Goal: Transaction & Acquisition: Purchase product/service

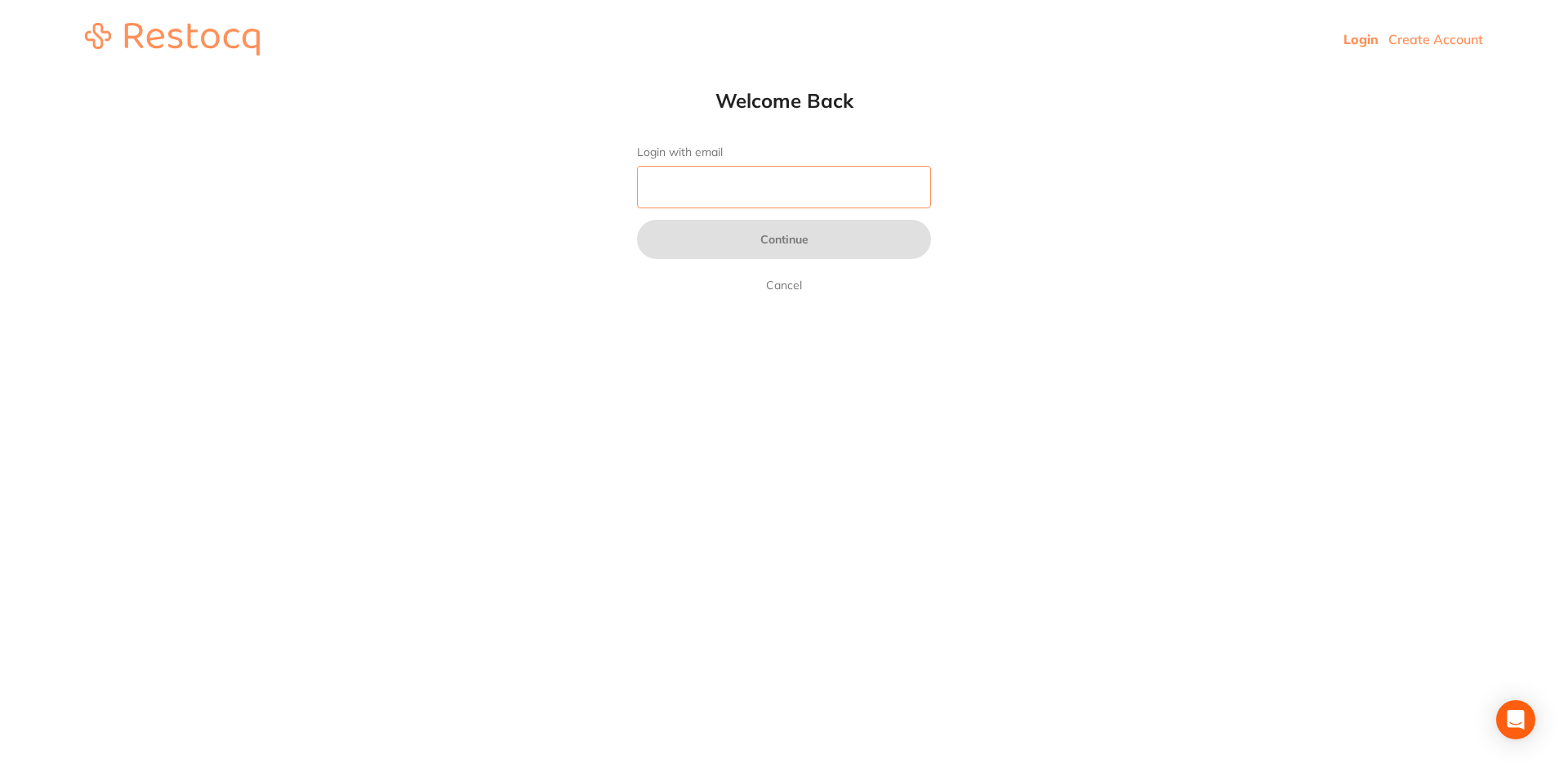
click at [760, 191] on input "Login with email" at bounding box center [784, 187] width 294 height 43
type input "[EMAIL_ADDRESS][DOMAIN_NAME]"
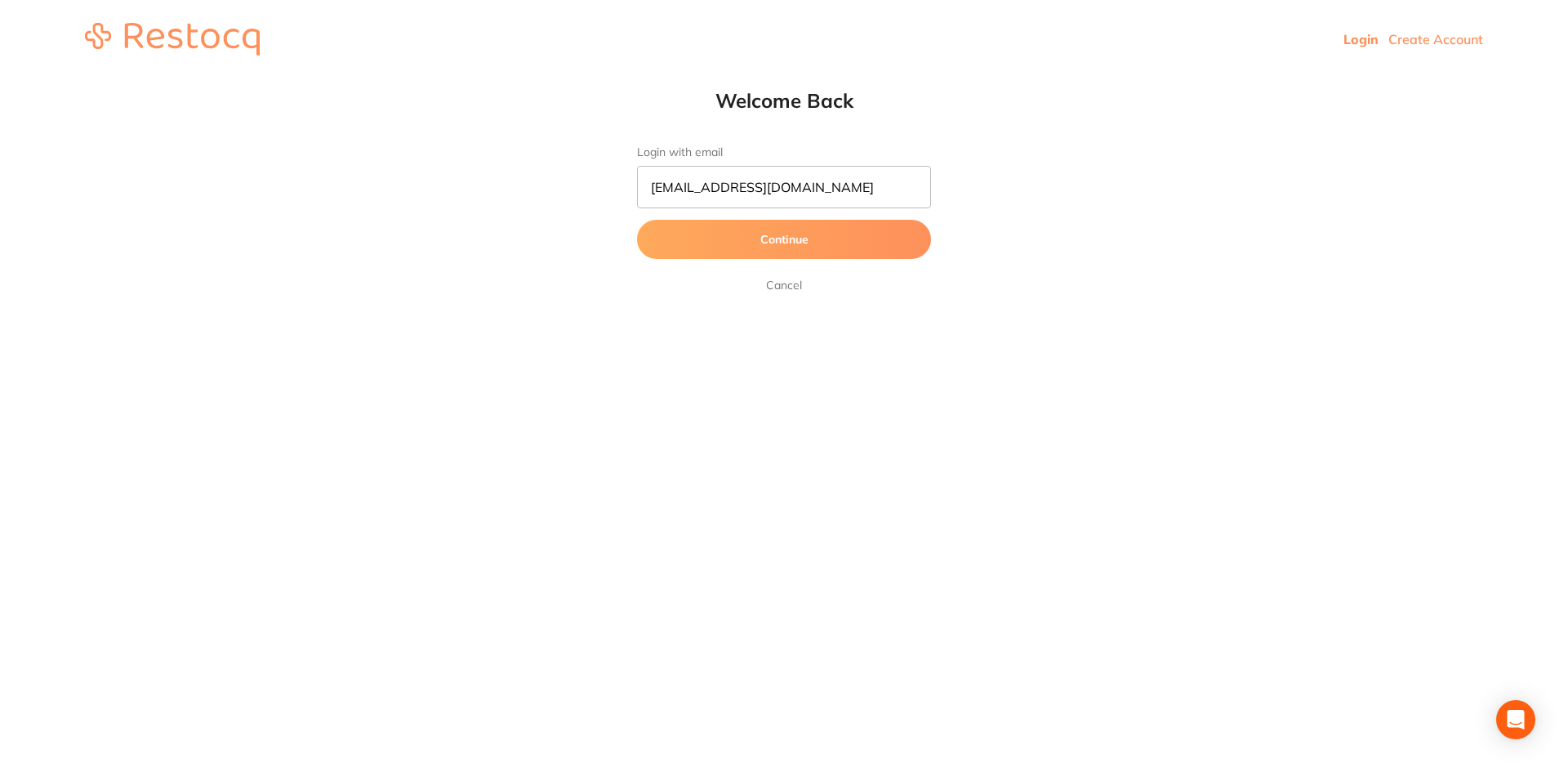
click at [780, 240] on button "Continue" at bounding box center [784, 239] width 294 height 39
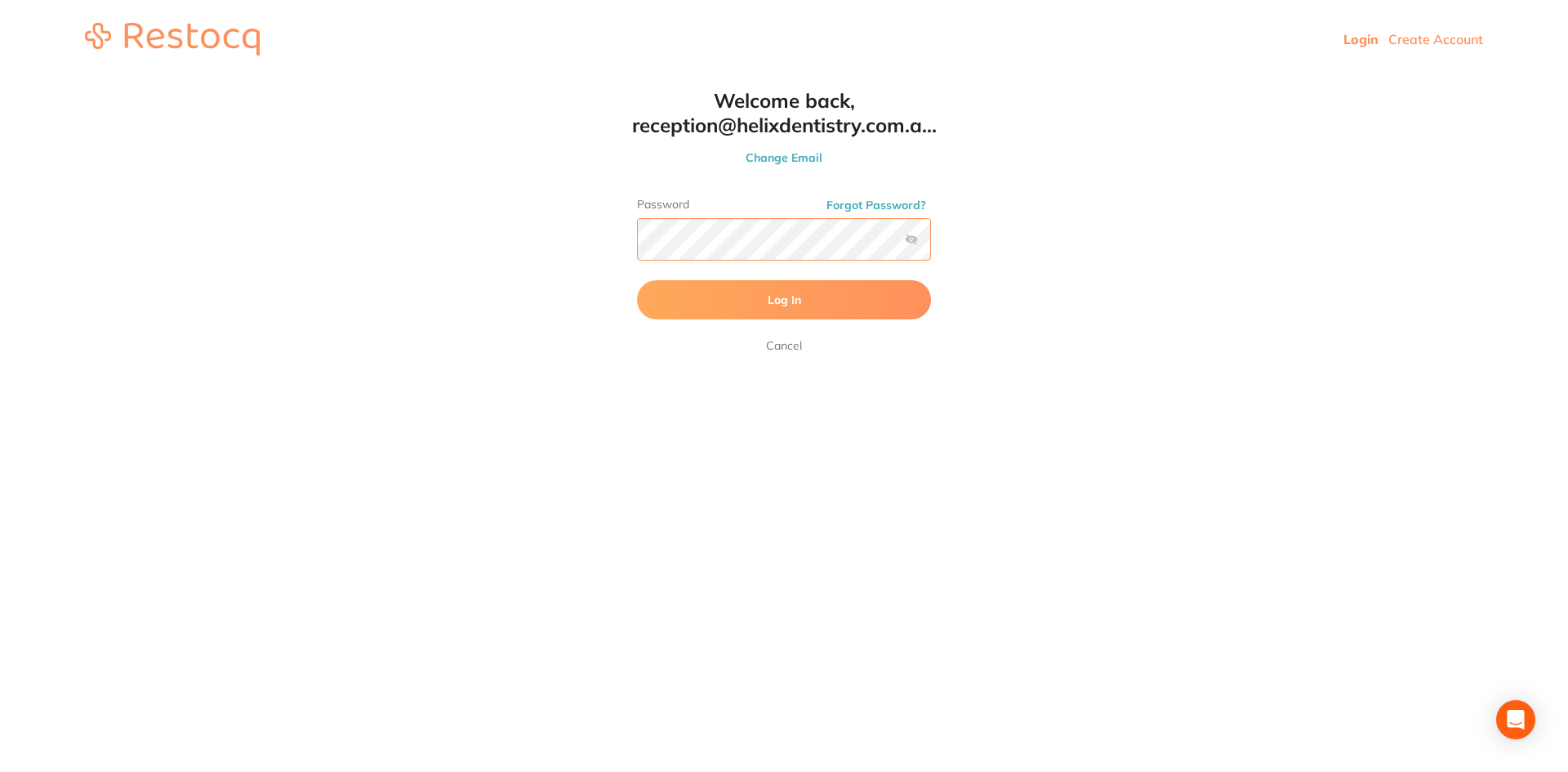
click at [637, 280] on button "Log In" at bounding box center [784, 300] width 294 height 39
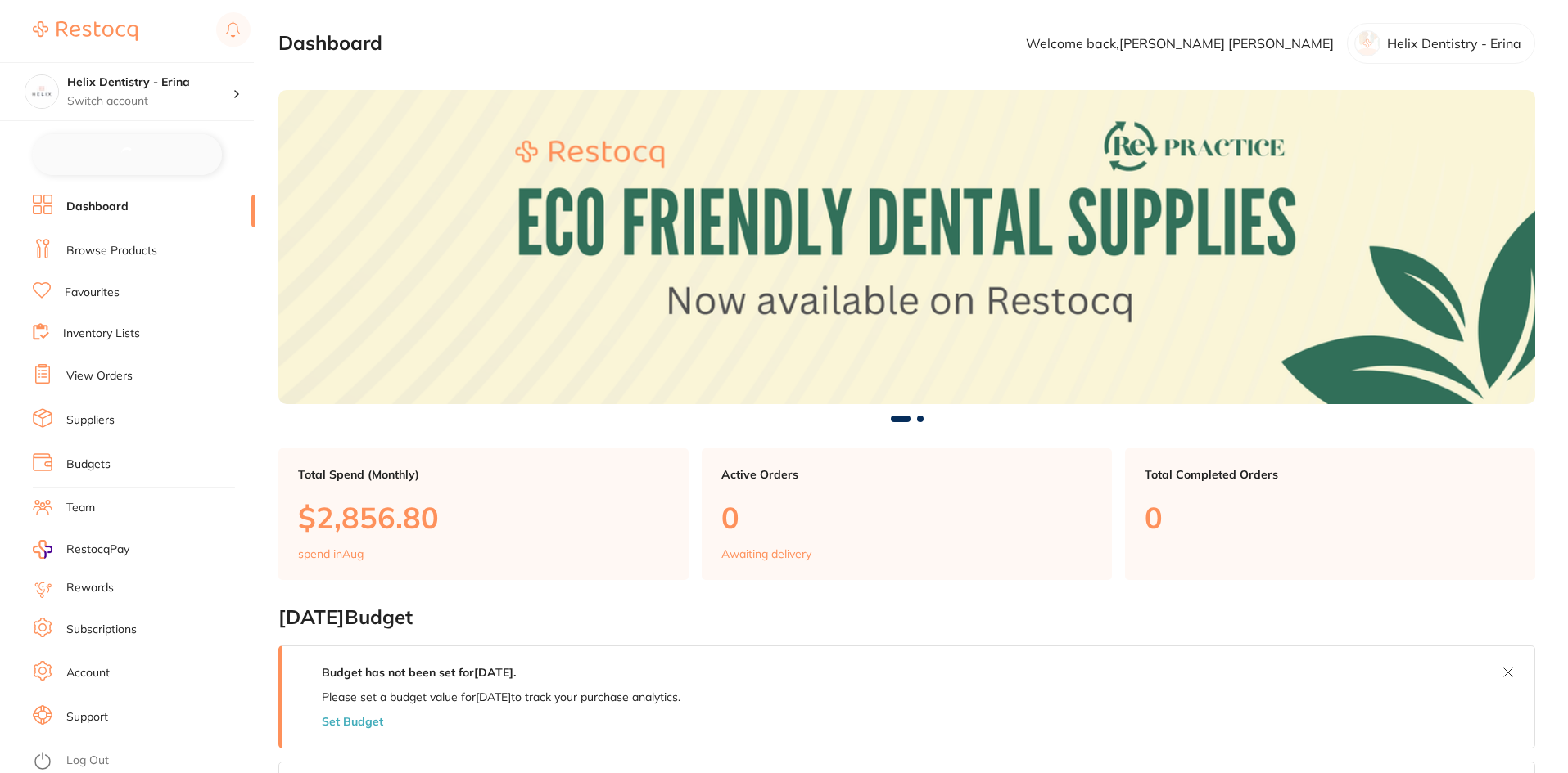
checkbox input "false"
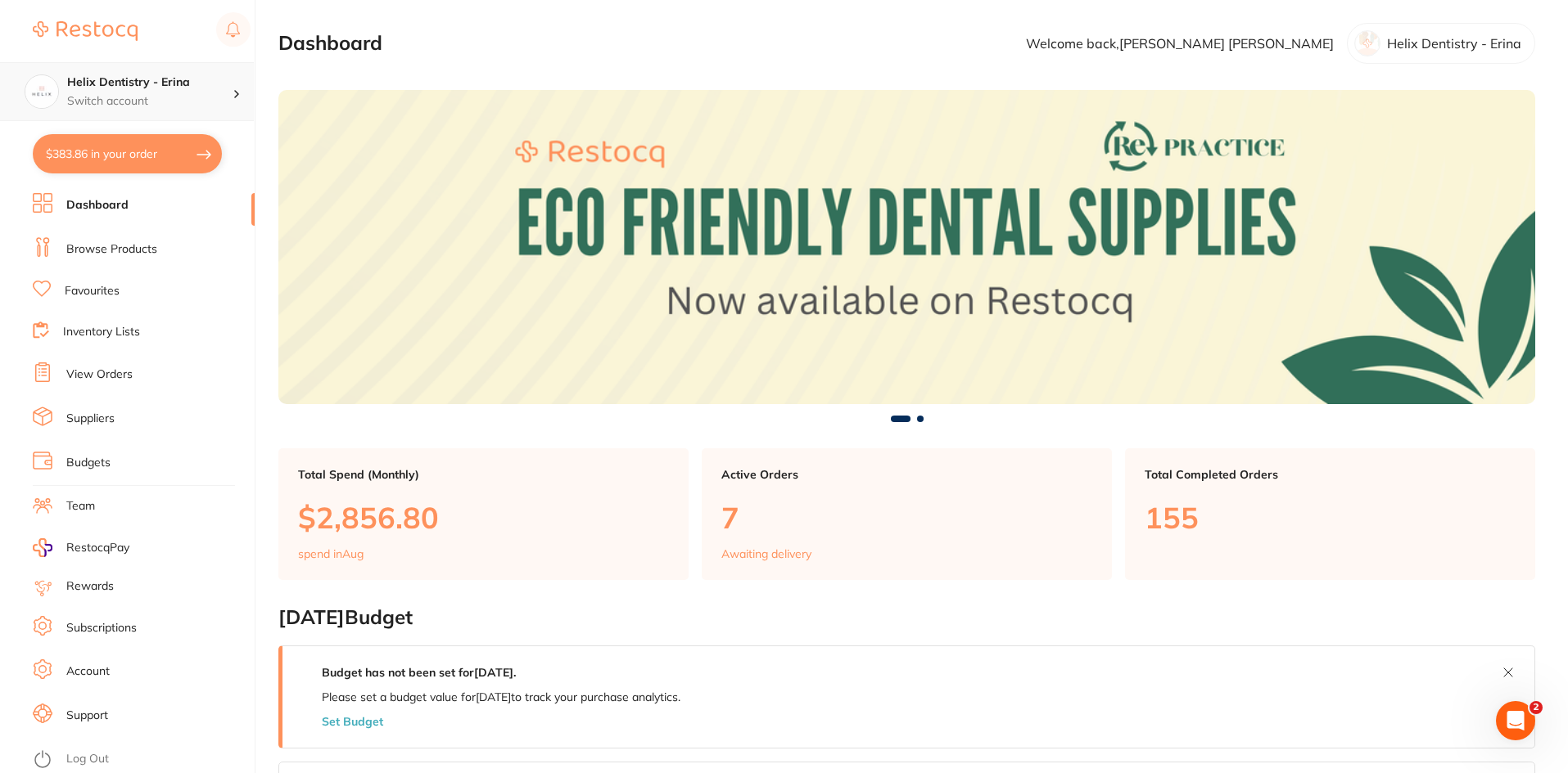
click at [186, 75] on h4 "Helix Dentistry - Erina" at bounding box center [150, 83] width 165 height 16
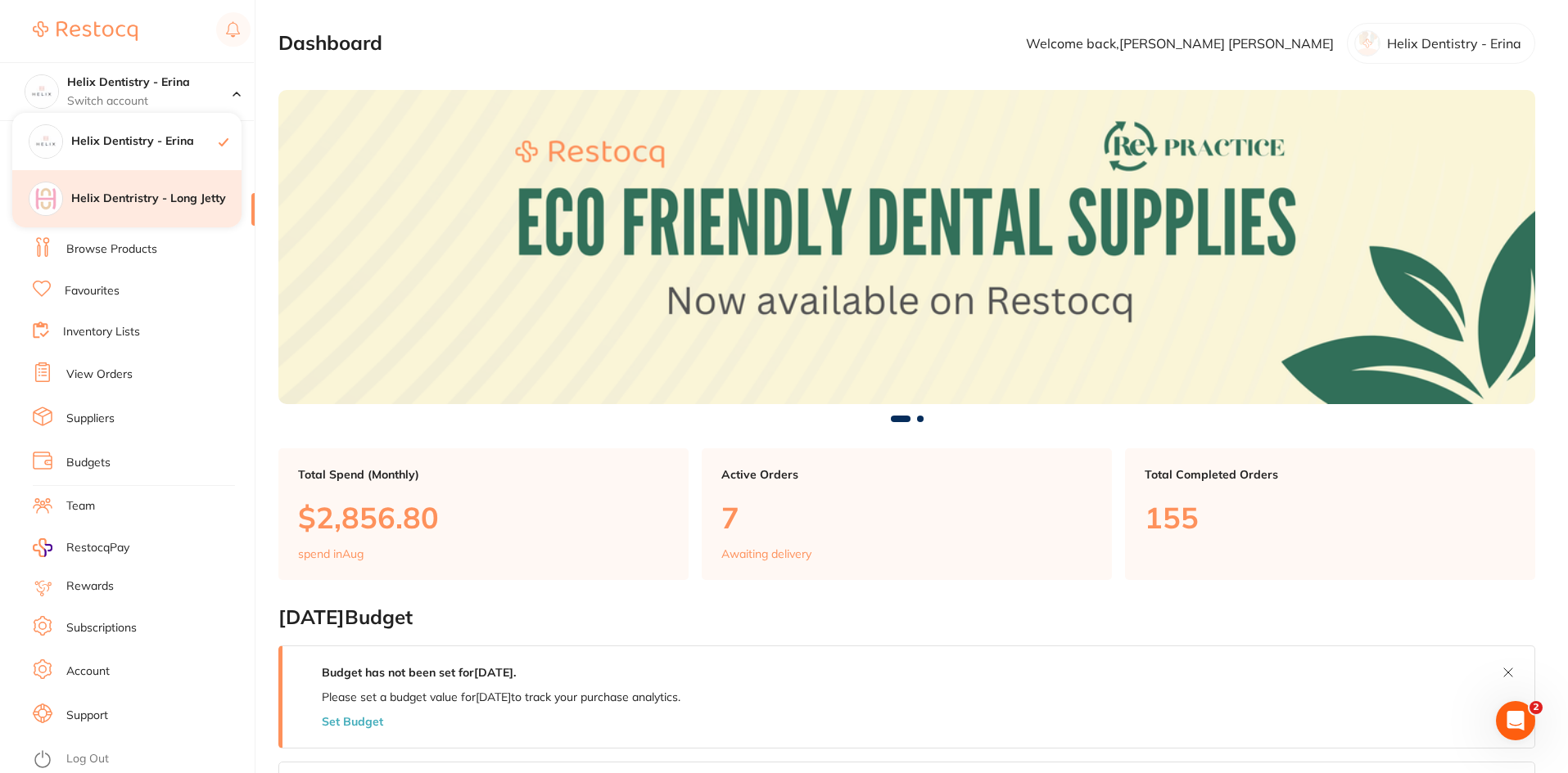
click at [163, 194] on h4 "Helix Dentristry - Long Jetty" at bounding box center [156, 199] width 170 height 16
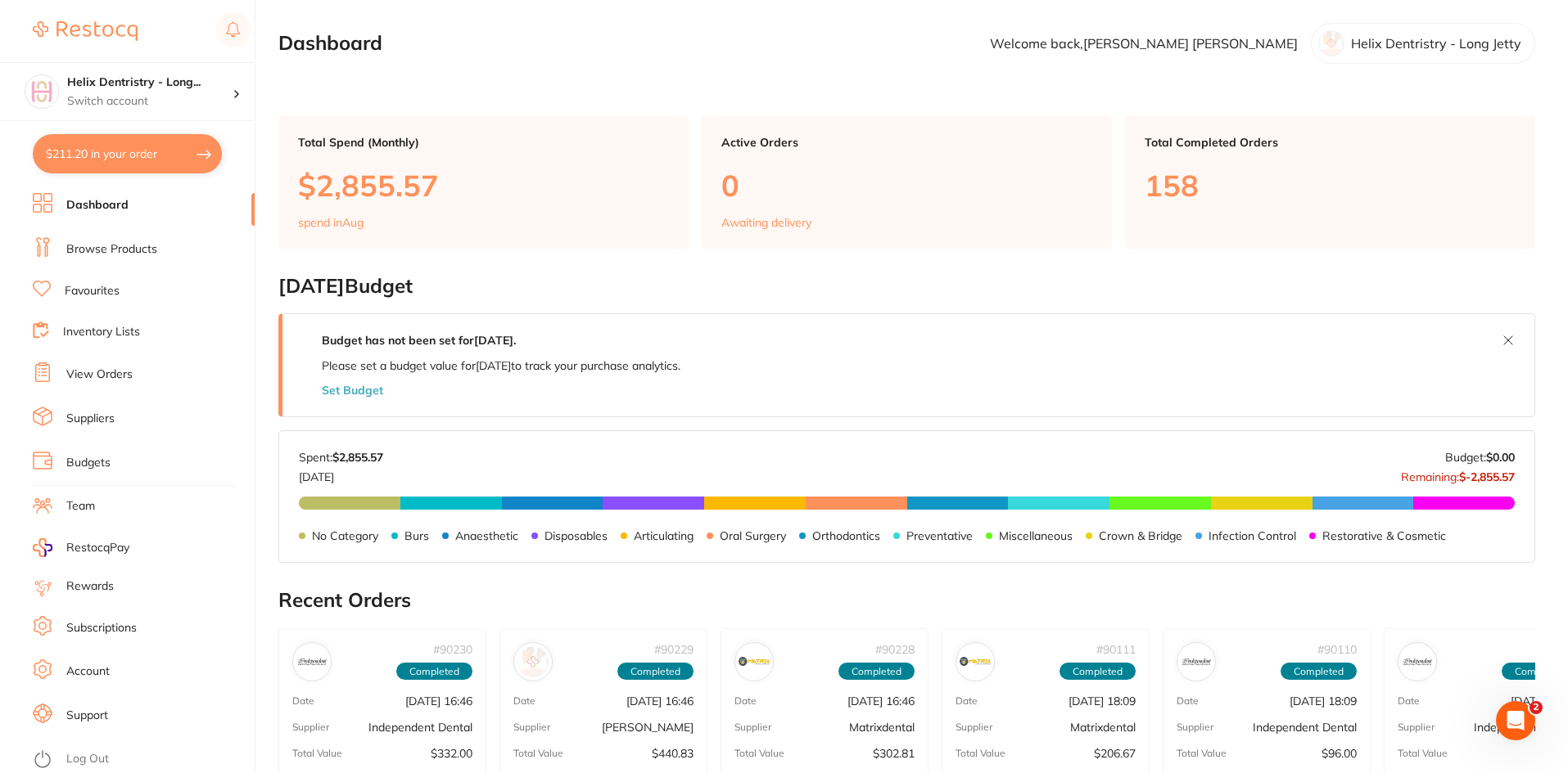
click at [90, 384] on li "View Orders" at bounding box center [144, 375] width 222 height 25
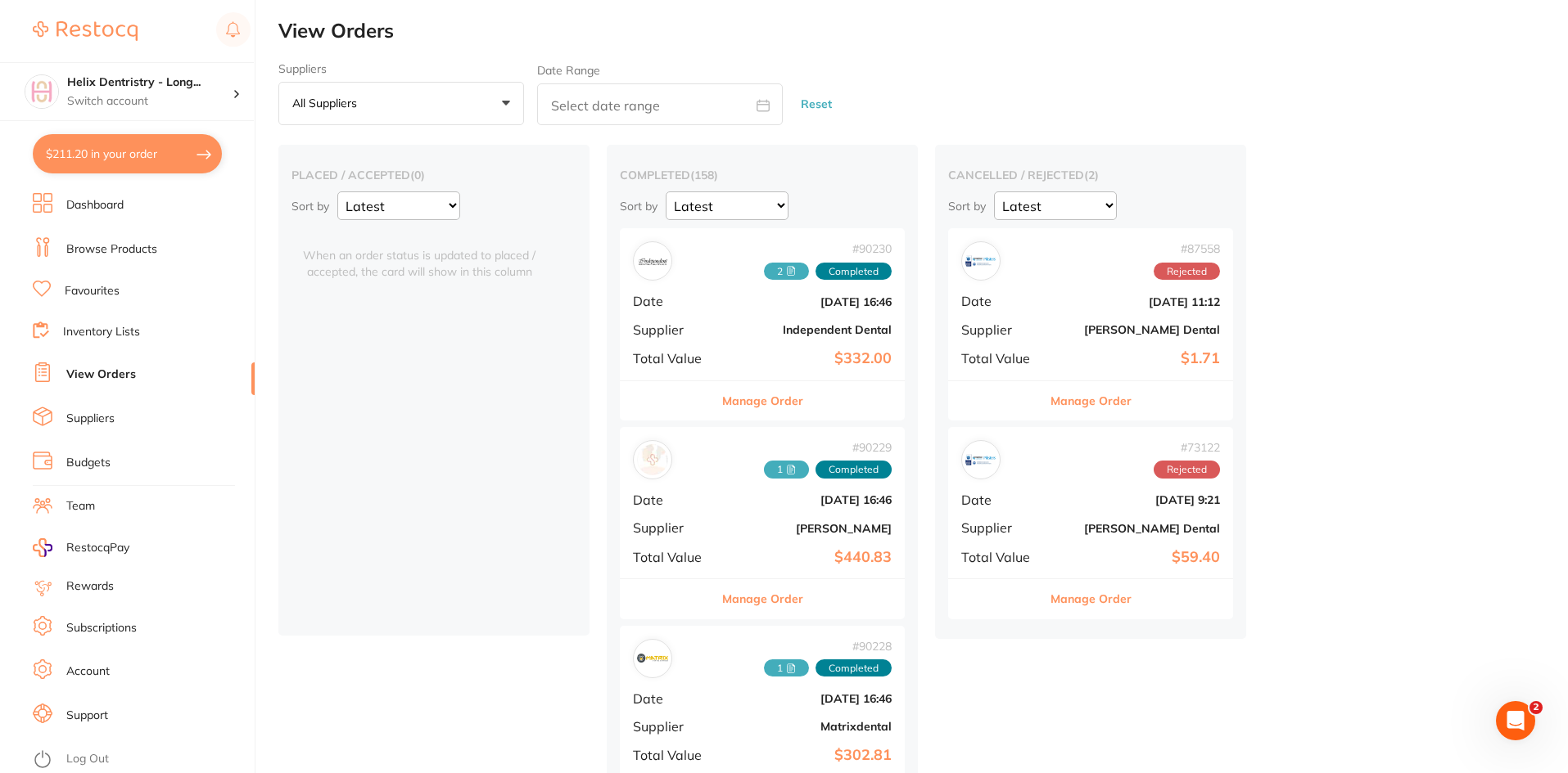
click at [116, 238] on li "Browse Products" at bounding box center [144, 249] width 222 height 25
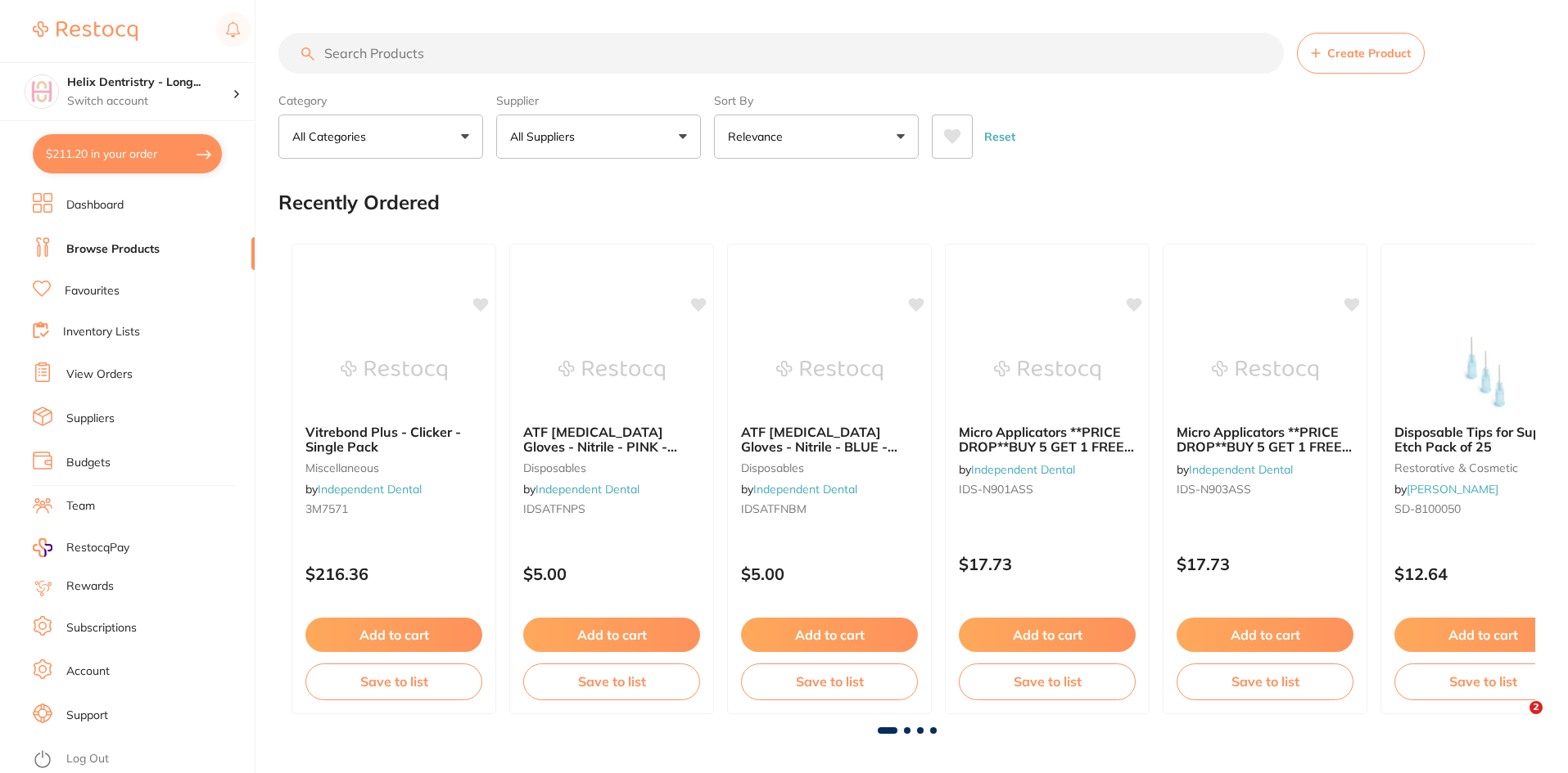
click at [402, 57] on input "search" at bounding box center [780, 53] width 1005 height 41
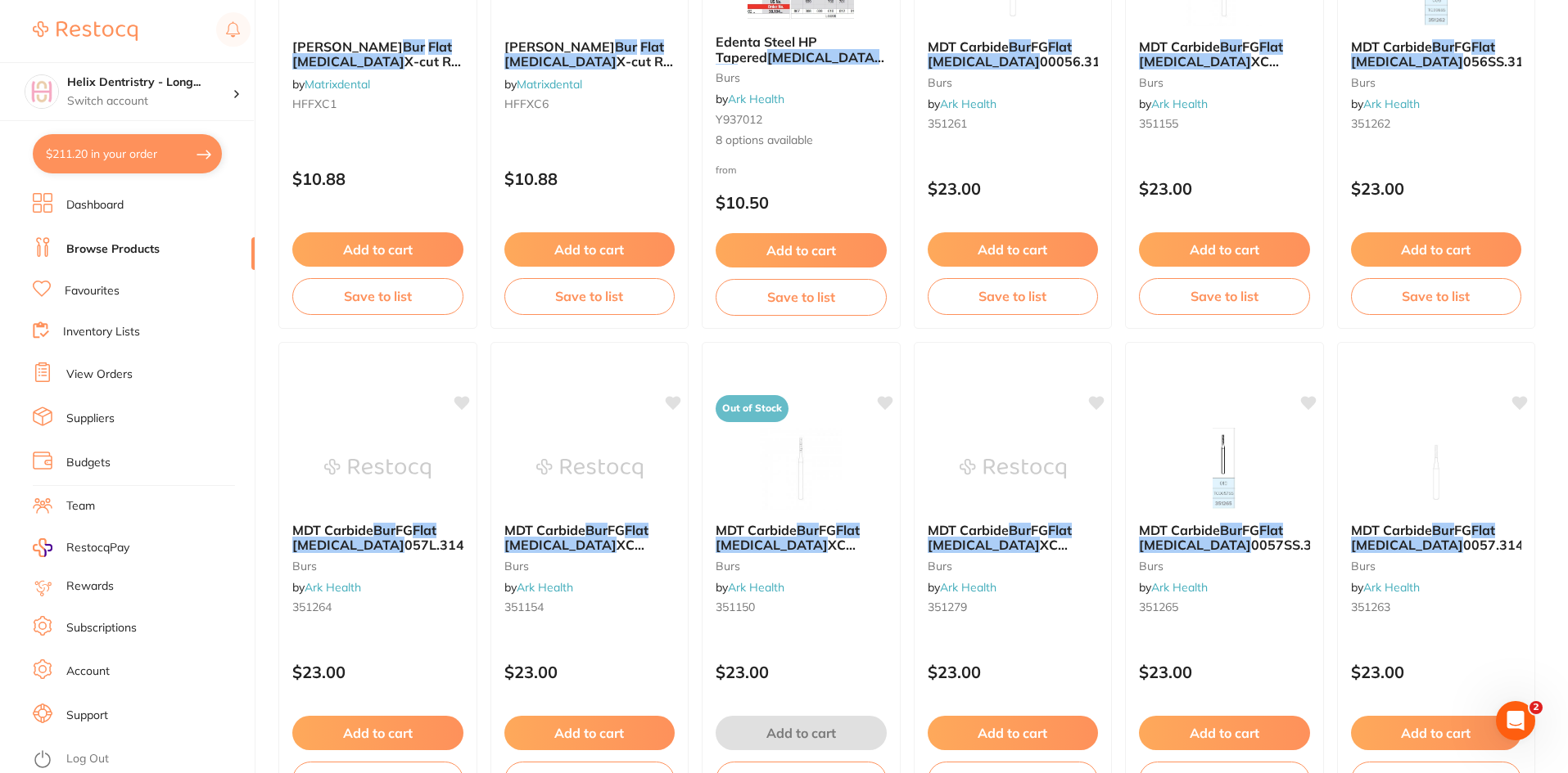
scroll to position [3273, 0]
click at [1194, 484] on img at bounding box center [1224, 468] width 107 height 83
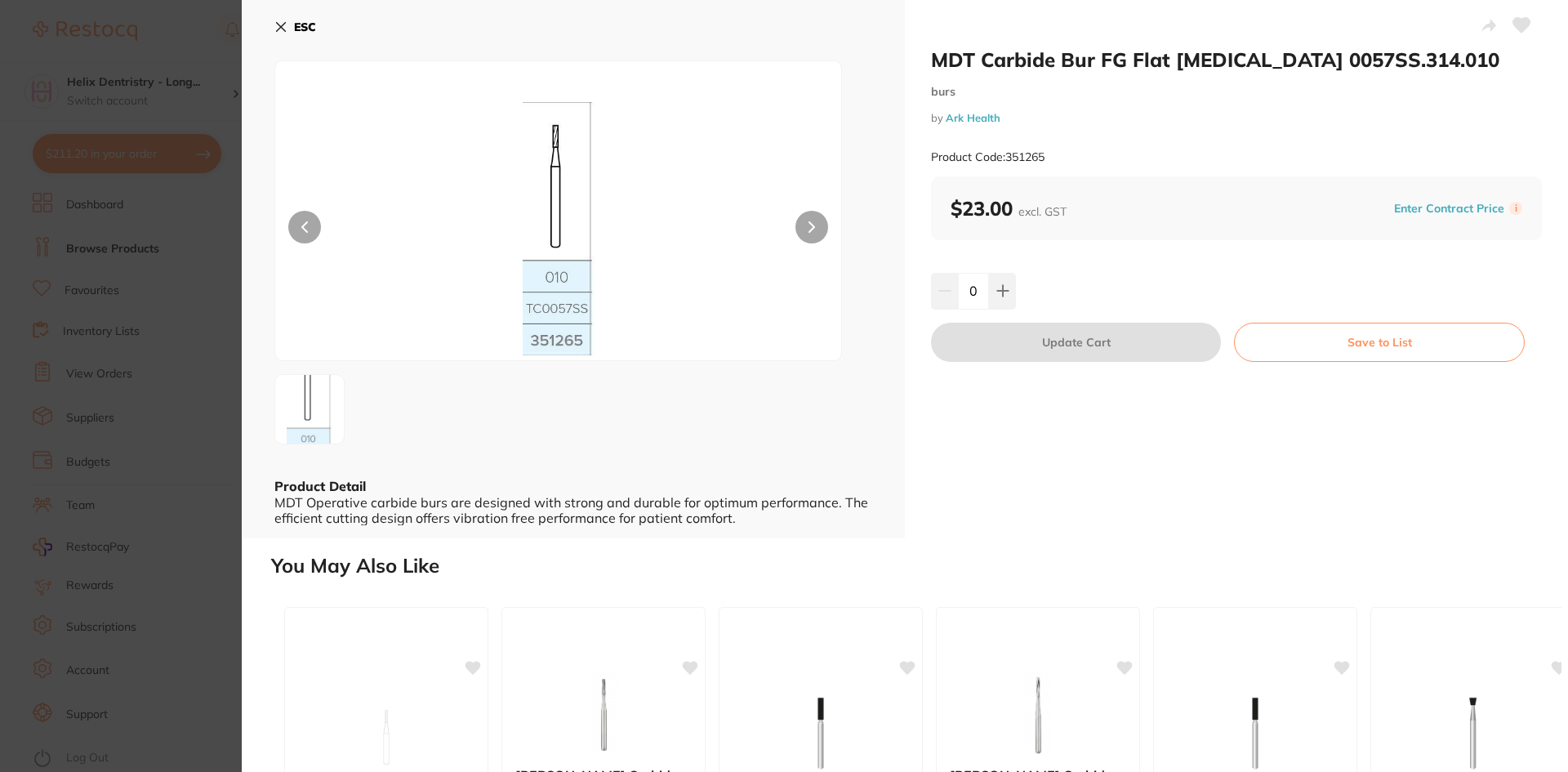
click at [326, 417] on img at bounding box center [309, 409] width 58 height 177
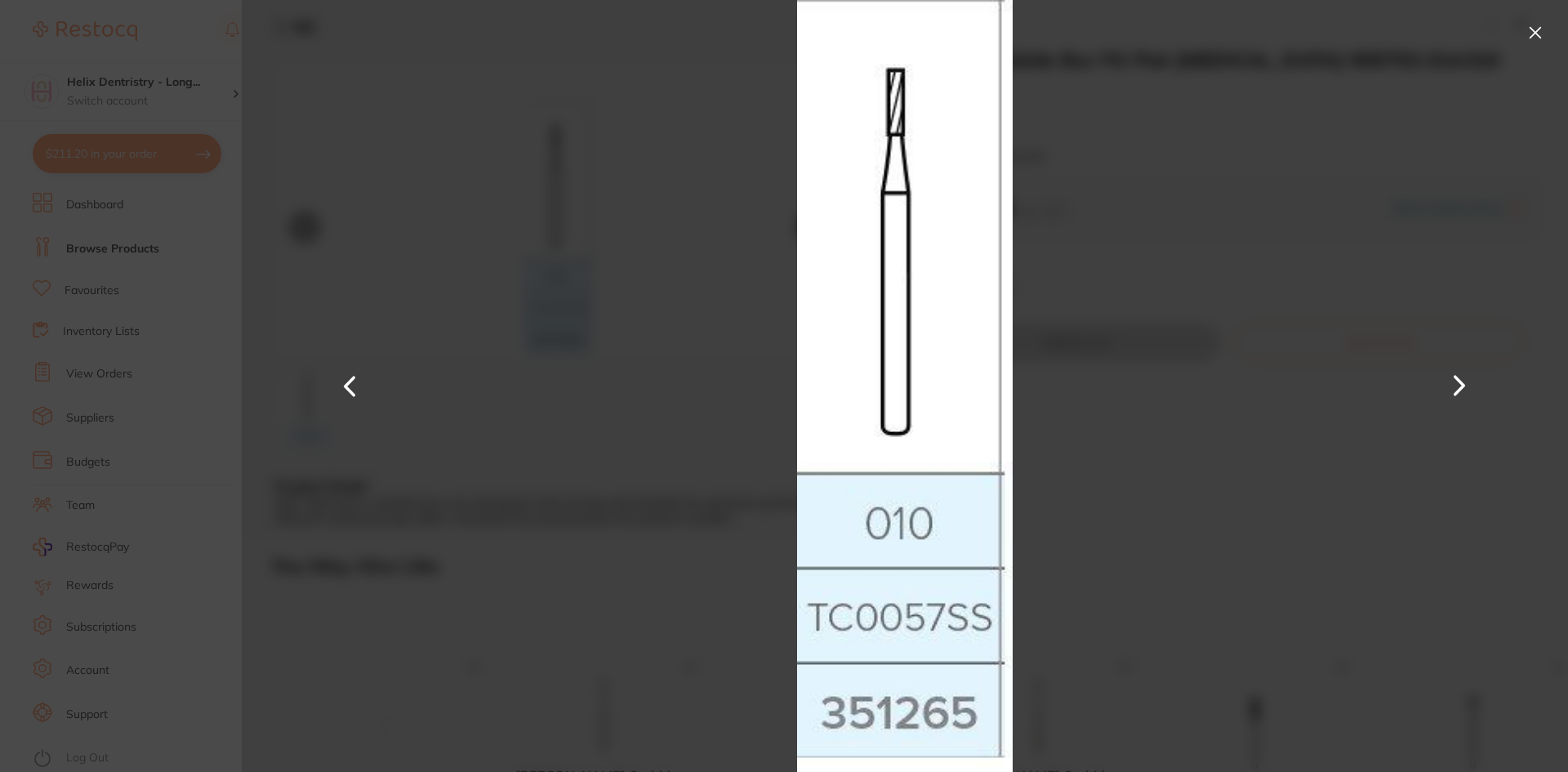
click at [102, 294] on section "MDT Carbide Bur FG Flat Fissure 0057SS.314.010 burs by Ark Health Product Code:…" at bounding box center [784, 386] width 1568 height 772
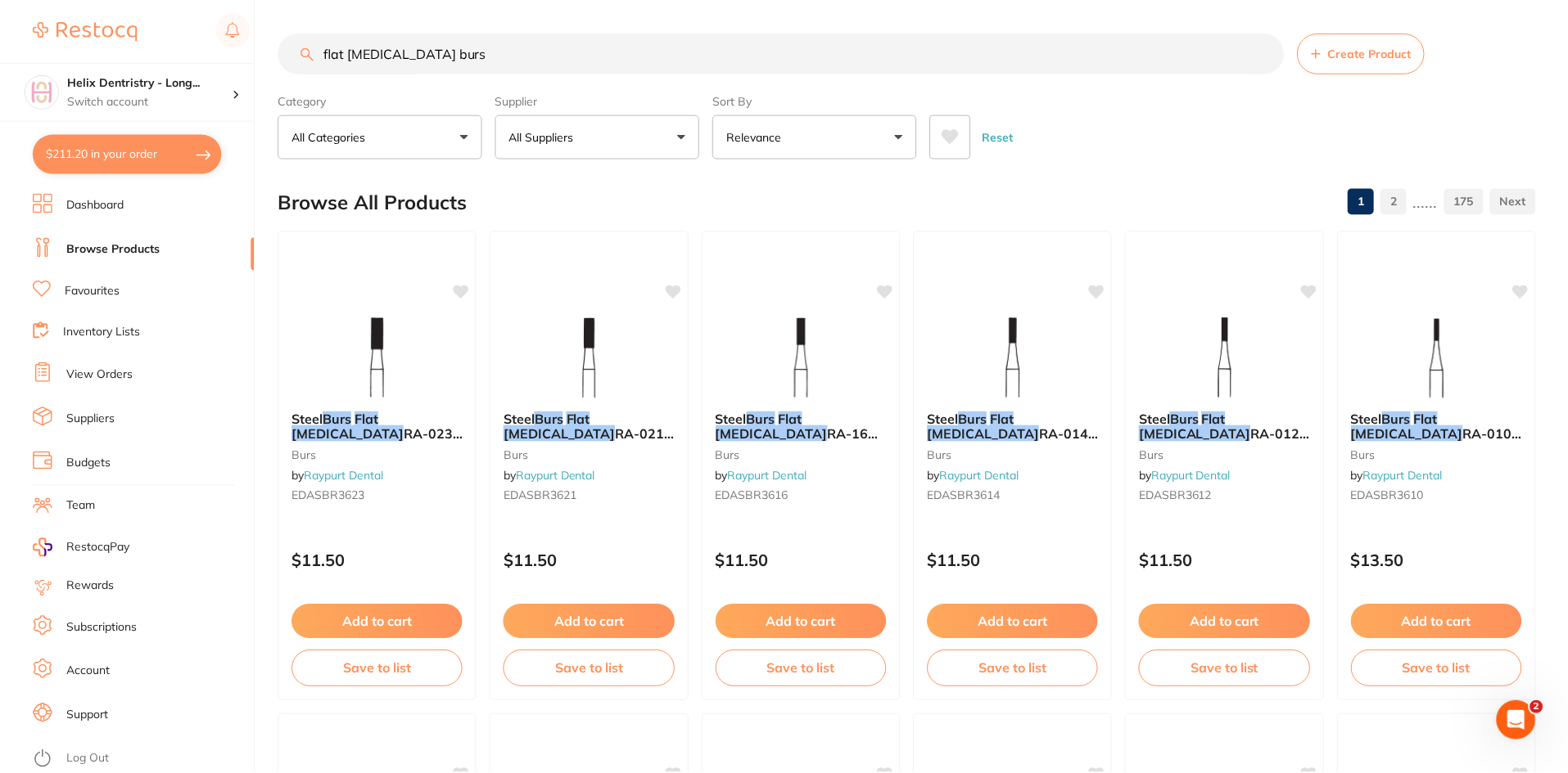
scroll to position [3273, 0]
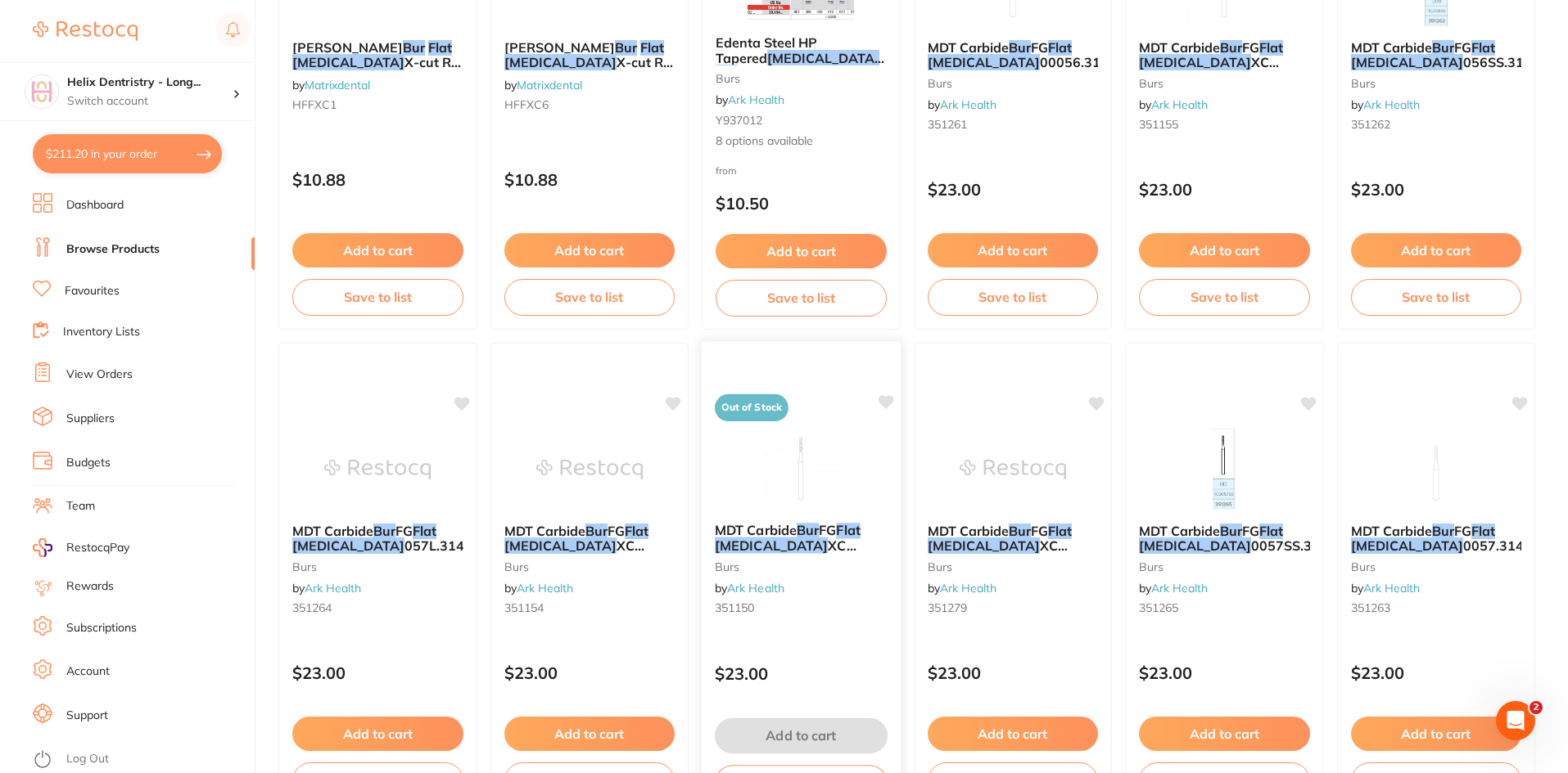
click at [824, 492] on img at bounding box center [801, 468] width 107 height 83
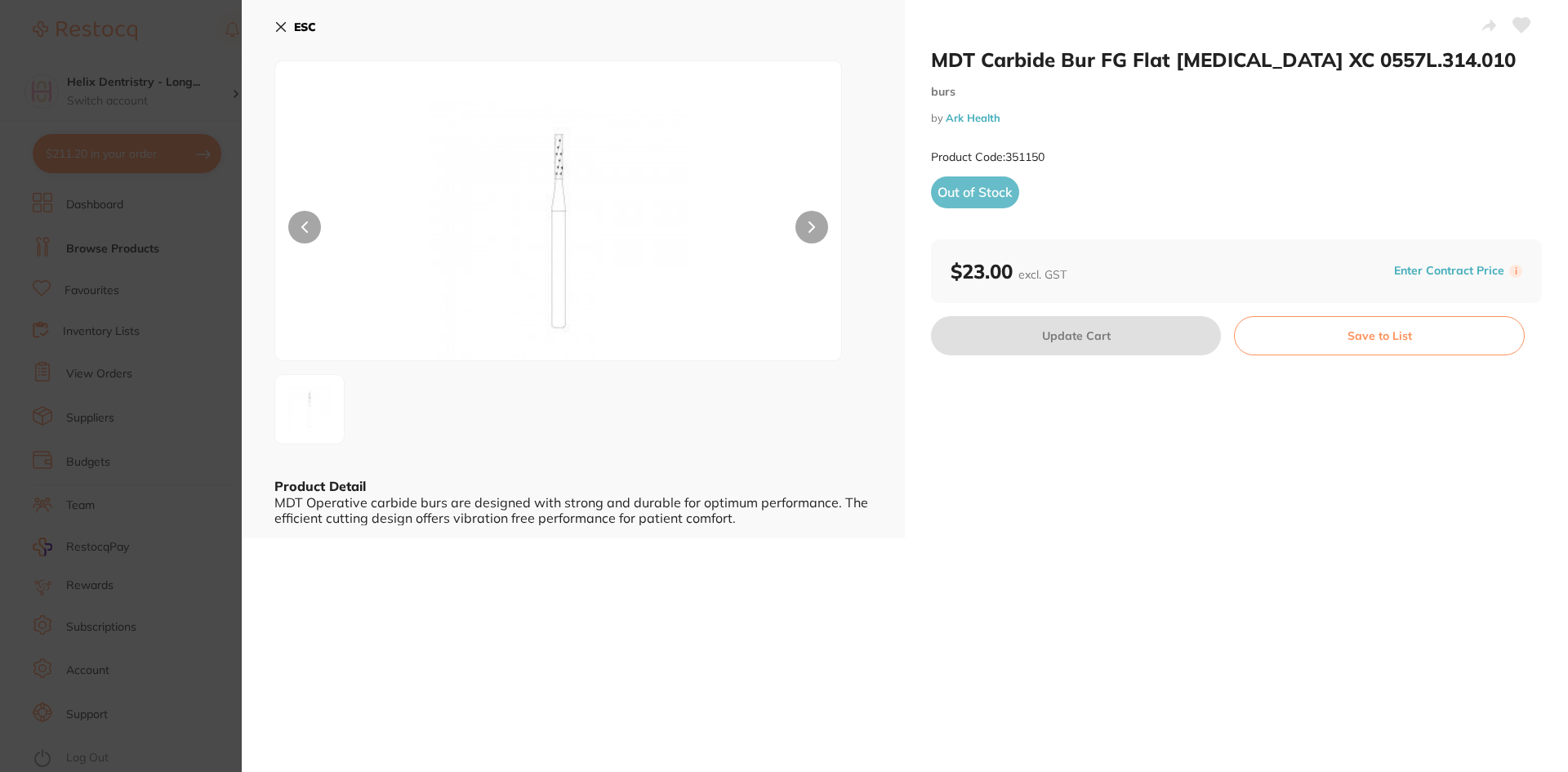
click at [74, 315] on section "MDT Carbide Bur FG Flat Fissure XC 0557L.314.010 burs by Ark Health Product Cod…" at bounding box center [784, 386] width 1568 height 772
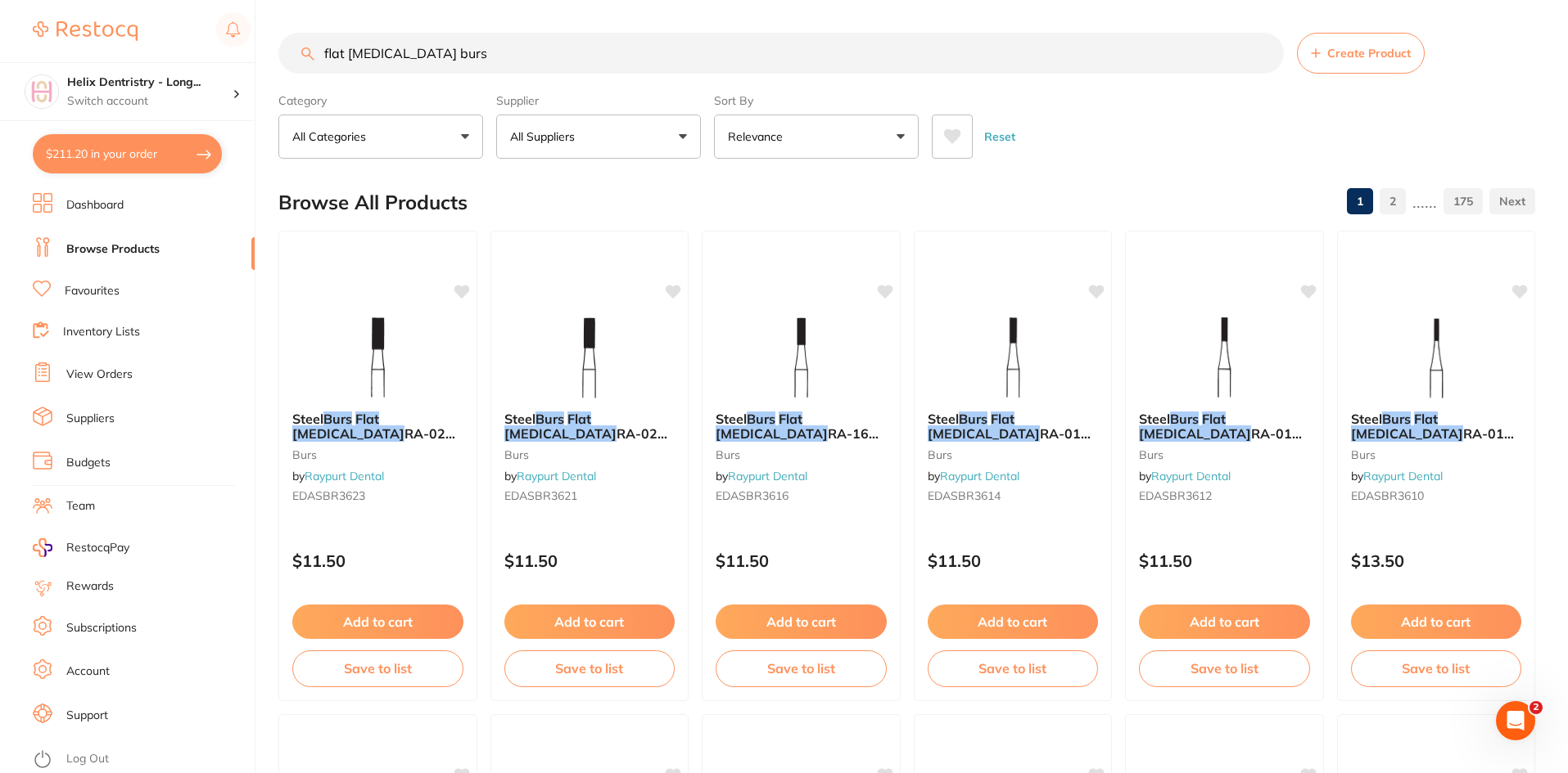
click at [347, 58] on input "flat fissure burs" at bounding box center [780, 53] width 1005 height 41
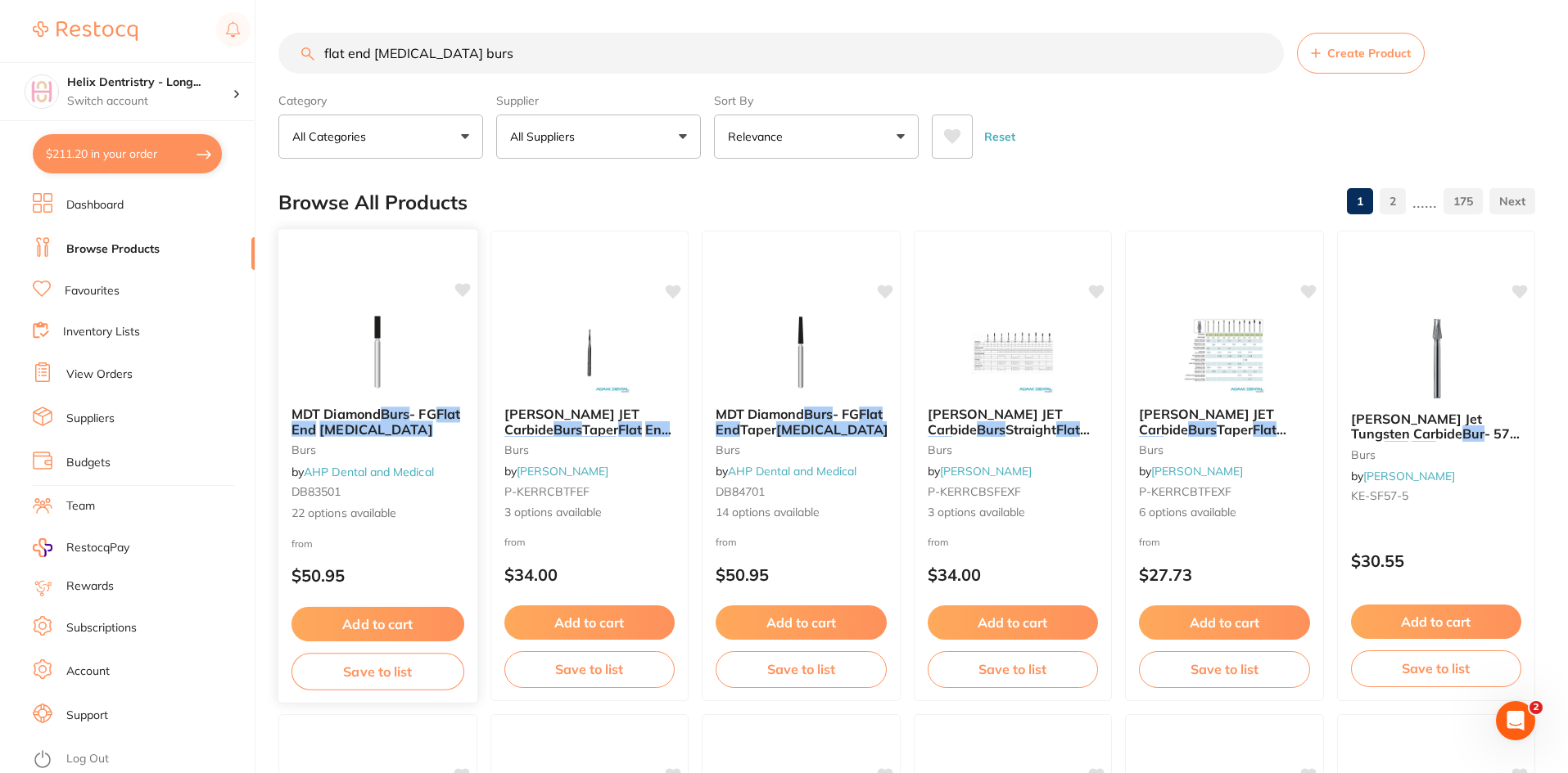
click at [370, 377] on img at bounding box center [377, 351] width 107 height 83
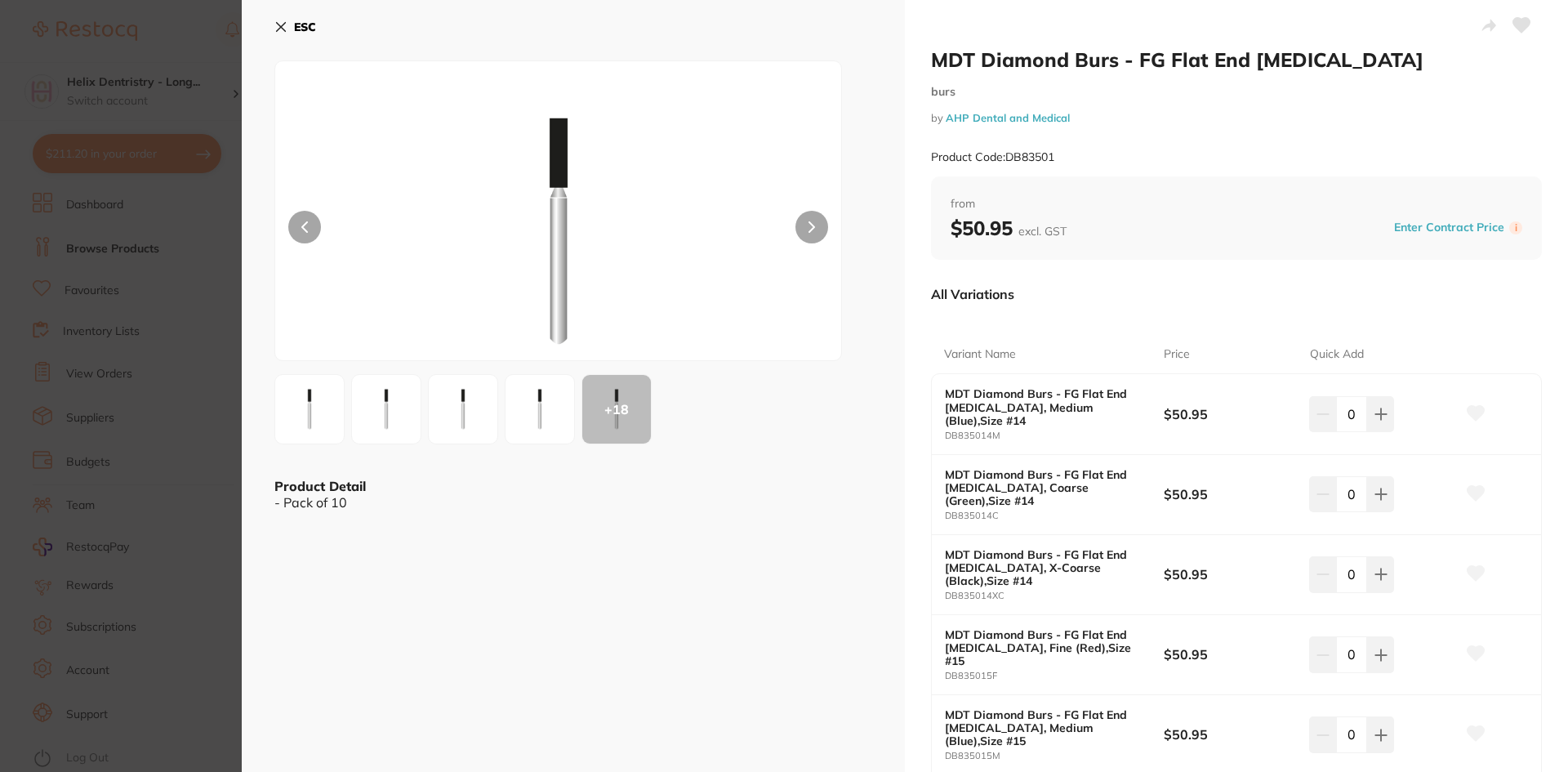
click at [466, 411] on img at bounding box center [463, 409] width 58 height 58
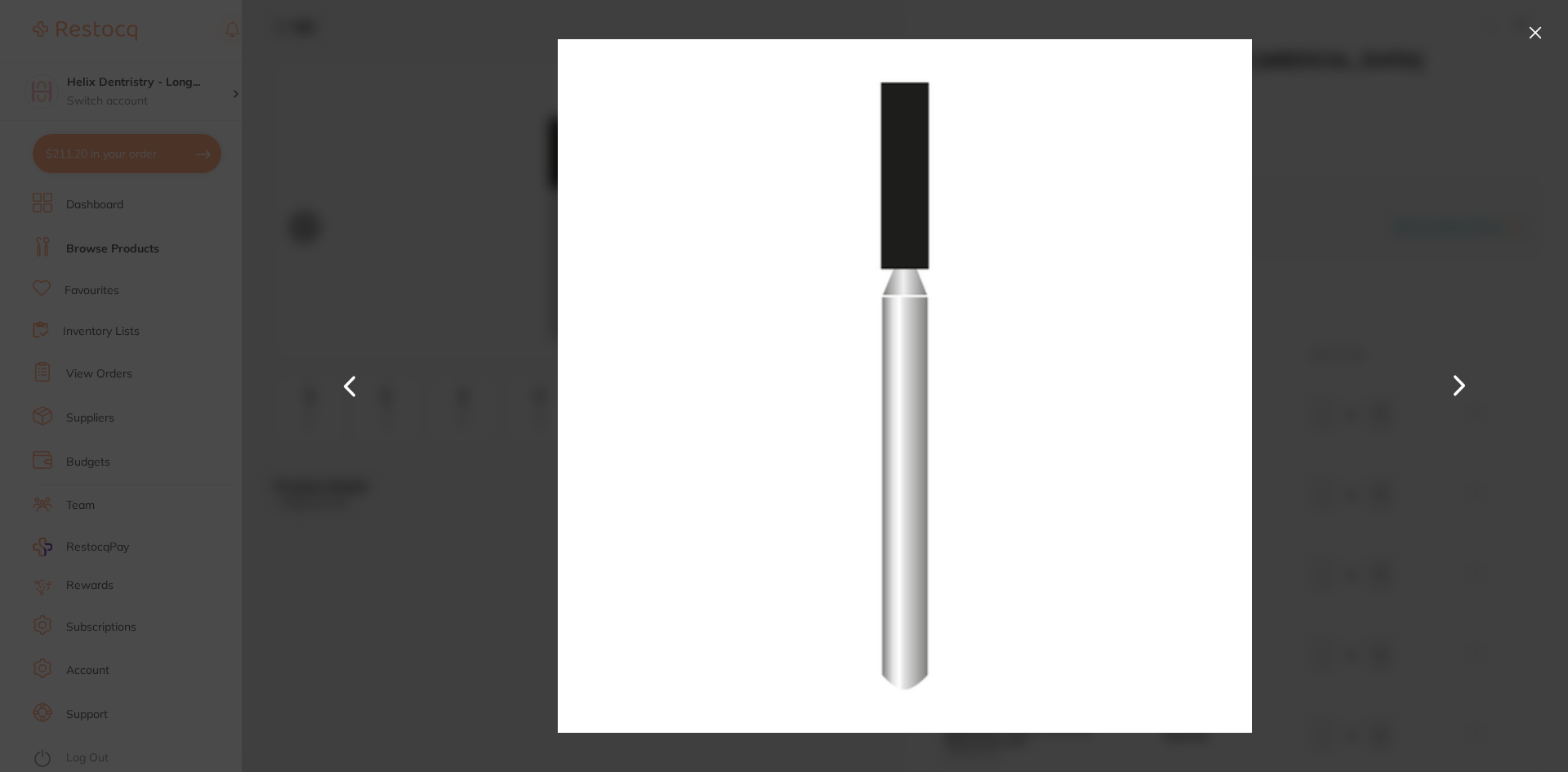
click at [1525, 36] on button at bounding box center [1536, 33] width 27 height 27
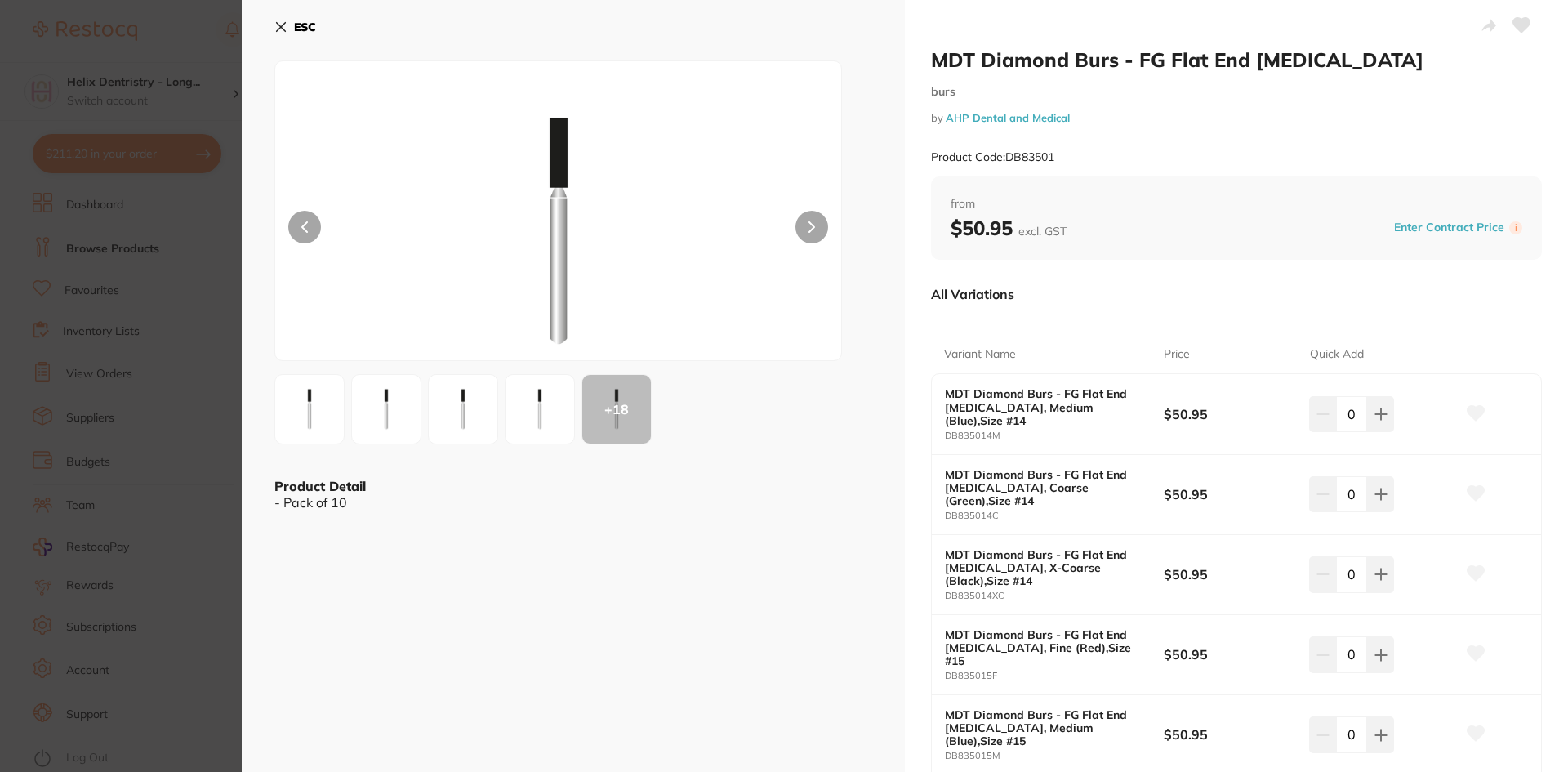
click at [317, 408] on img at bounding box center [309, 409] width 58 height 58
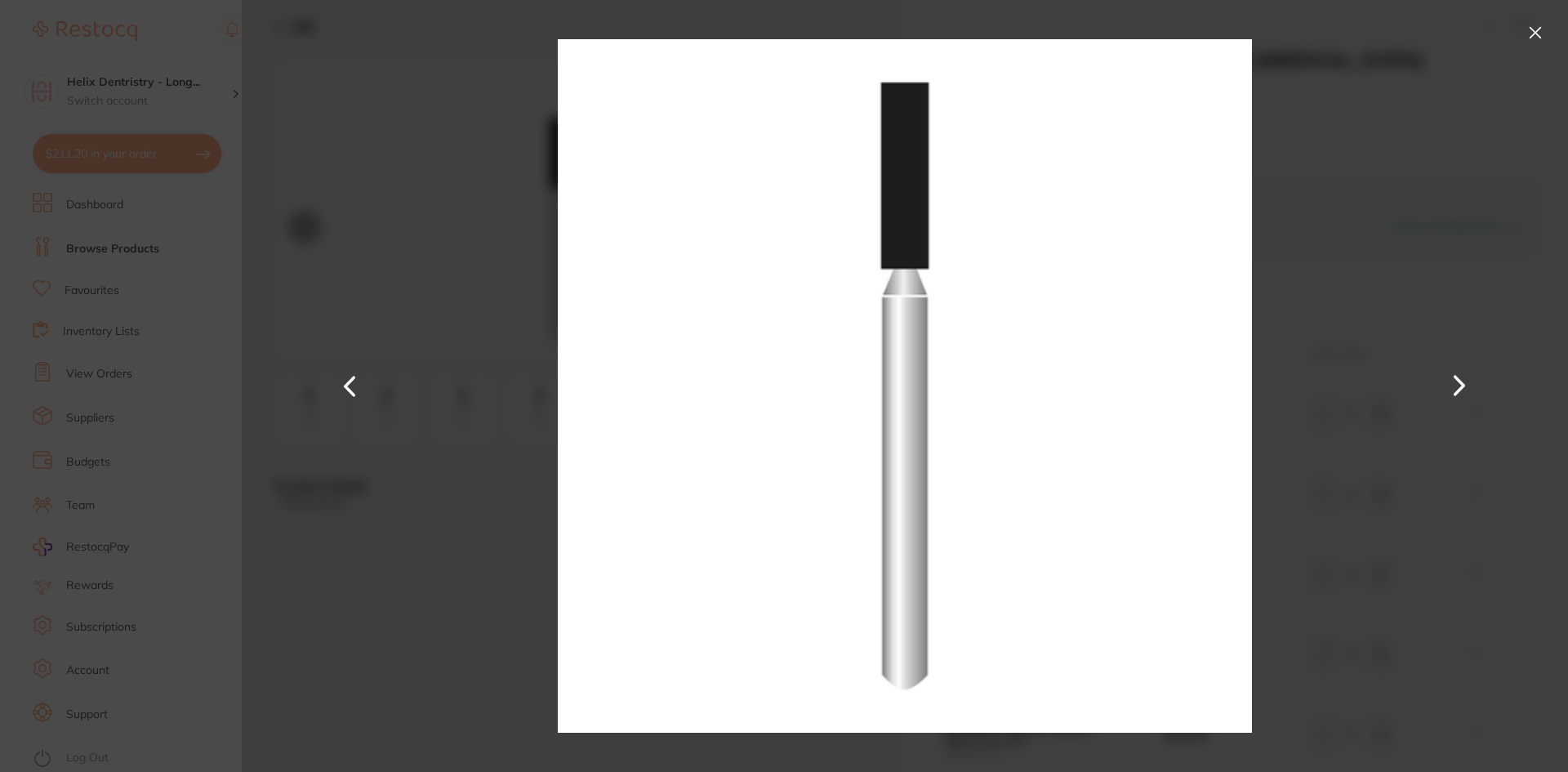
click at [1530, 16] on div at bounding box center [904, 386] width 1326 height 772
click at [1530, 17] on div at bounding box center [904, 386] width 1326 height 772
click at [1530, 22] on button at bounding box center [1536, 33] width 27 height 27
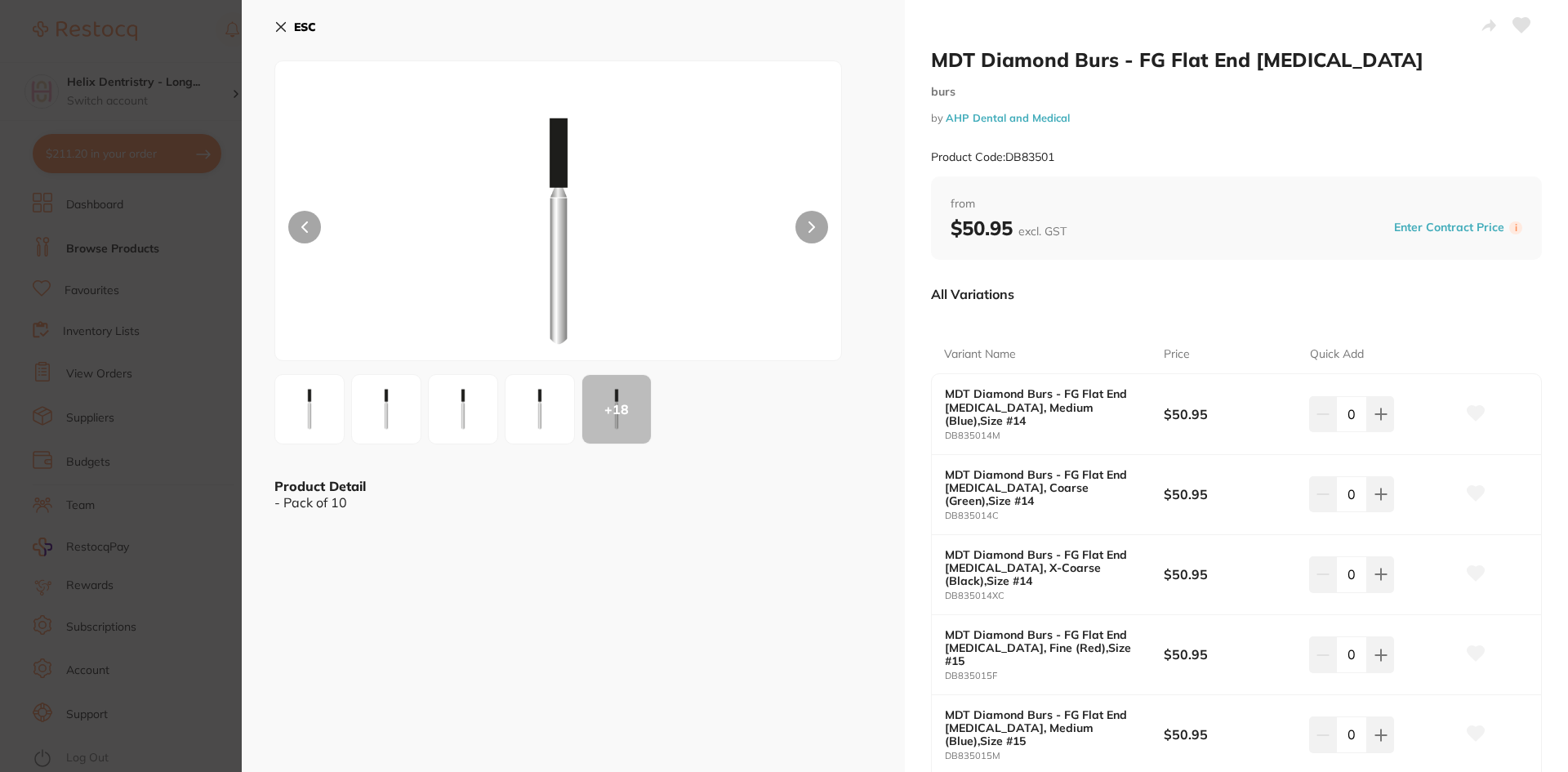
click at [198, 409] on section "MDT Diamond Burs - FG Flat End Fissure burs by AHP Dental and Medical Product C…" at bounding box center [784, 386] width 1568 height 772
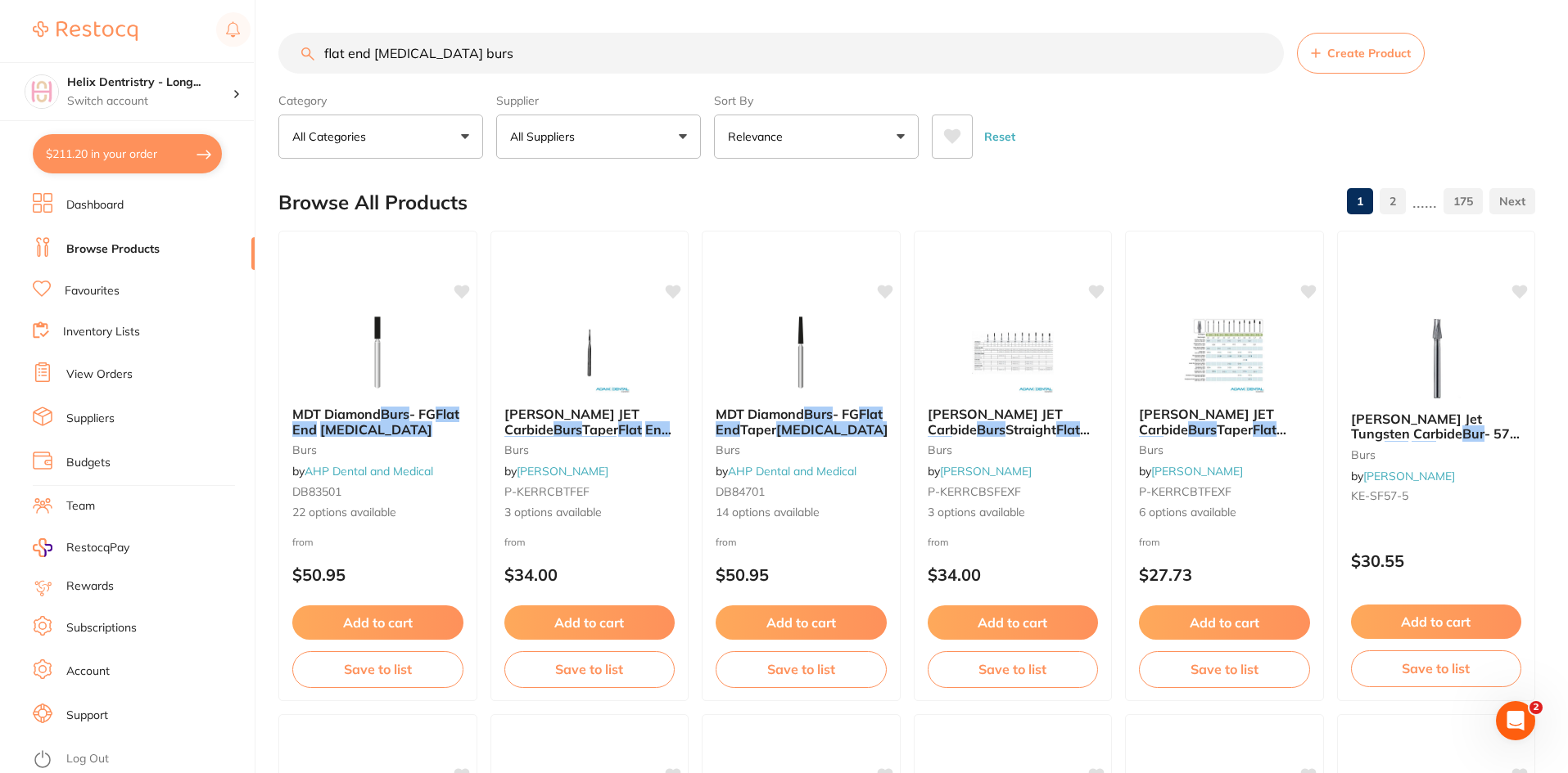
click at [373, 48] on input "flat end fissure burs" at bounding box center [780, 53] width 1005 height 41
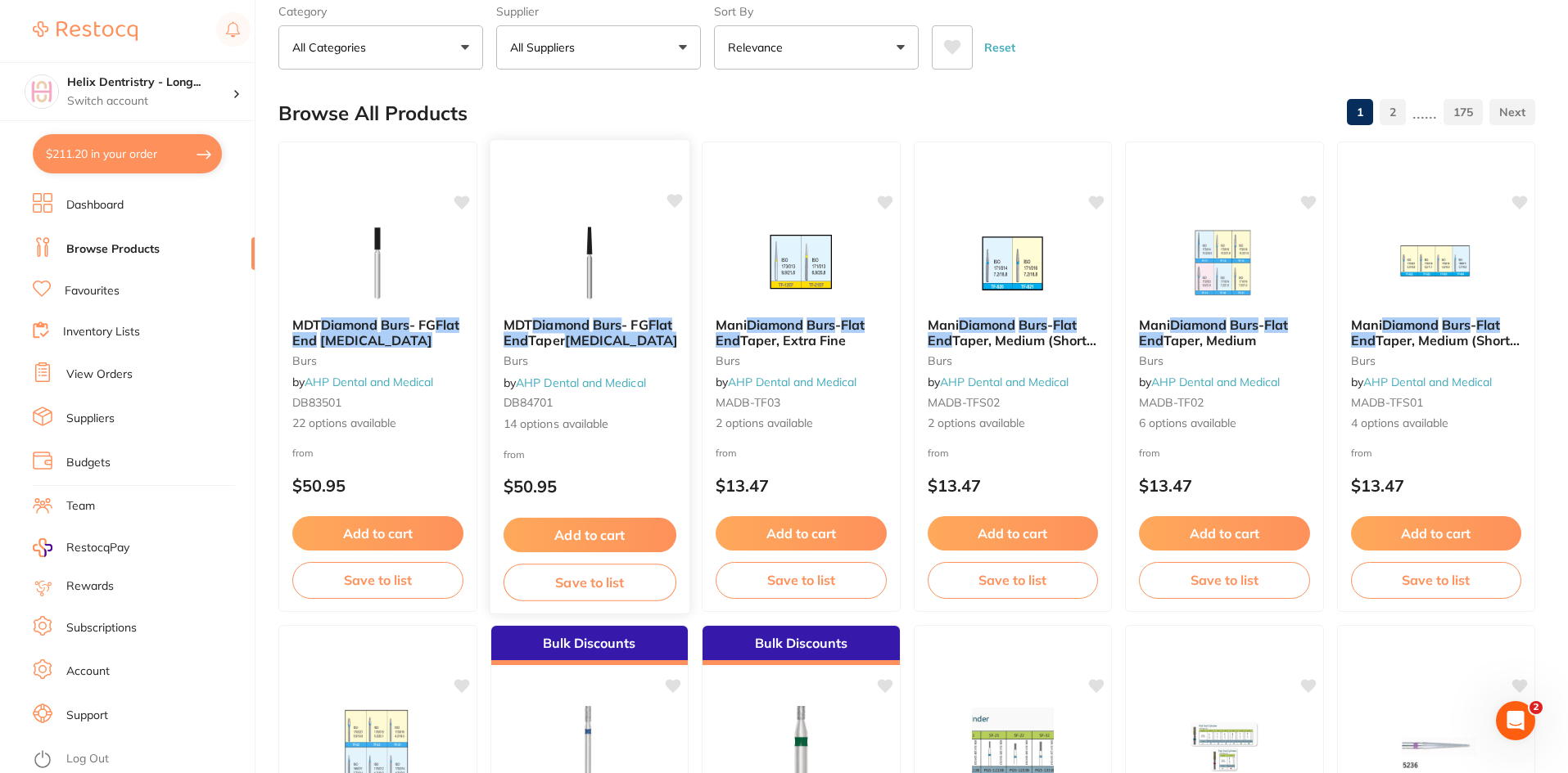
scroll to position [327, 0]
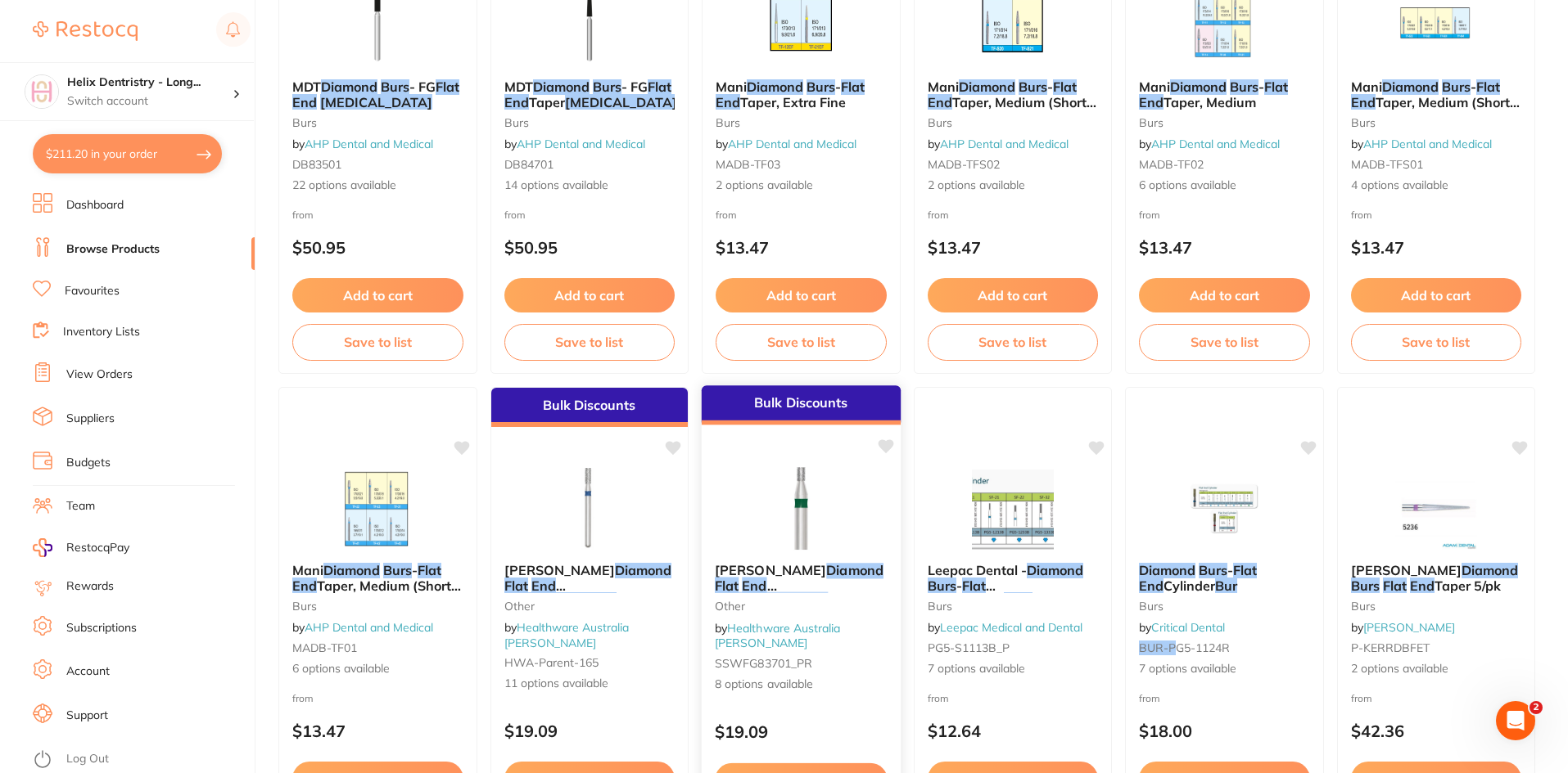
click at [820, 593] on span "Cylinder 837 (111) FG 5/Pack" at bounding box center [797, 609] width 165 height 32
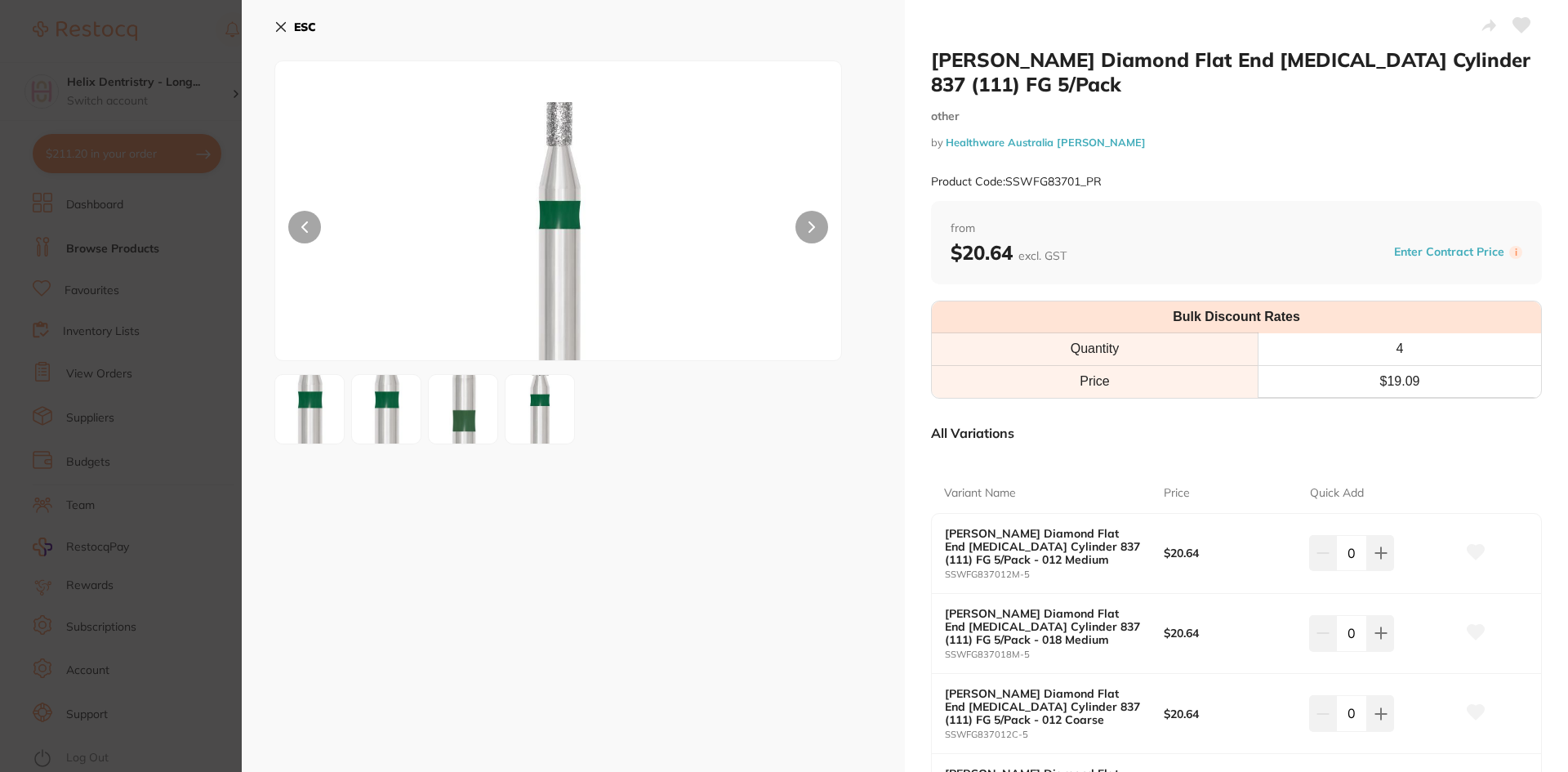
click at [151, 360] on section "SS White Diamond Flat End Fissure Cylinder 837 (111) FG 5/Pack other by Healthw…" at bounding box center [784, 386] width 1568 height 772
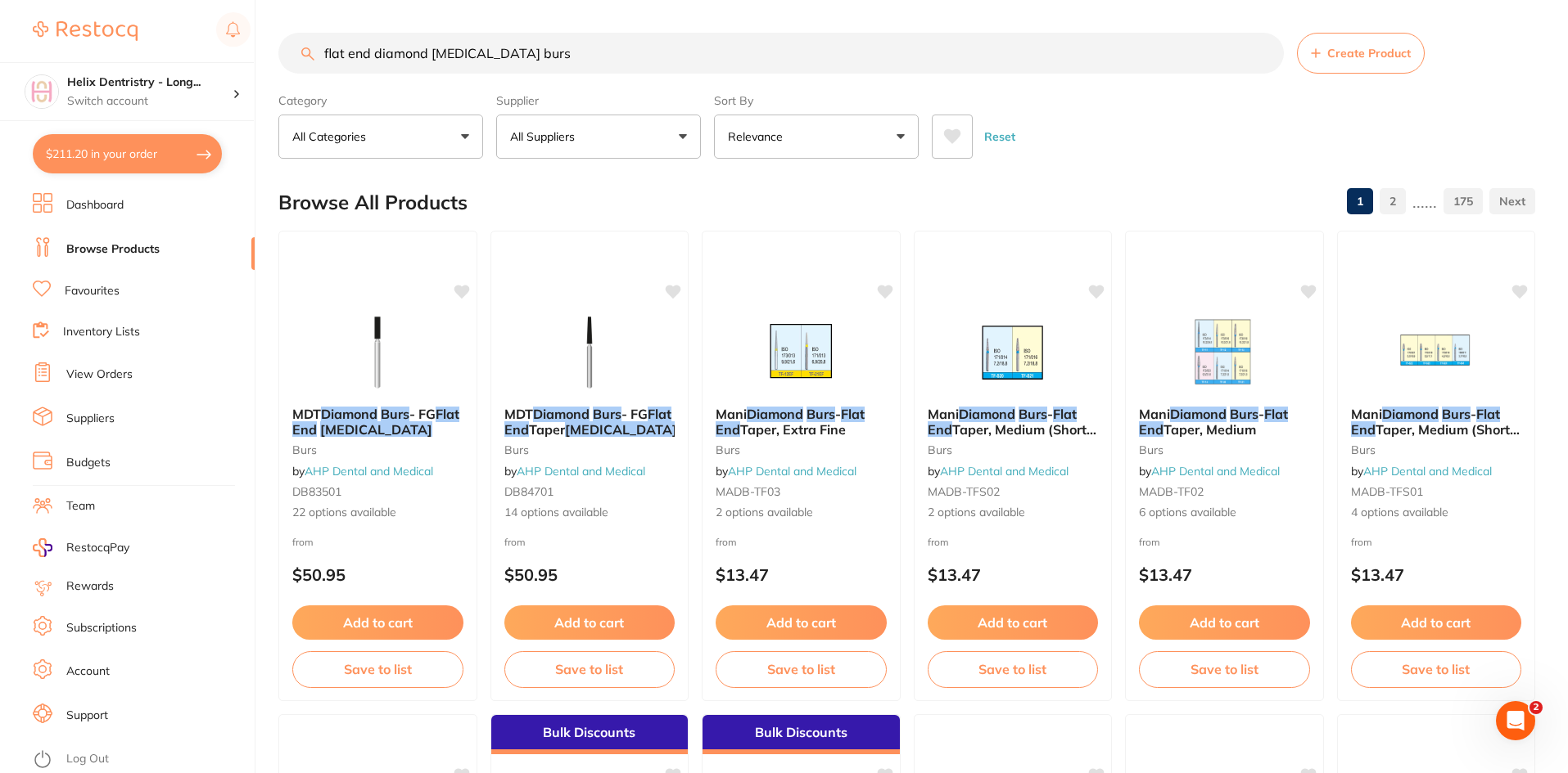
click at [673, 152] on button "All Suppliers" at bounding box center [598, 137] width 204 height 44
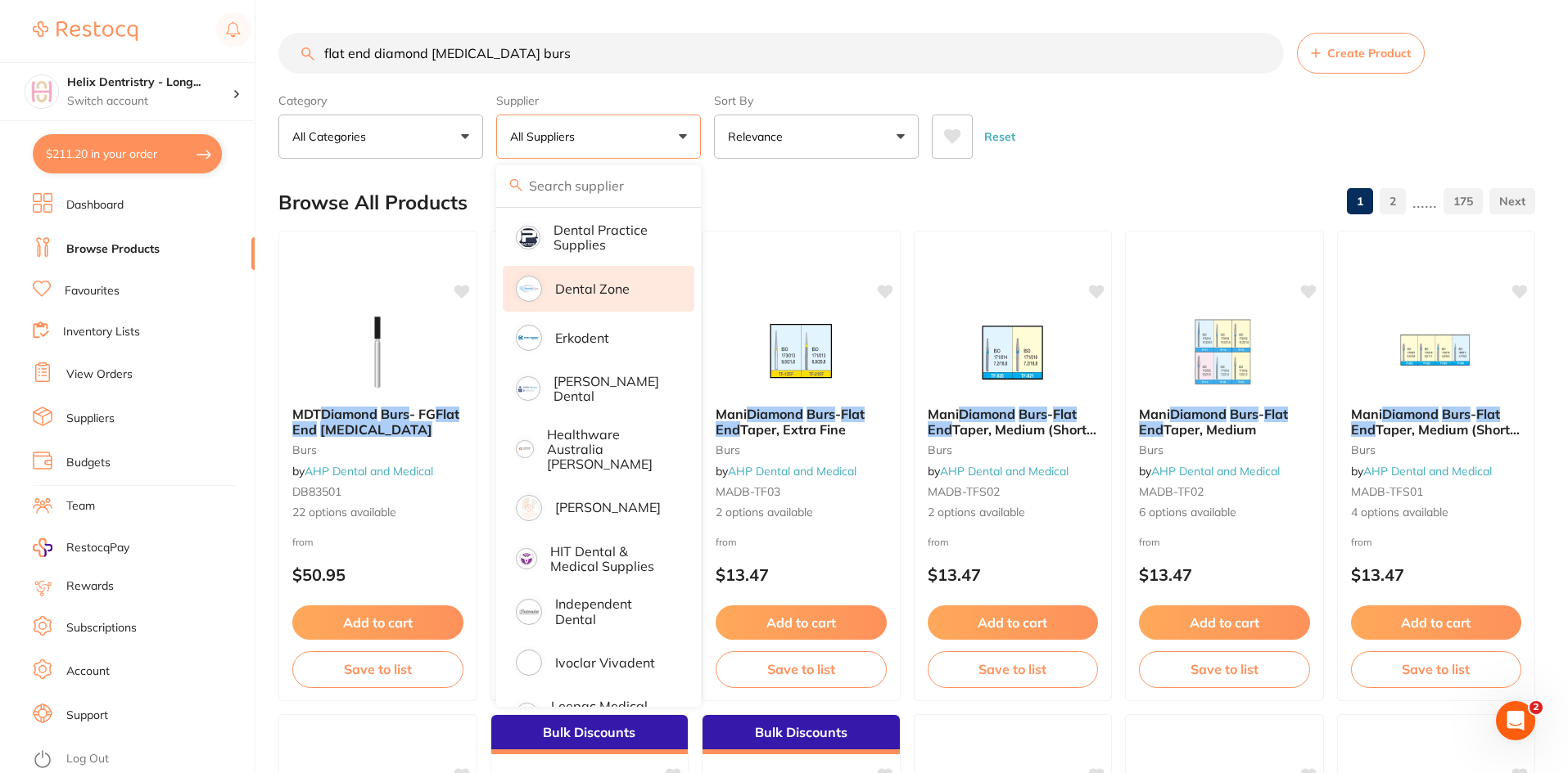
scroll to position [491, 0]
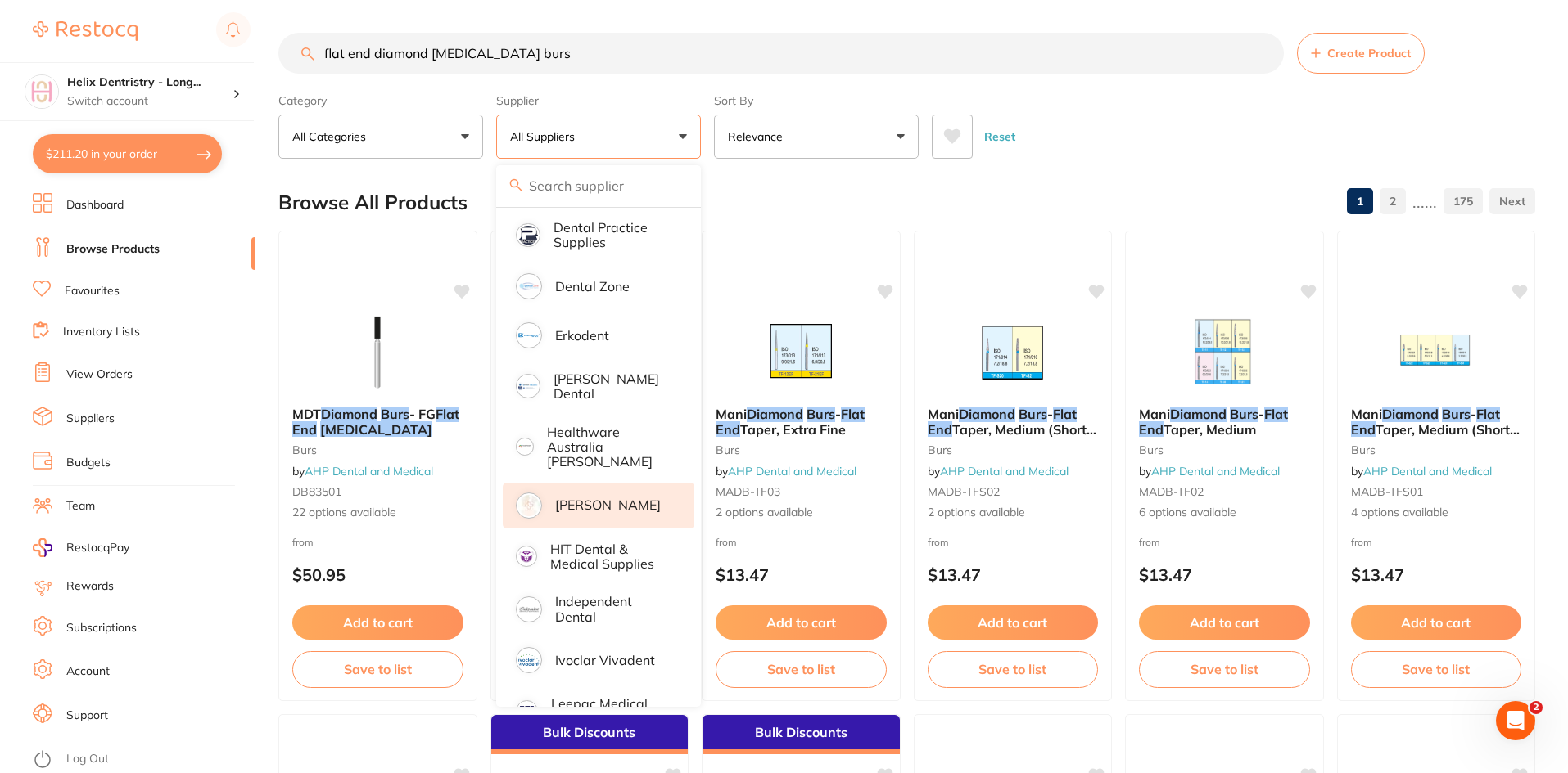
click at [595, 498] on p "[PERSON_NAME]" at bounding box center [607, 505] width 106 height 15
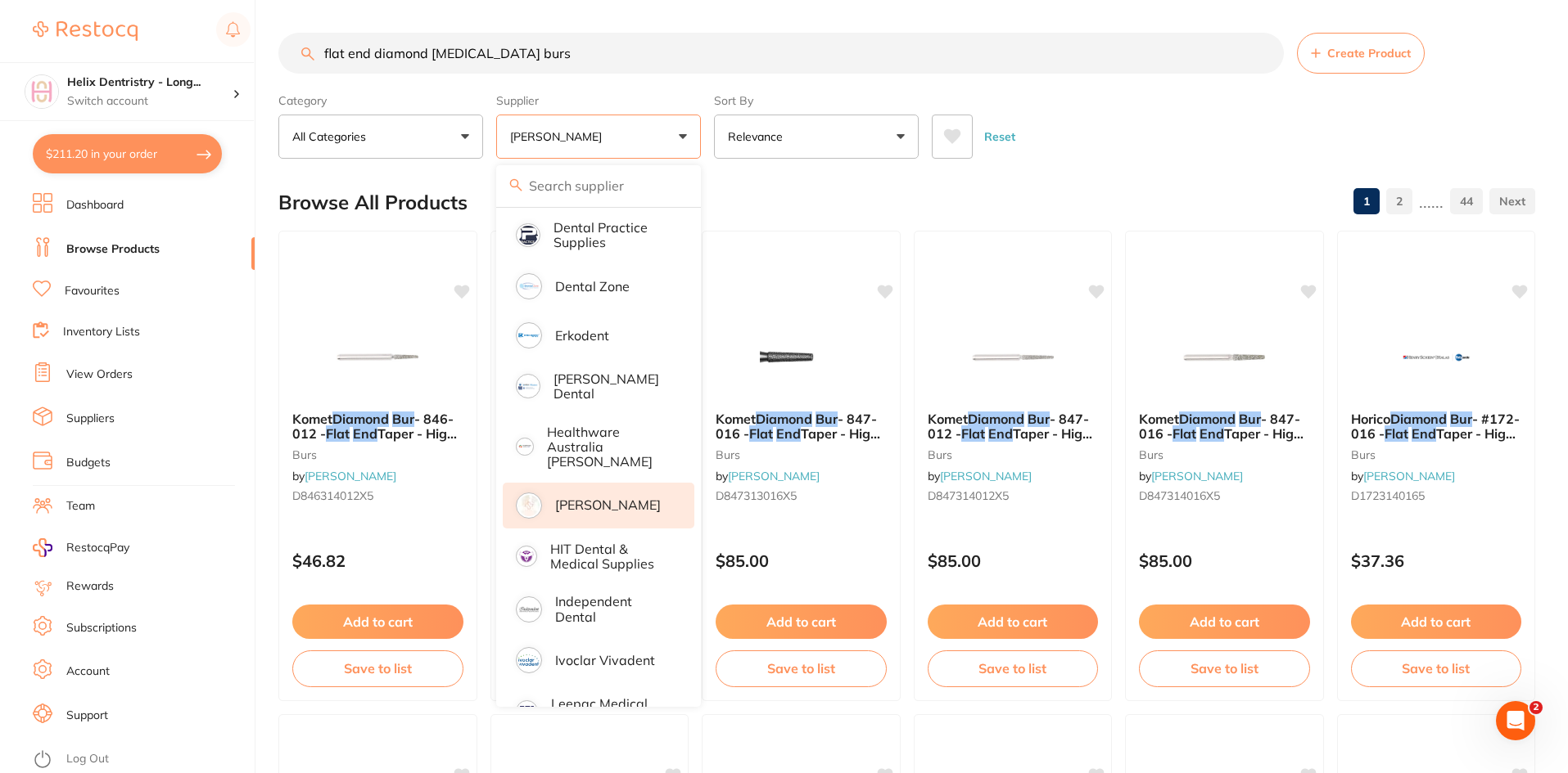
scroll to position [0, 0]
click at [787, 182] on div "Browse All Products 1 2 ...... 44" at bounding box center [906, 202] width 1256 height 55
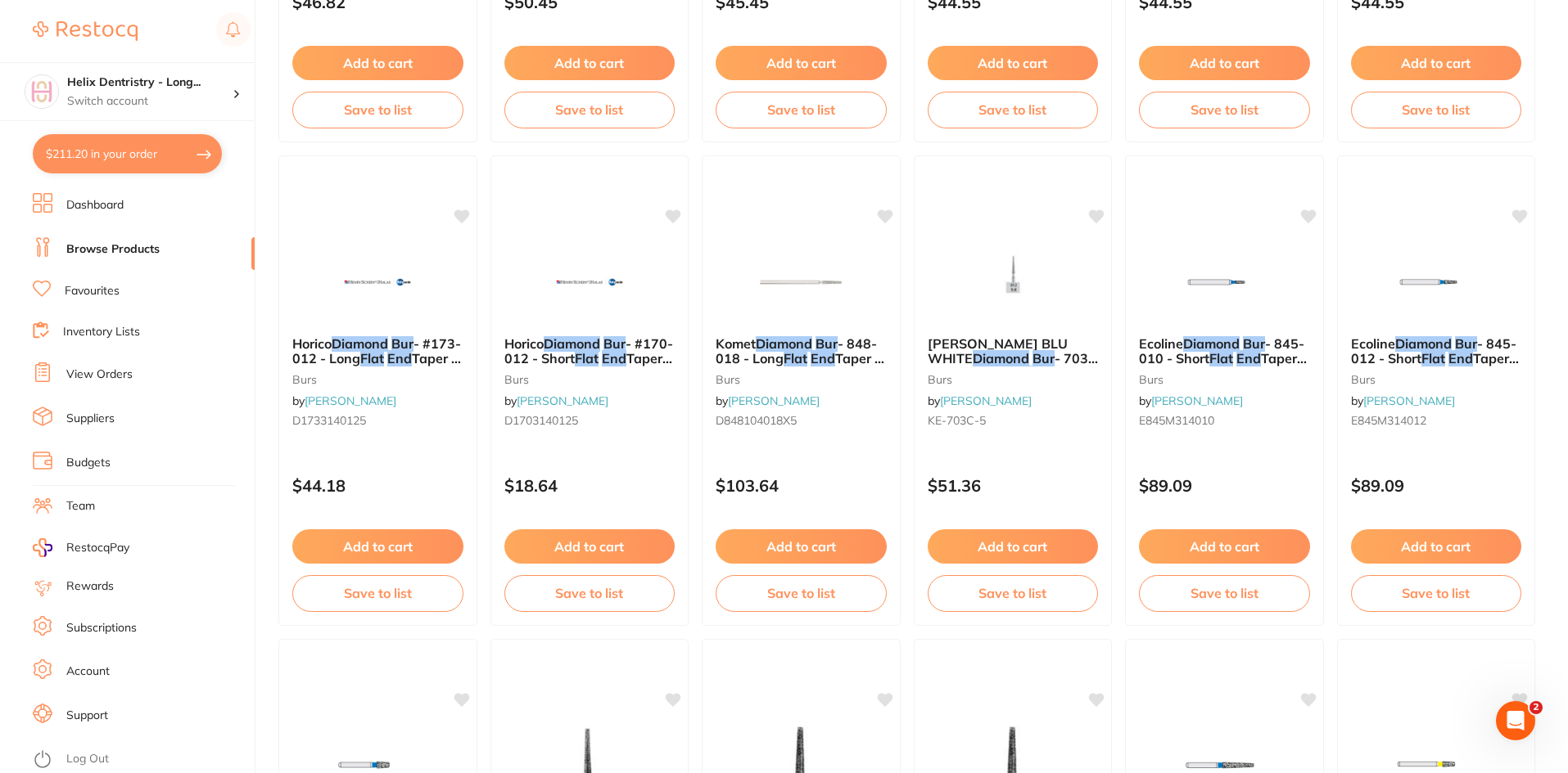
scroll to position [3027, 0]
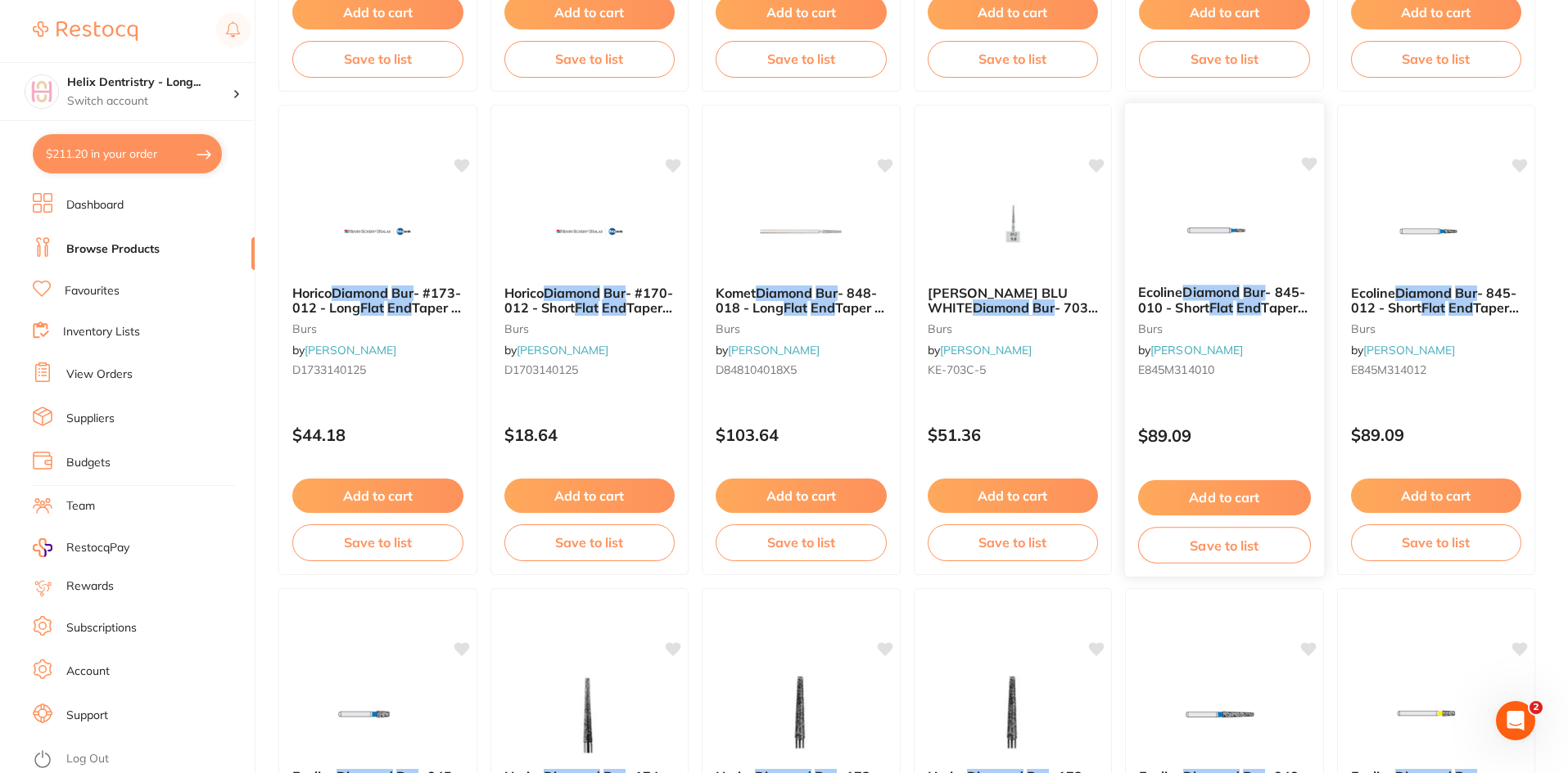
click at [1237, 319] on div "Ecoline Diamond Bur - 845-010 - Short Flat End Taper - High Speed, Friction Gri…" at bounding box center [1224, 334] width 199 height 125
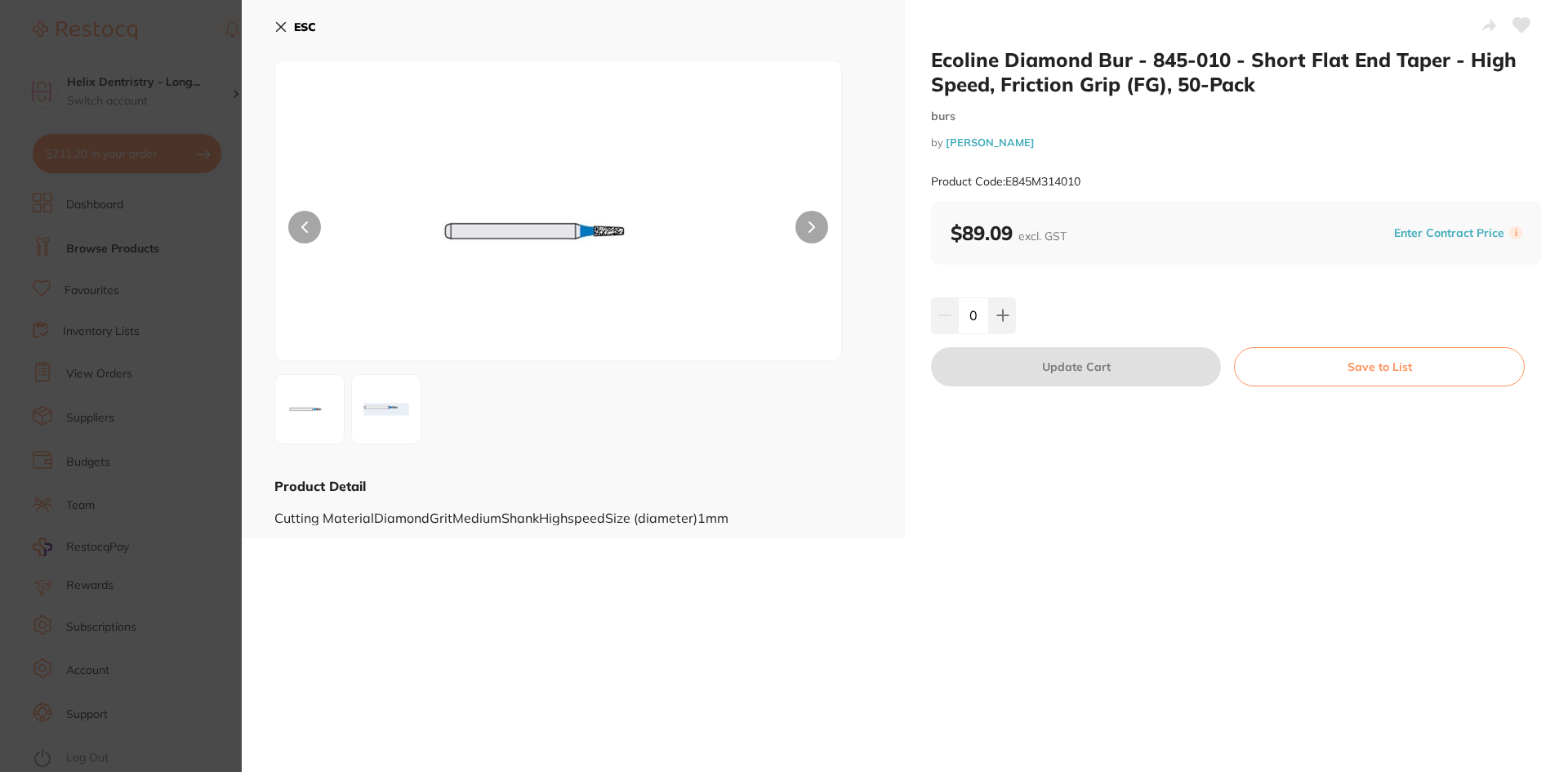
click at [160, 421] on section "Ecoline Diamond Bur - 845-010 - Short Flat End Taper - High Speed, Friction Gri…" at bounding box center [784, 386] width 1568 height 772
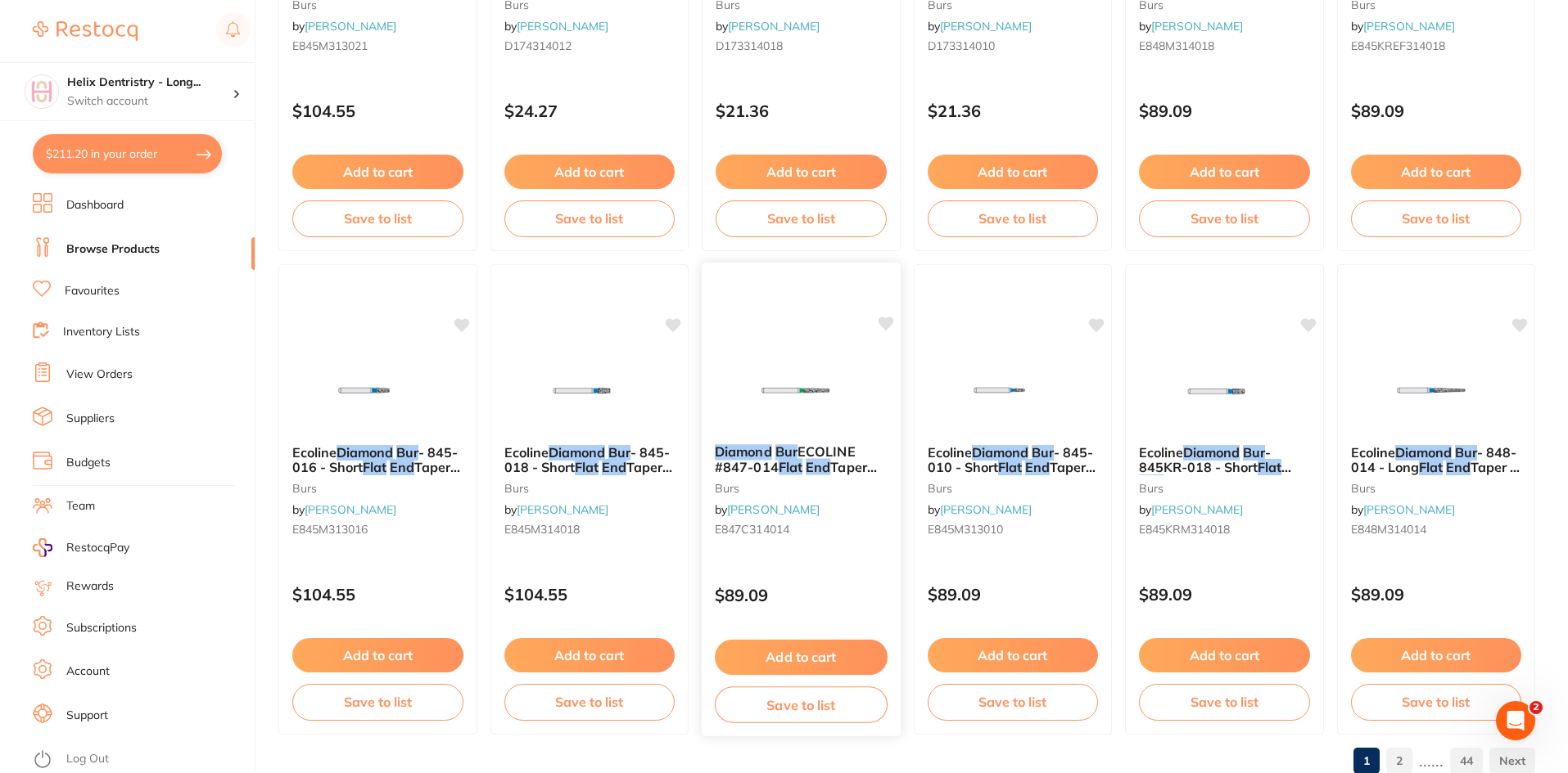
scroll to position [3845, 0]
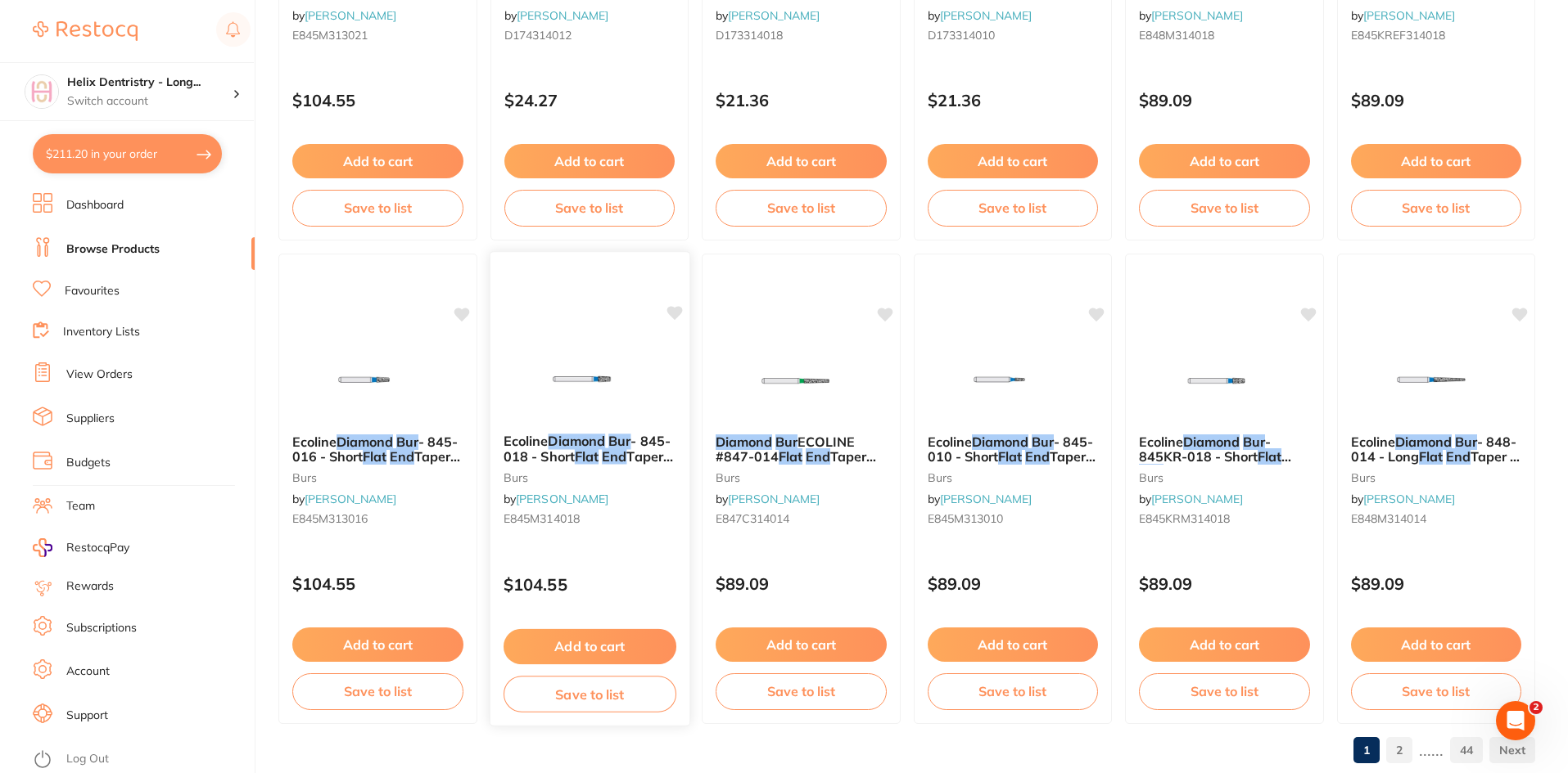
click at [539, 461] on span "- 845-018 - Short" at bounding box center [586, 449] width 167 height 32
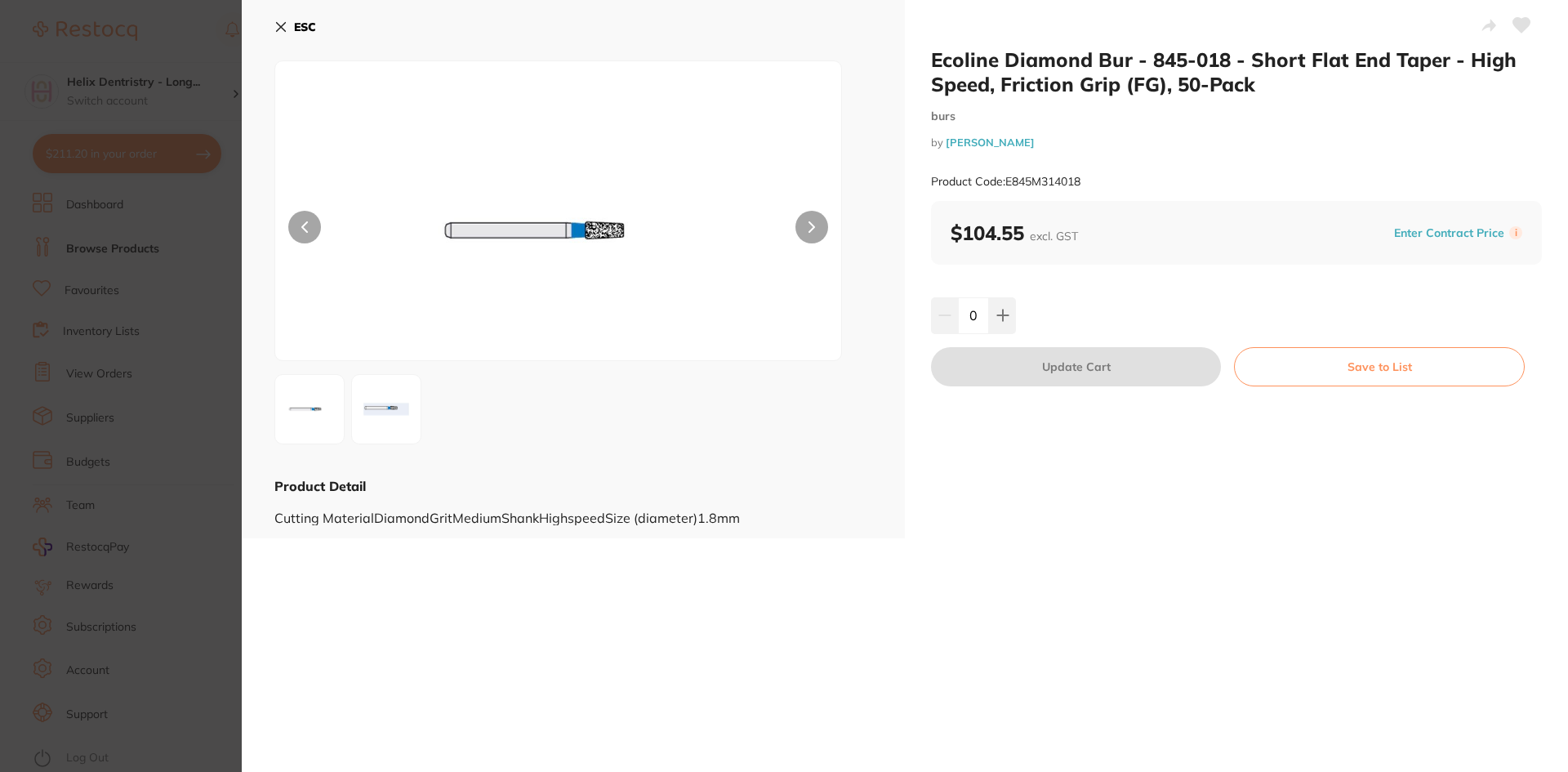
click at [136, 458] on section "Ecoline Diamond Bur - 845-018 - Short Flat End Taper - High Speed, Friction Gri…" at bounding box center [784, 386] width 1568 height 772
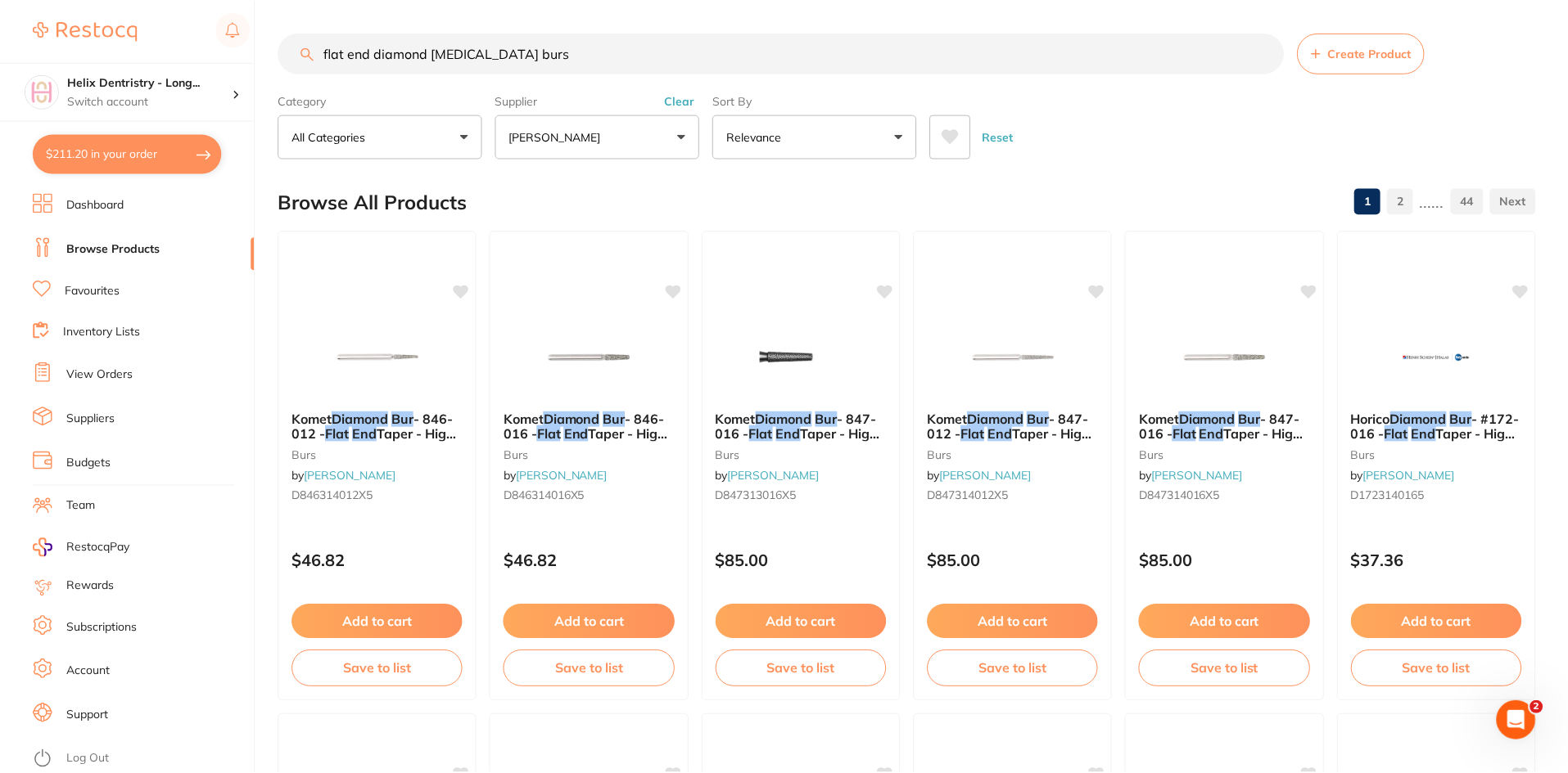
scroll to position [3845, 0]
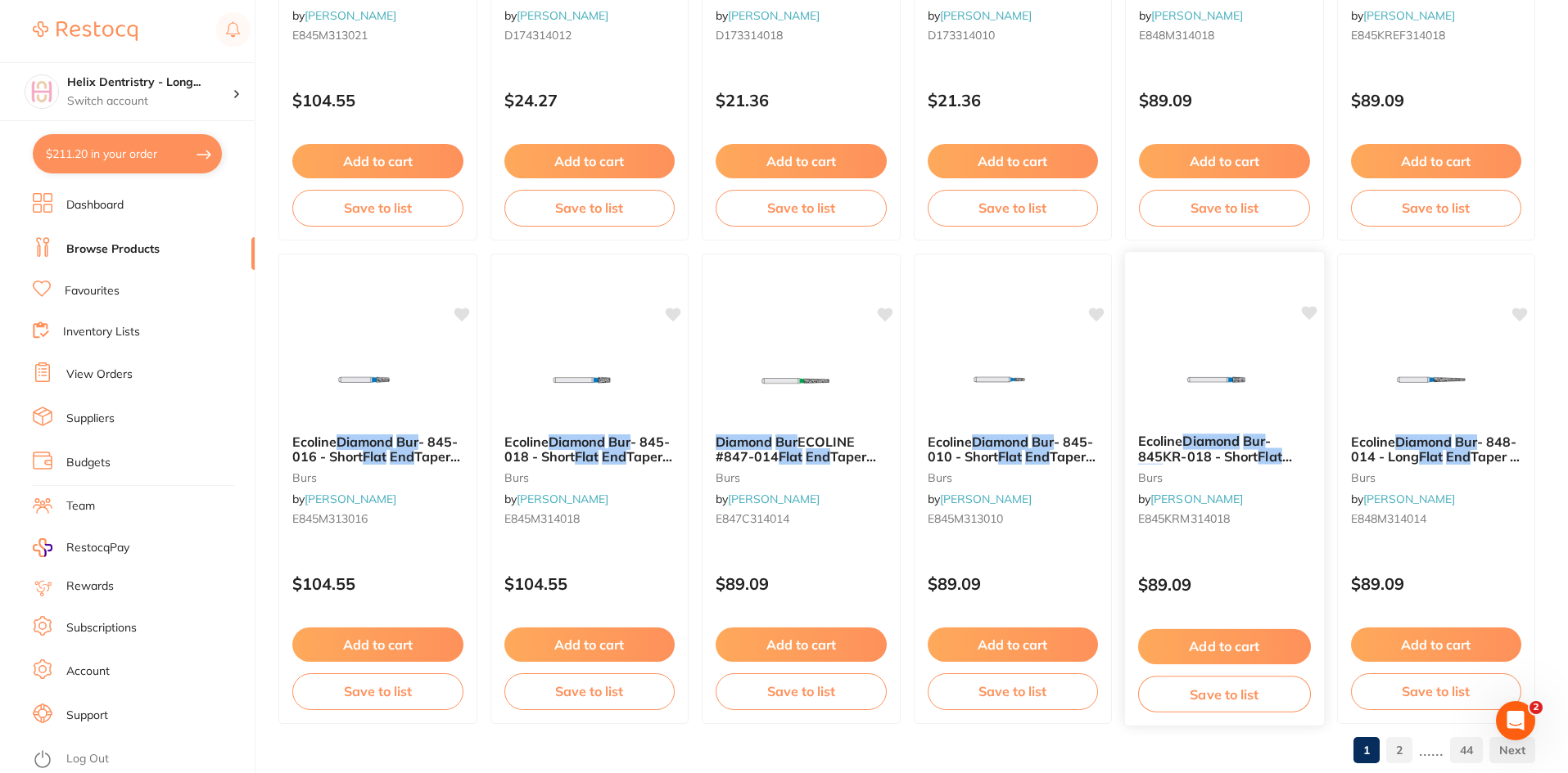
click at [1191, 443] on em "Diamond" at bounding box center [1210, 441] width 58 height 16
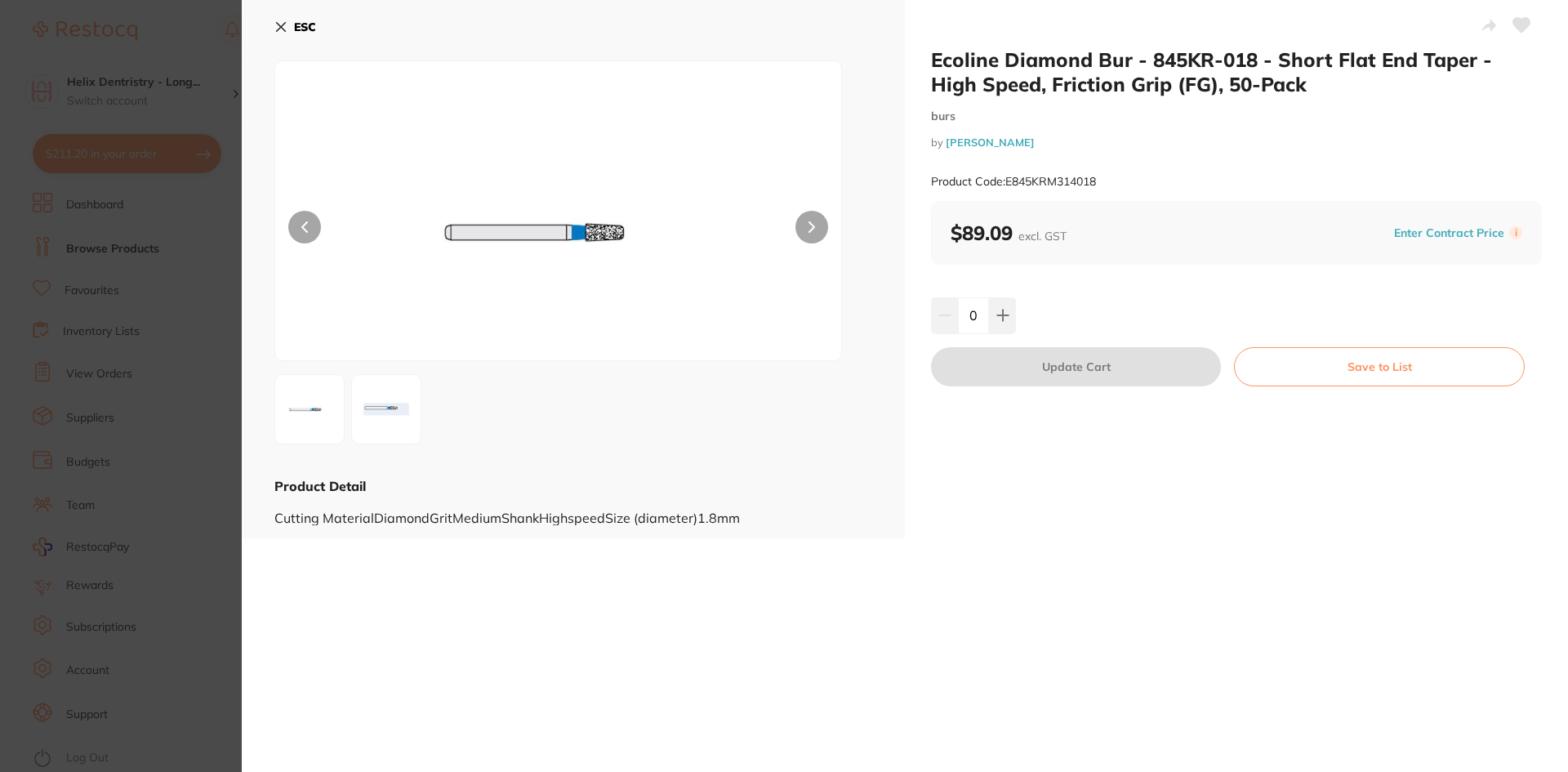
click at [70, 531] on section "Ecoline Diamond Bur - 845KR-018 - Short Flat End Taper - High Speed, Friction G…" at bounding box center [784, 386] width 1568 height 772
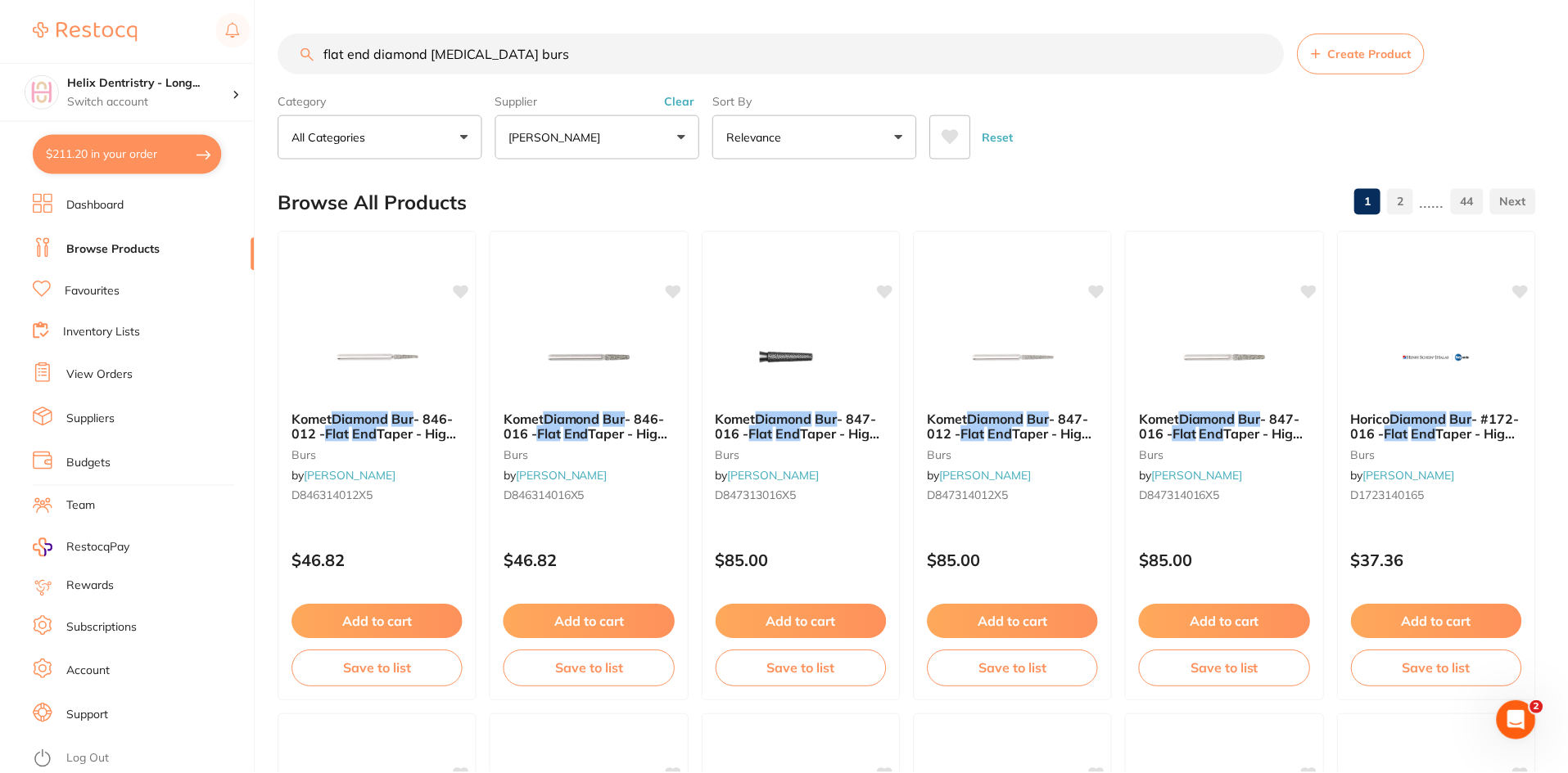
scroll to position [3845, 0]
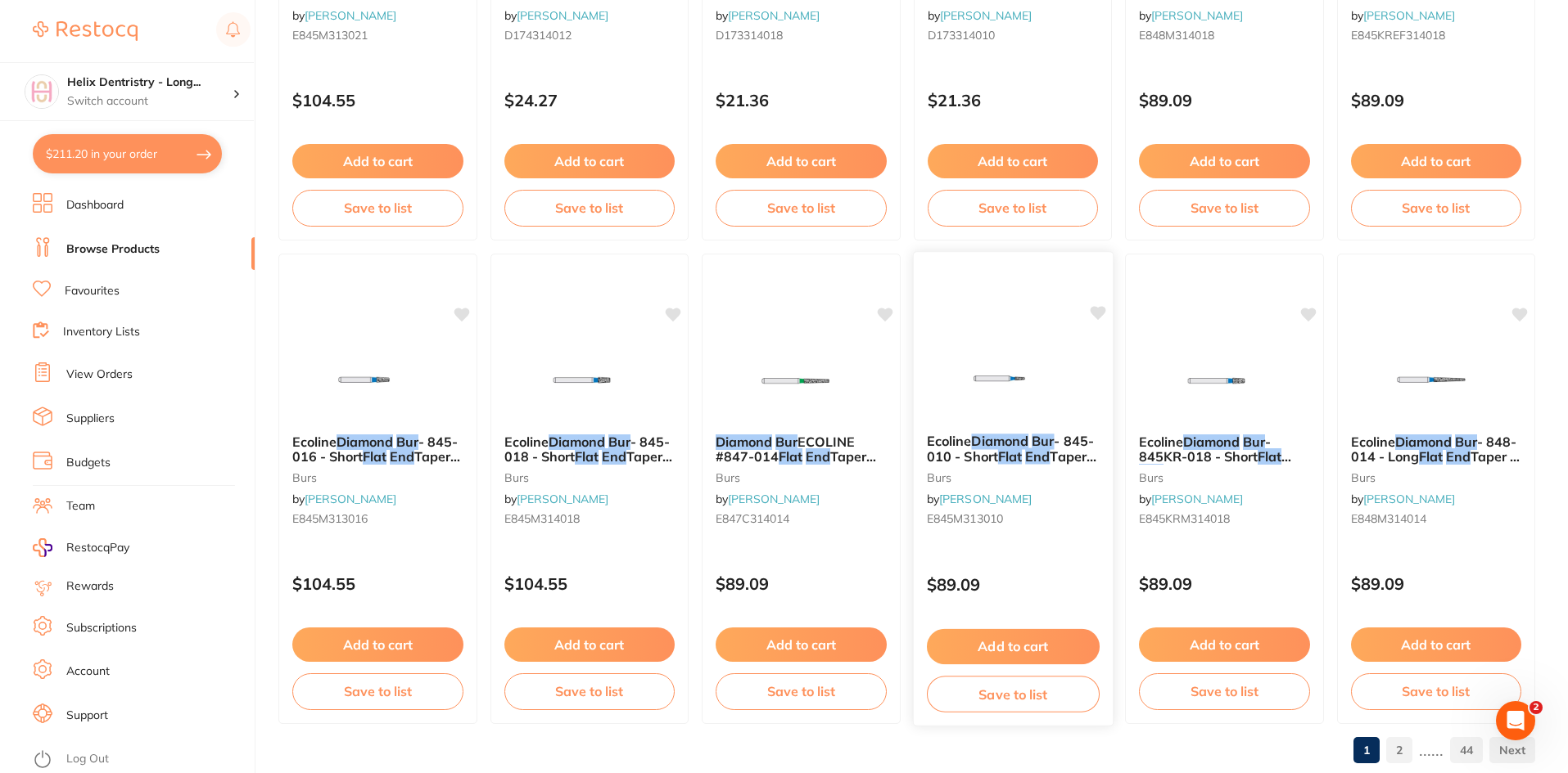
click at [1041, 556] on div "Ecoline Diamond Bur - 845-010 - Short Flat End Taper - High Speed, Friction Gri…" at bounding box center [1012, 489] width 201 height 476
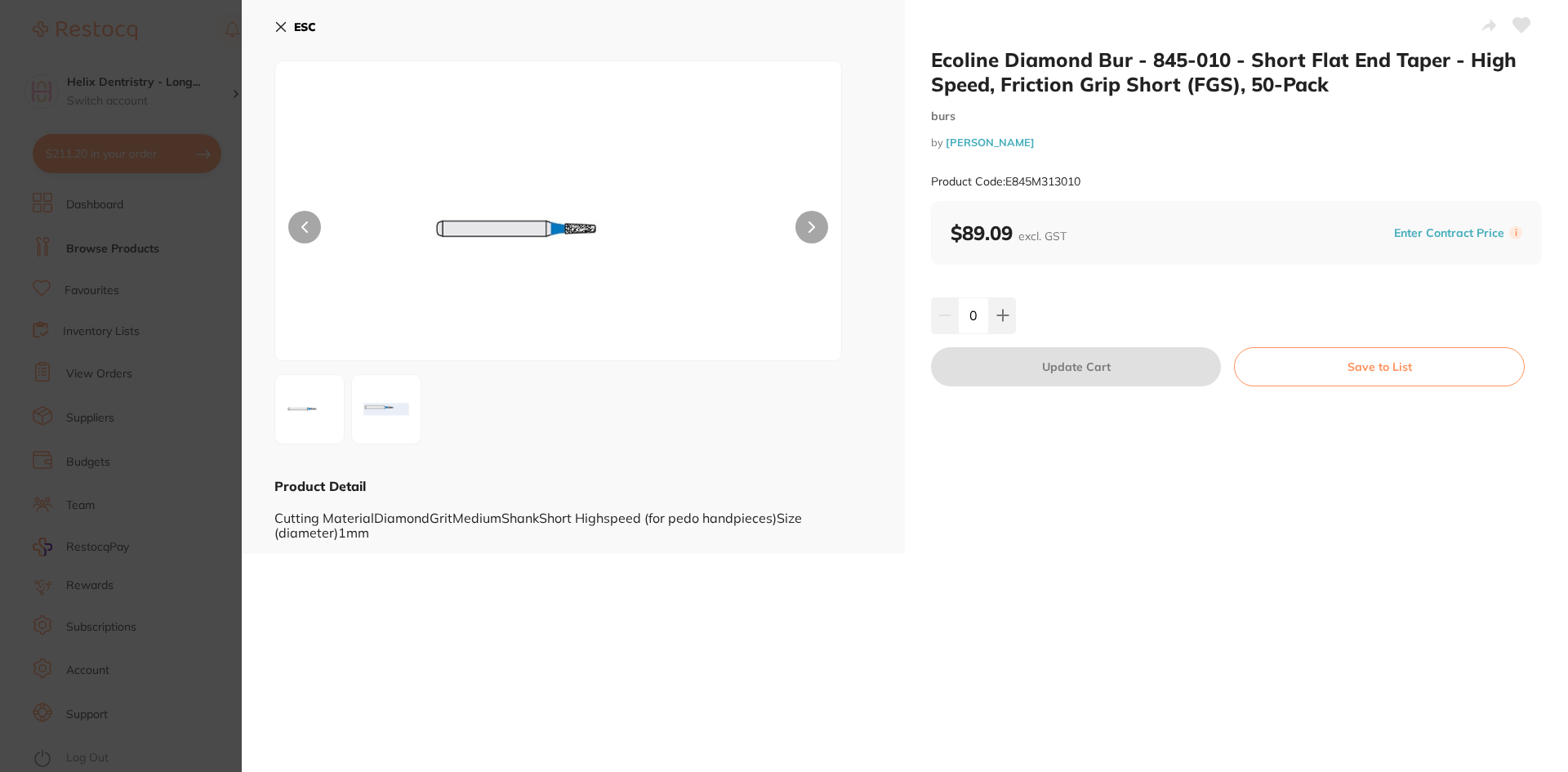
click at [105, 415] on section "Ecoline Diamond Bur - 845-010 - Short Flat End Taper - High Speed, Friction Gri…" at bounding box center [784, 386] width 1568 height 772
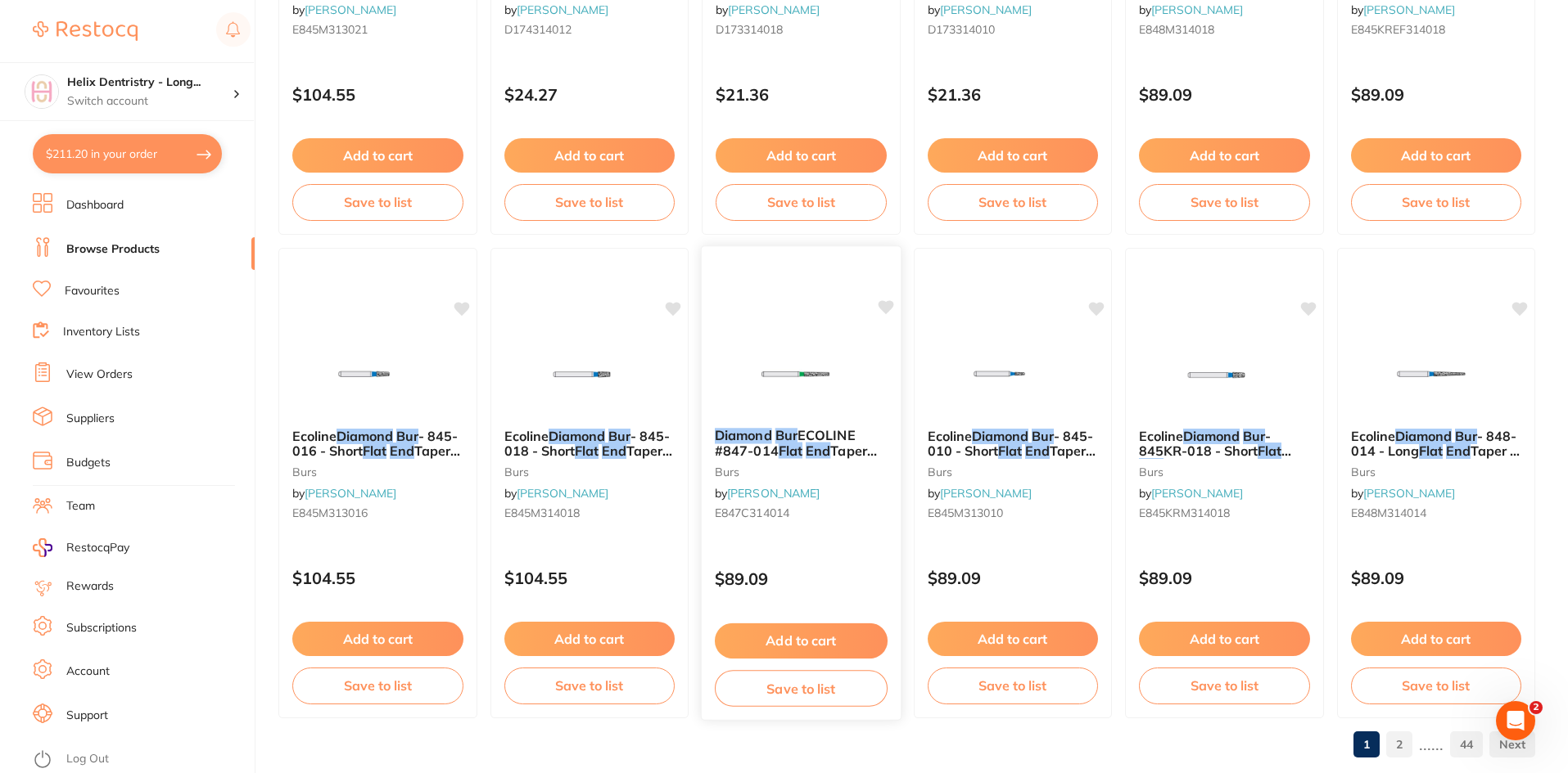
scroll to position [3882, 0]
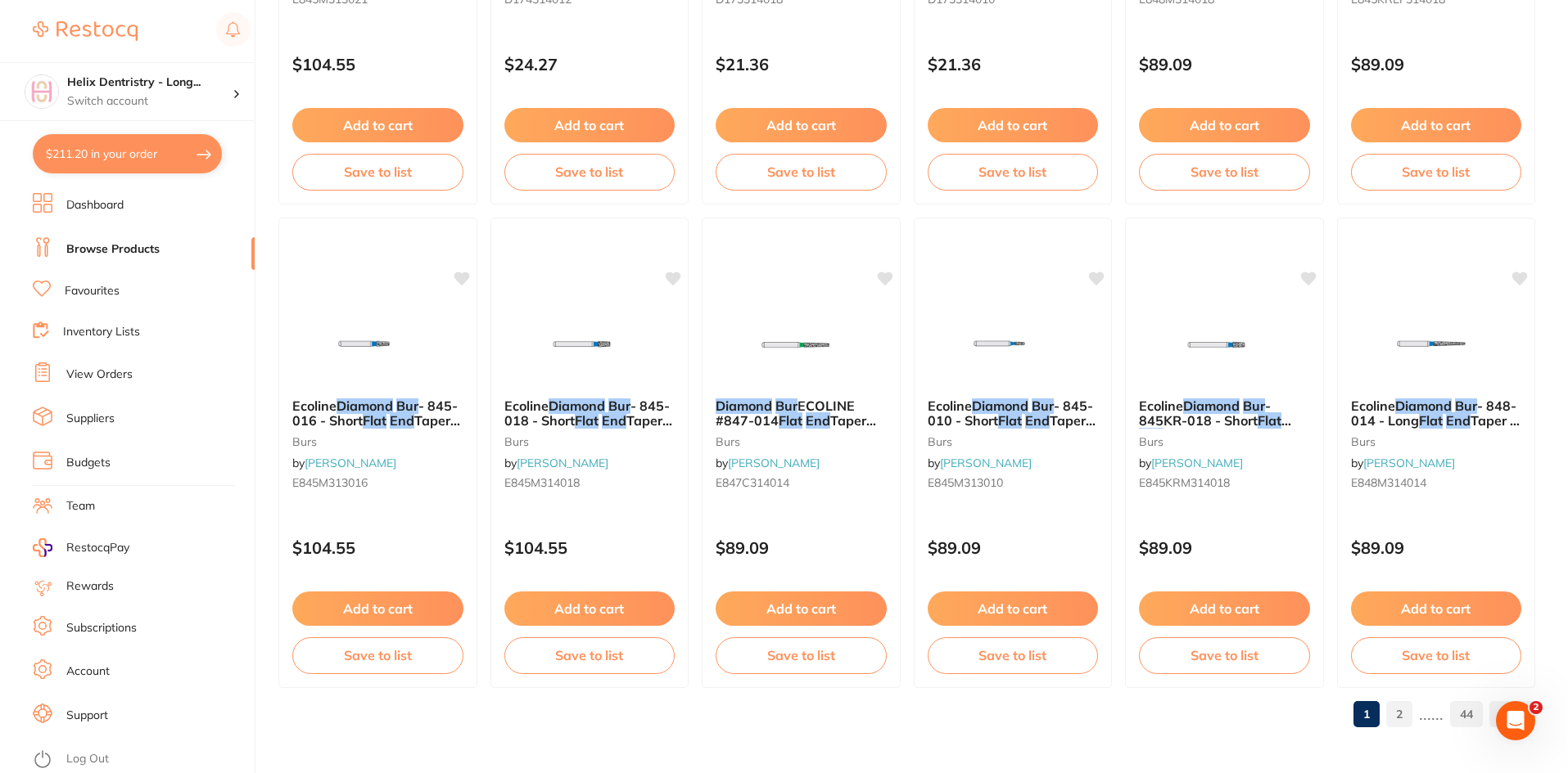
click at [1406, 712] on link "2" at bounding box center [1399, 714] width 27 height 33
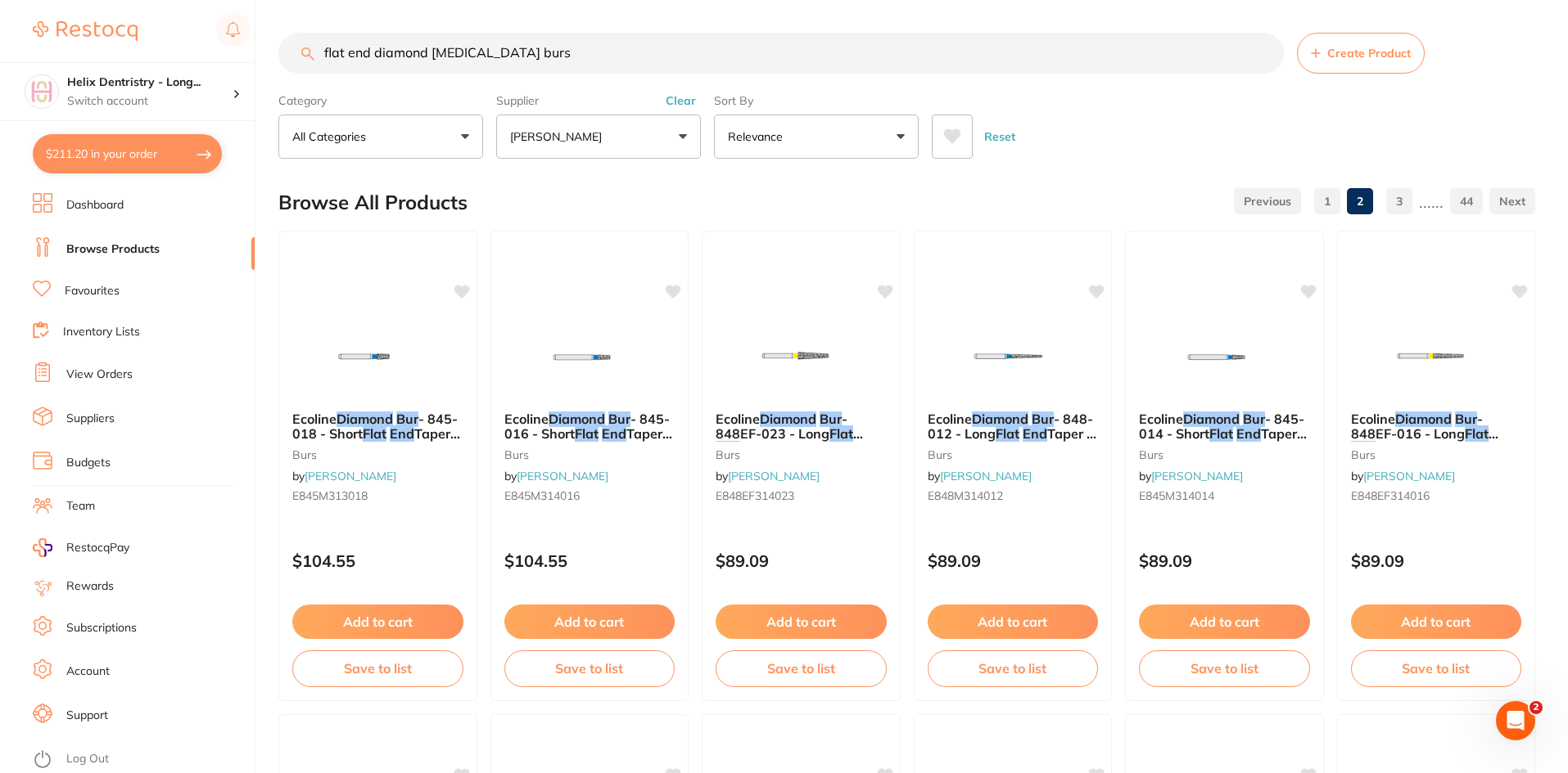
scroll to position [0, 0]
drag, startPoint x: 565, startPoint y: 58, endPoint x: 330, endPoint y: 47, distance: 235.3
click at [330, 47] on input "flat end diamond fissure burs" at bounding box center [780, 53] width 1005 height 41
type input "f"
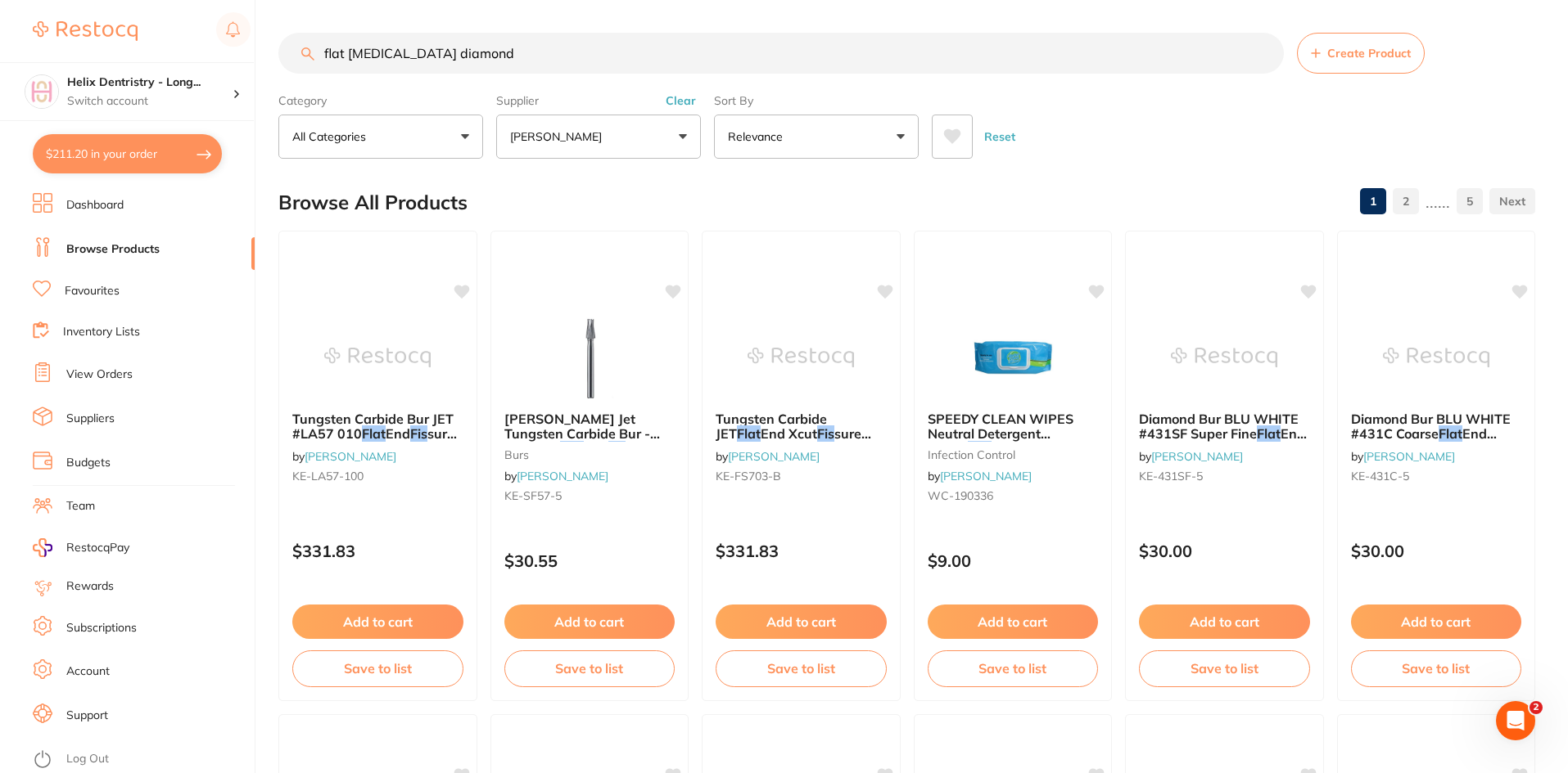
type input "flat fissure diamond"
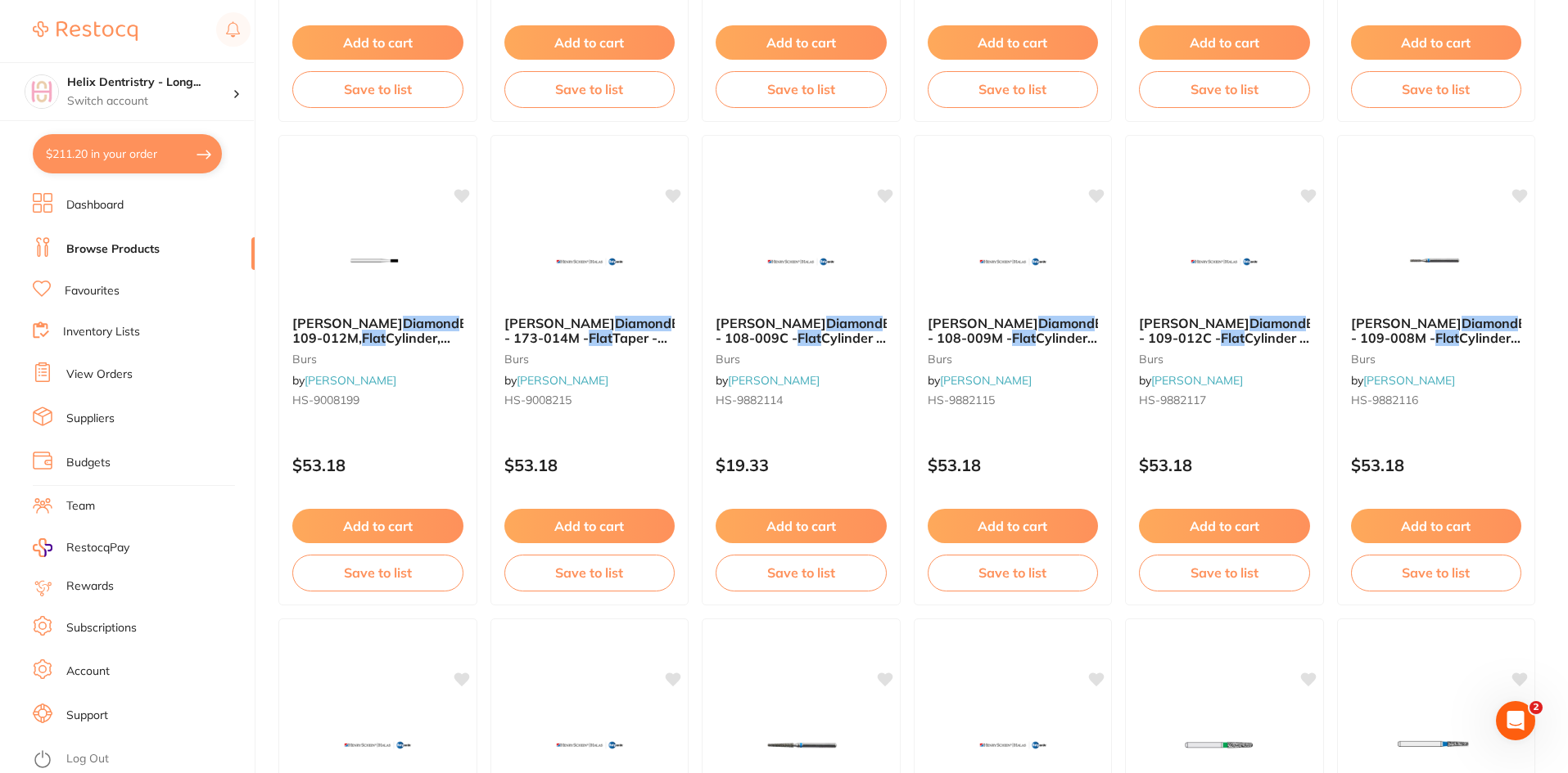
scroll to position [1555, 0]
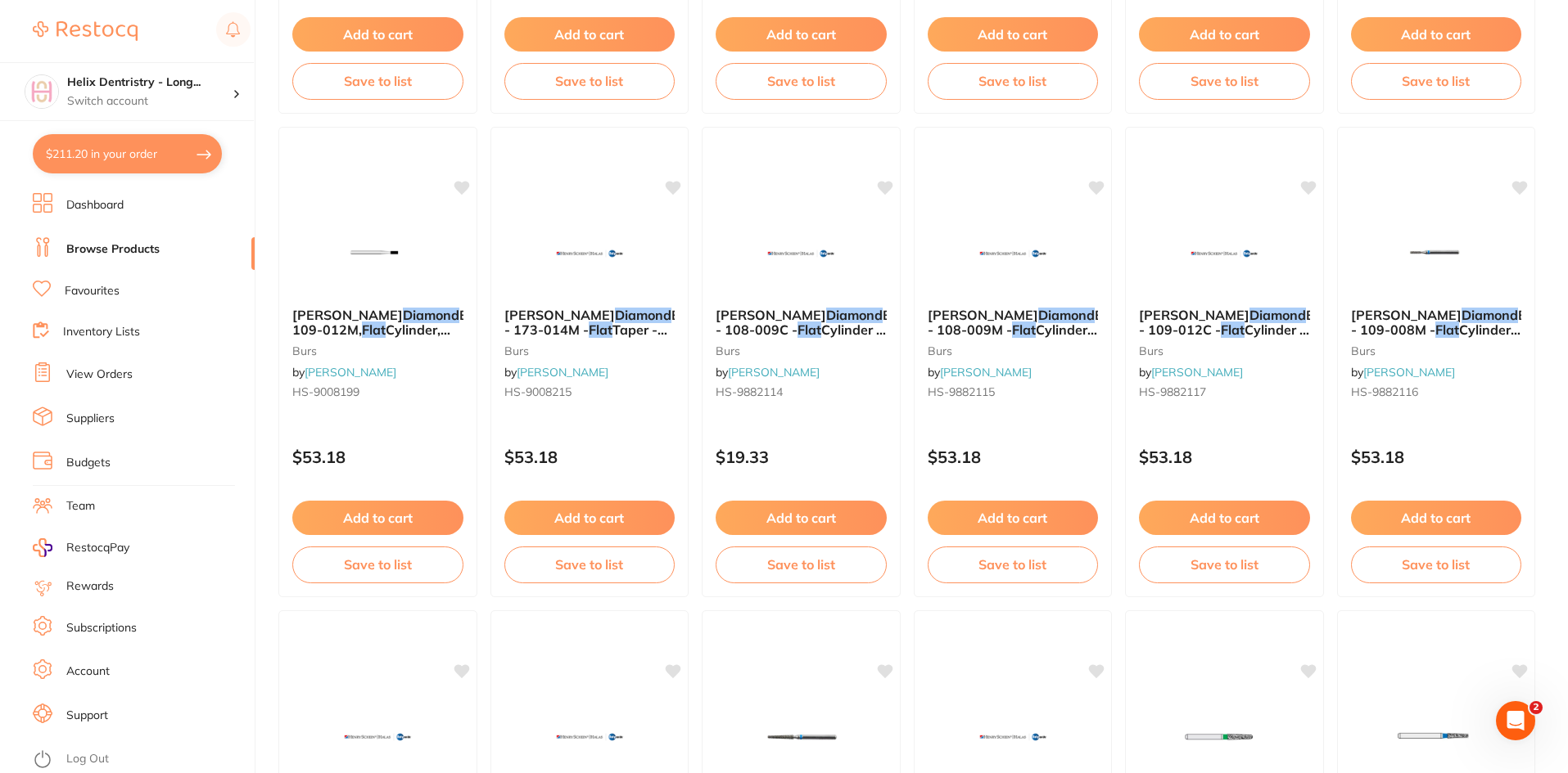
scroll to position [442, 0]
type input "flat [MEDICAL_DATA] diamond"
click at [1421, 312] on span "Henry Schein" at bounding box center [1404, 314] width 111 height 16
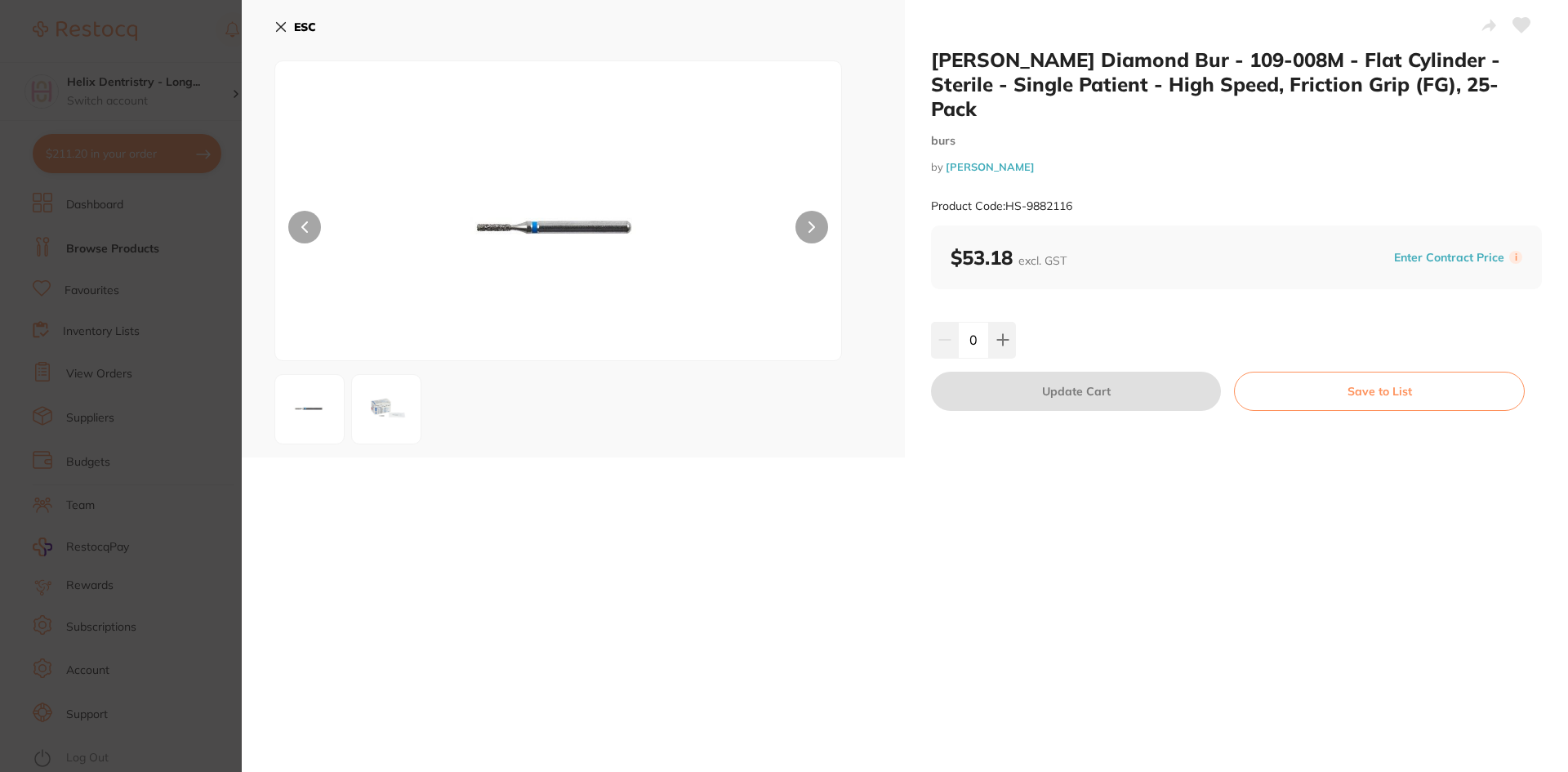
click at [339, 394] on button at bounding box center [309, 409] width 70 height 70
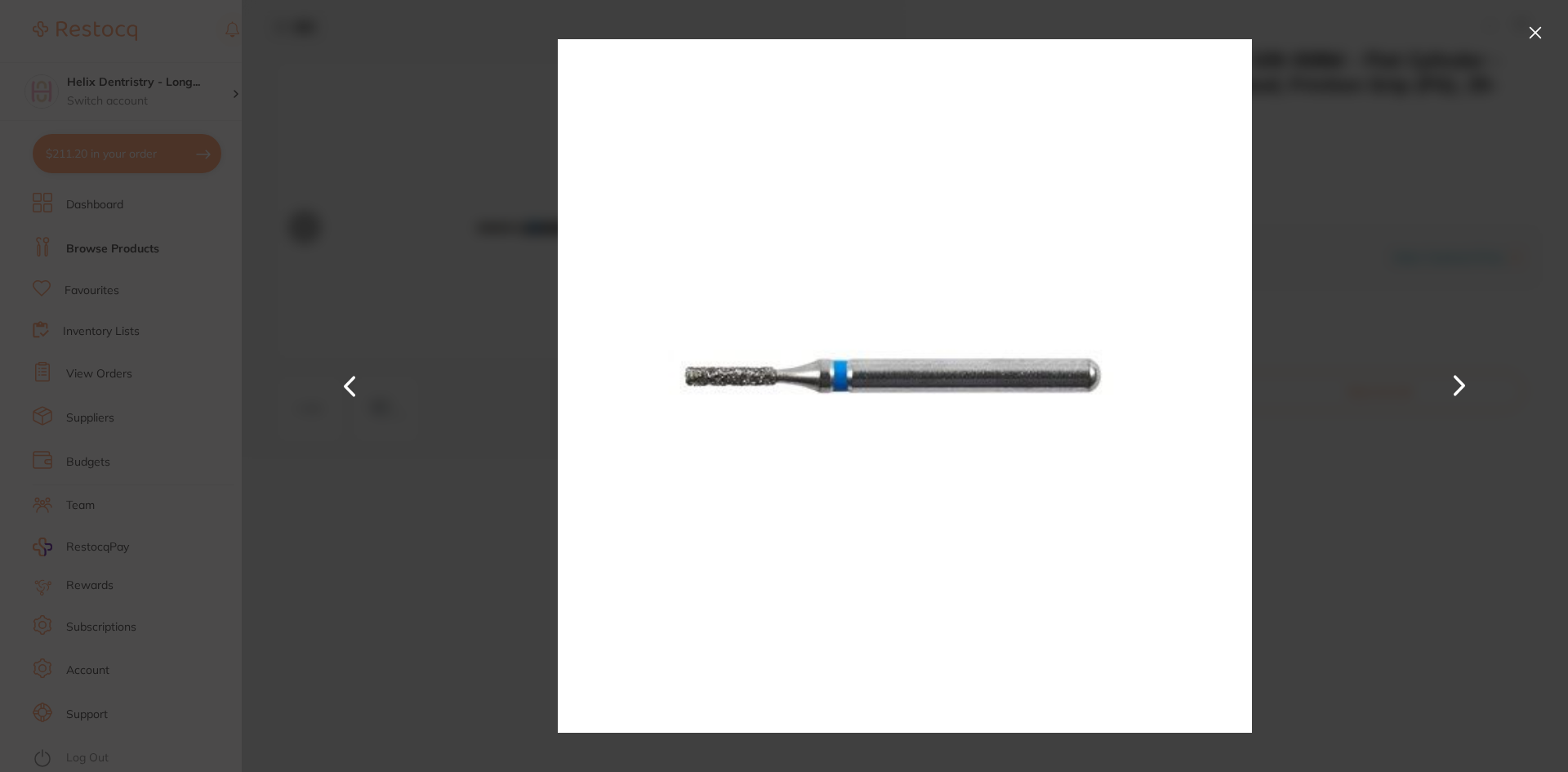
click at [1530, 30] on button at bounding box center [1536, 33] width 27 height 27
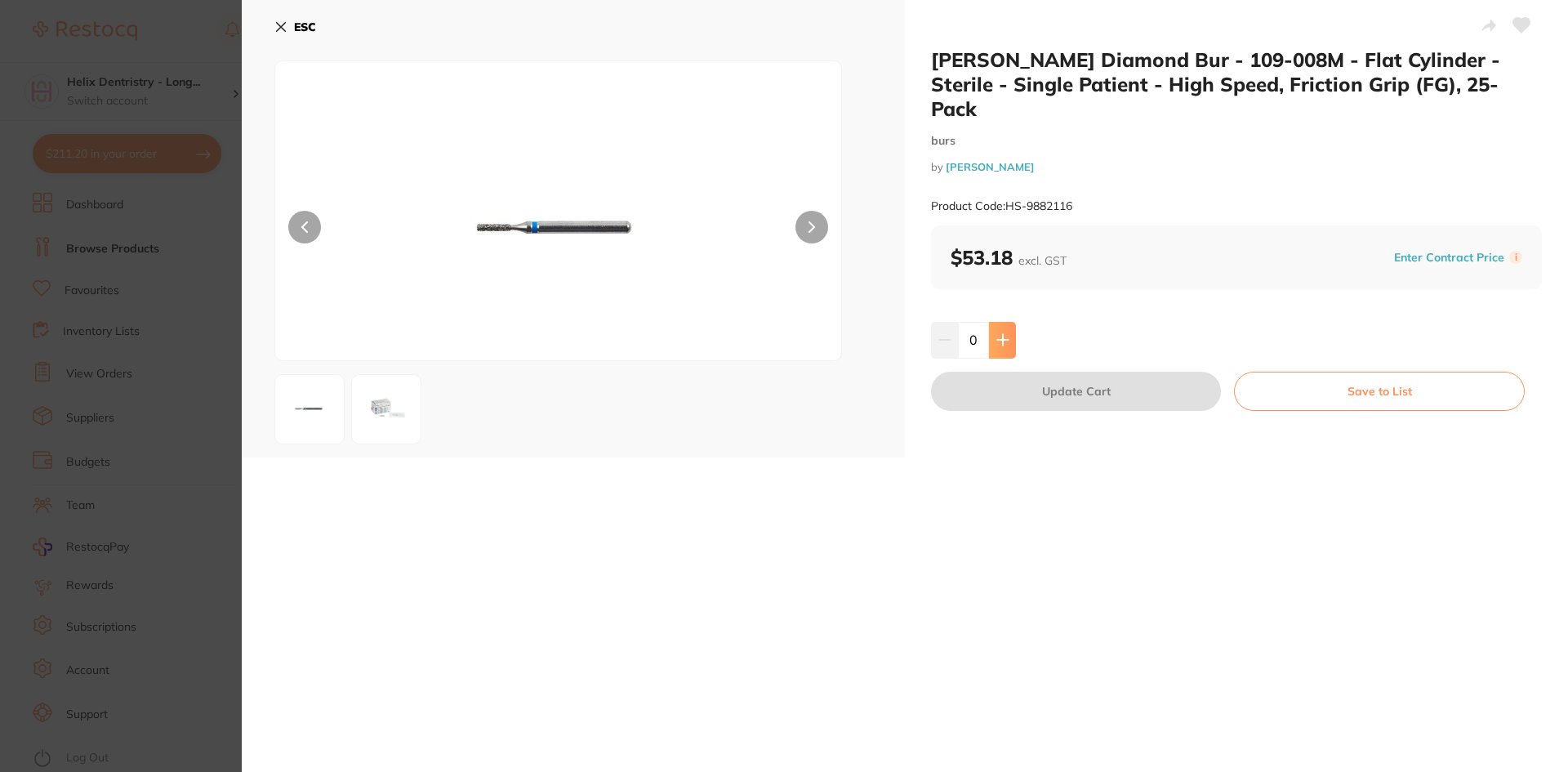
click at [1000, 335] on icon at bounding box center [1003, 340] width 11 height 11
type input "1"
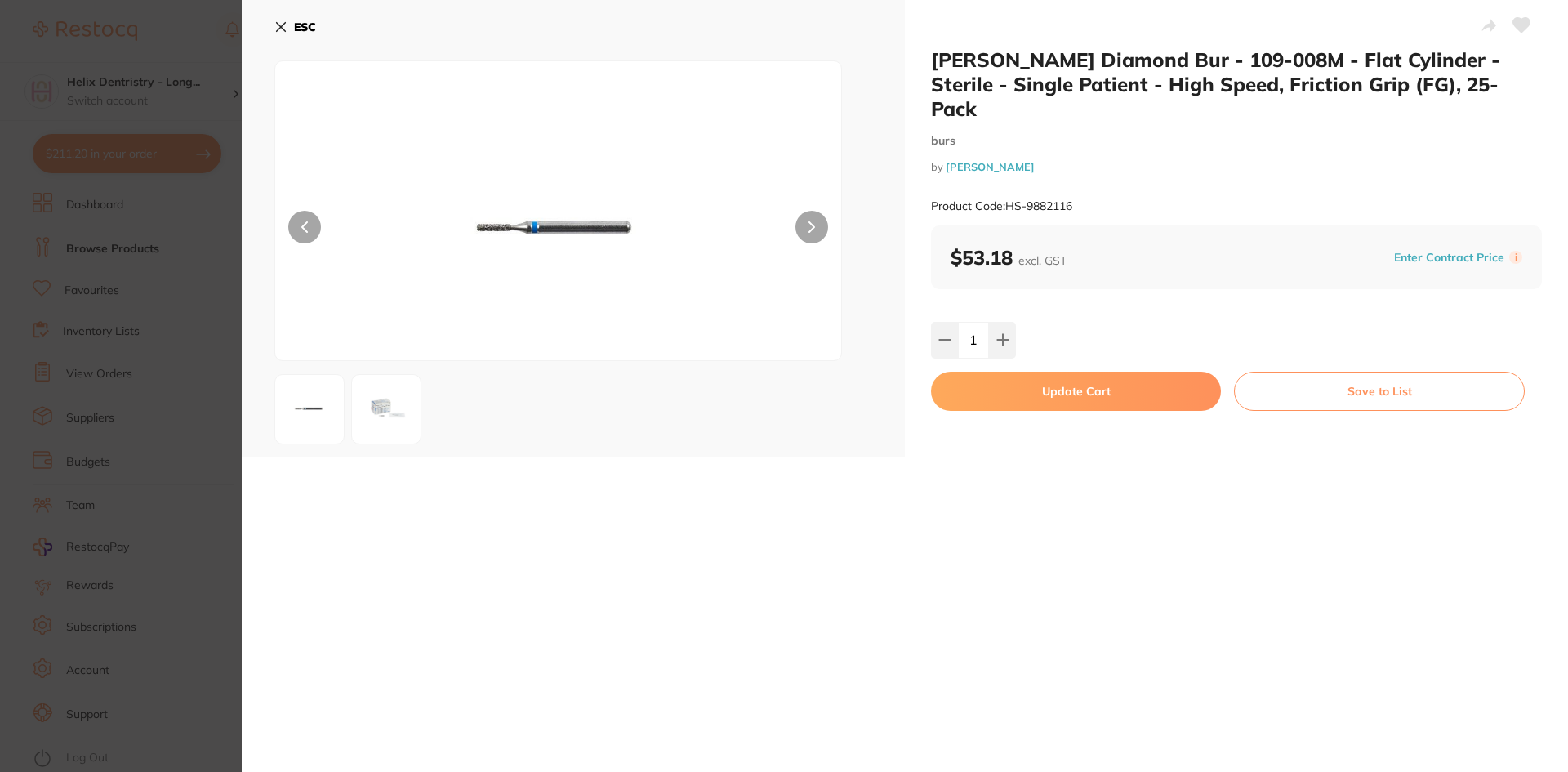
click at [1059, 371] on button "Update Cart" at bounding box center [1075, 391] width 290 height 39
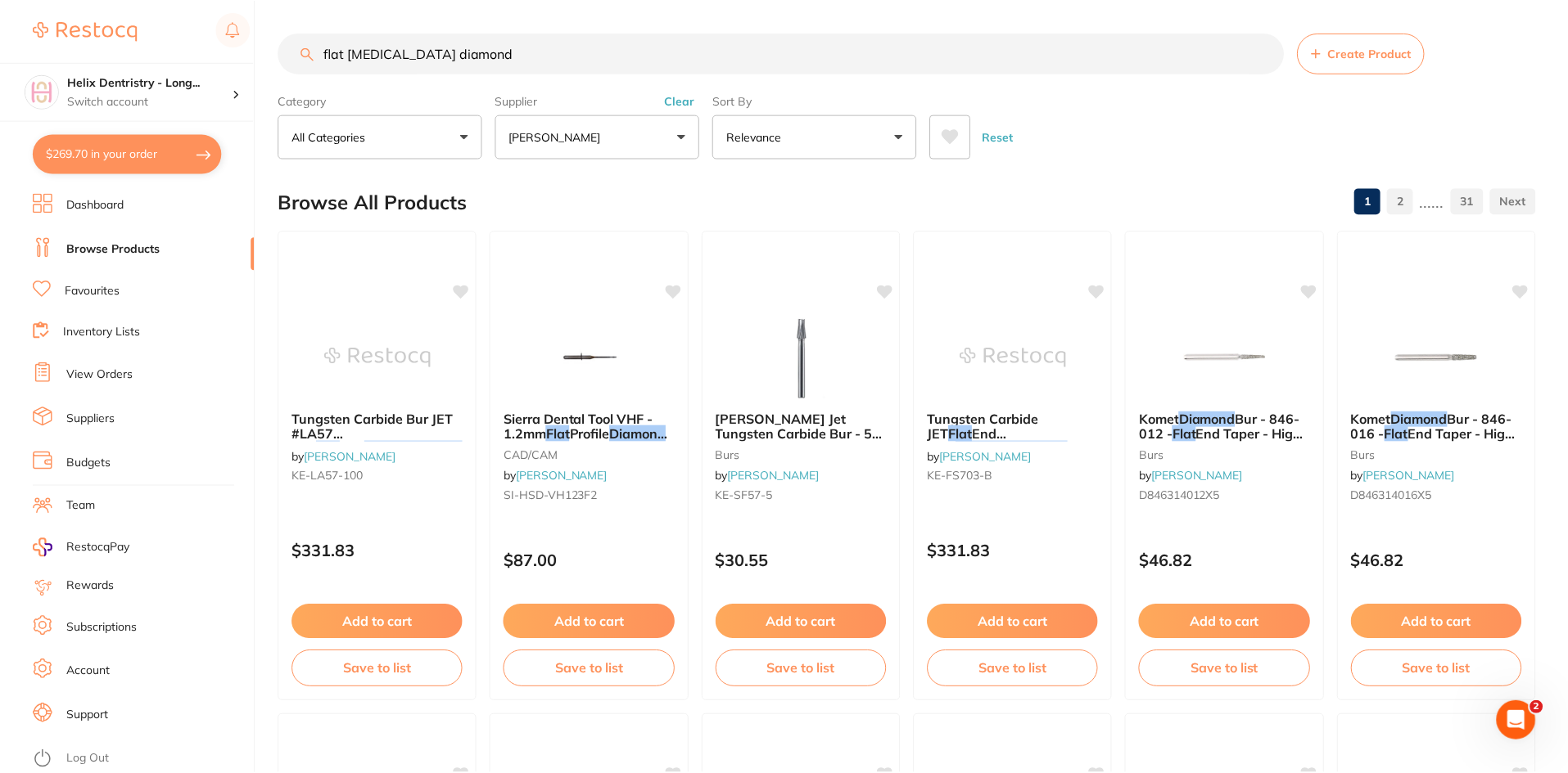
scroll to position [1555, 0]
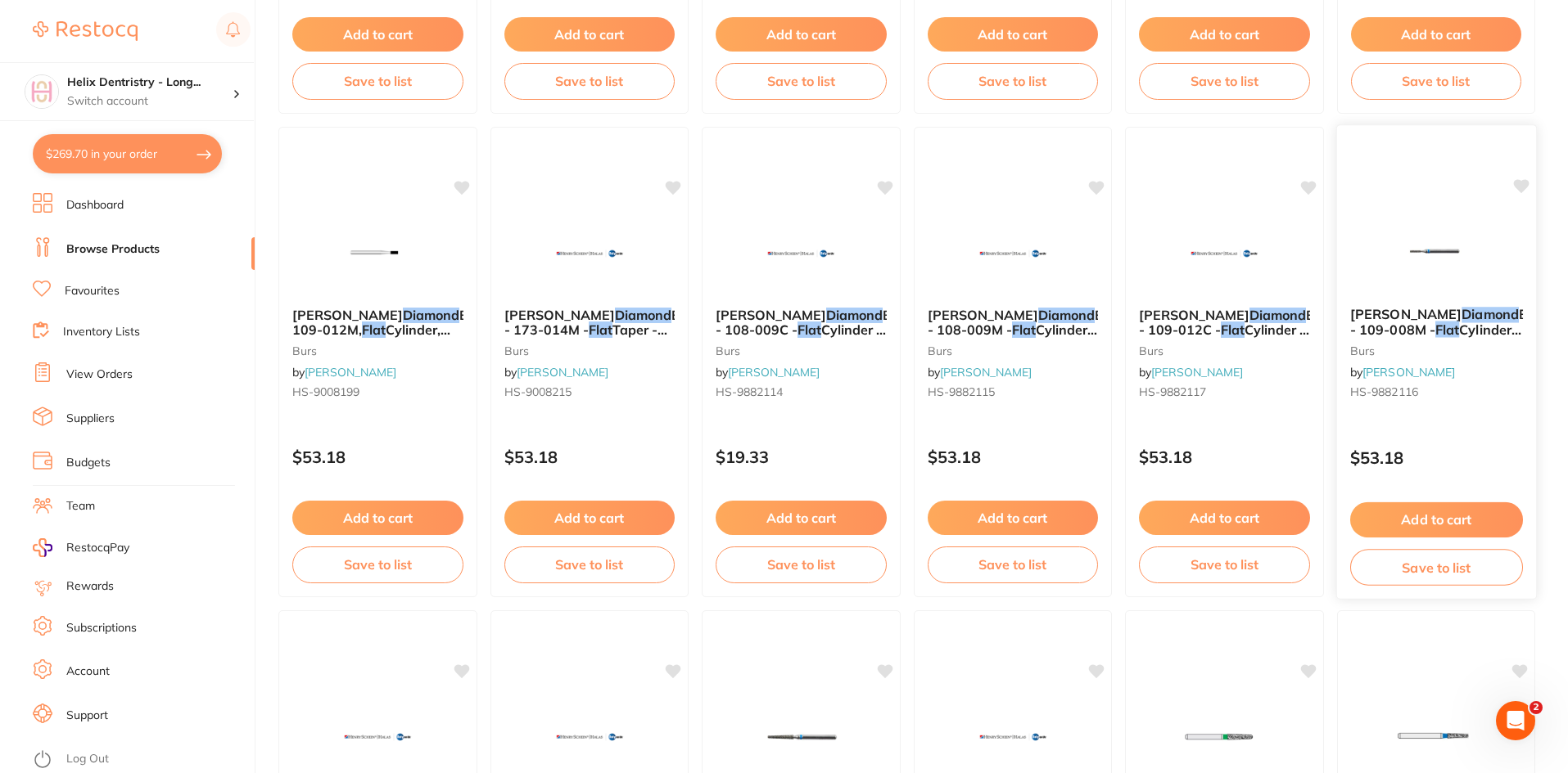
click at [1417, 322] on span "Bur - 109-008M -" at bounding box center [1444, 322] width 191 height 32
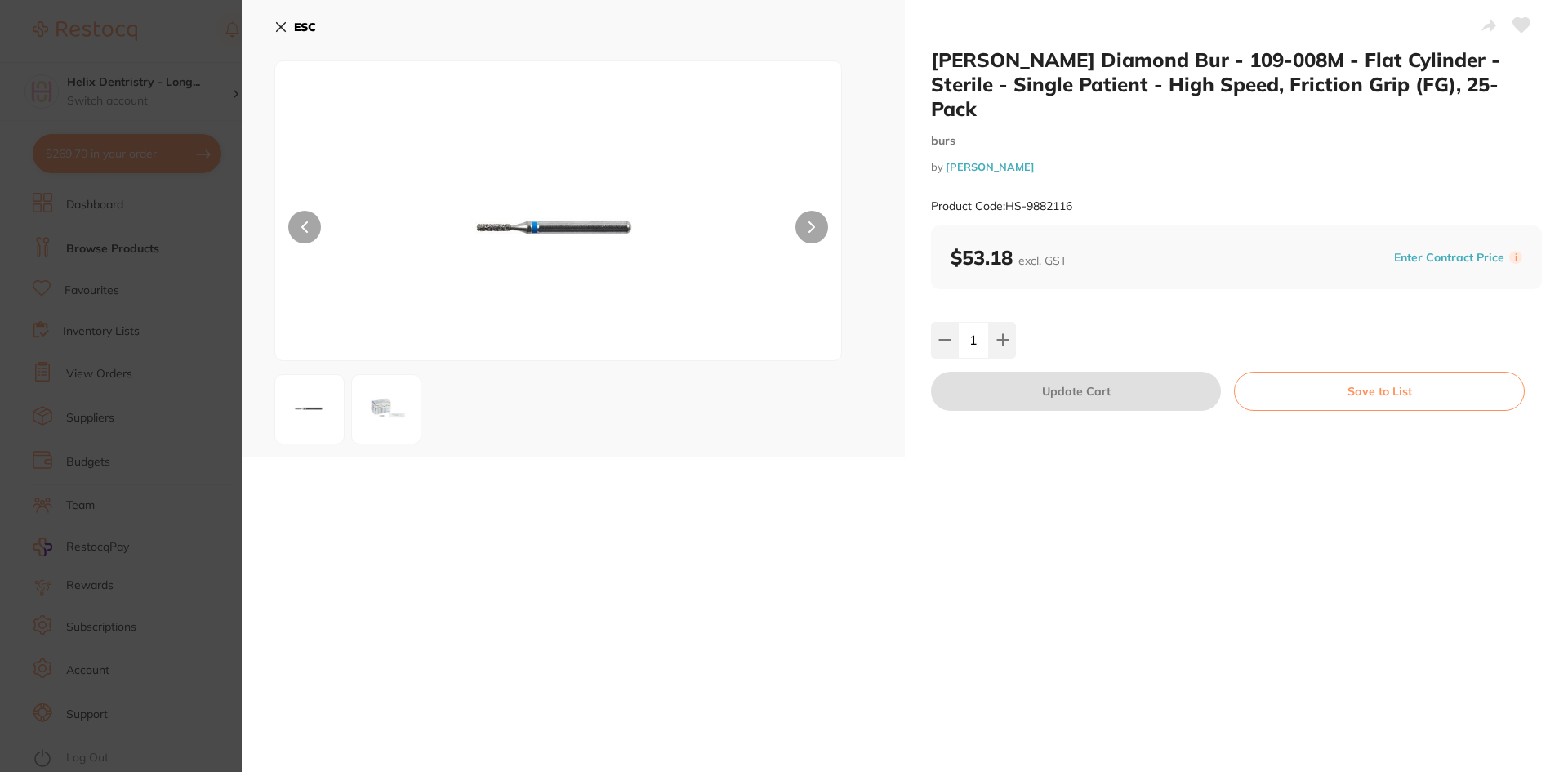
click at [191, 337] on section "Henry Schein Diamond Bur - 109-008M - Flat Cylinder - Sterile - Single Patient …" at bounding box center [784, 386] width 1568 height 772
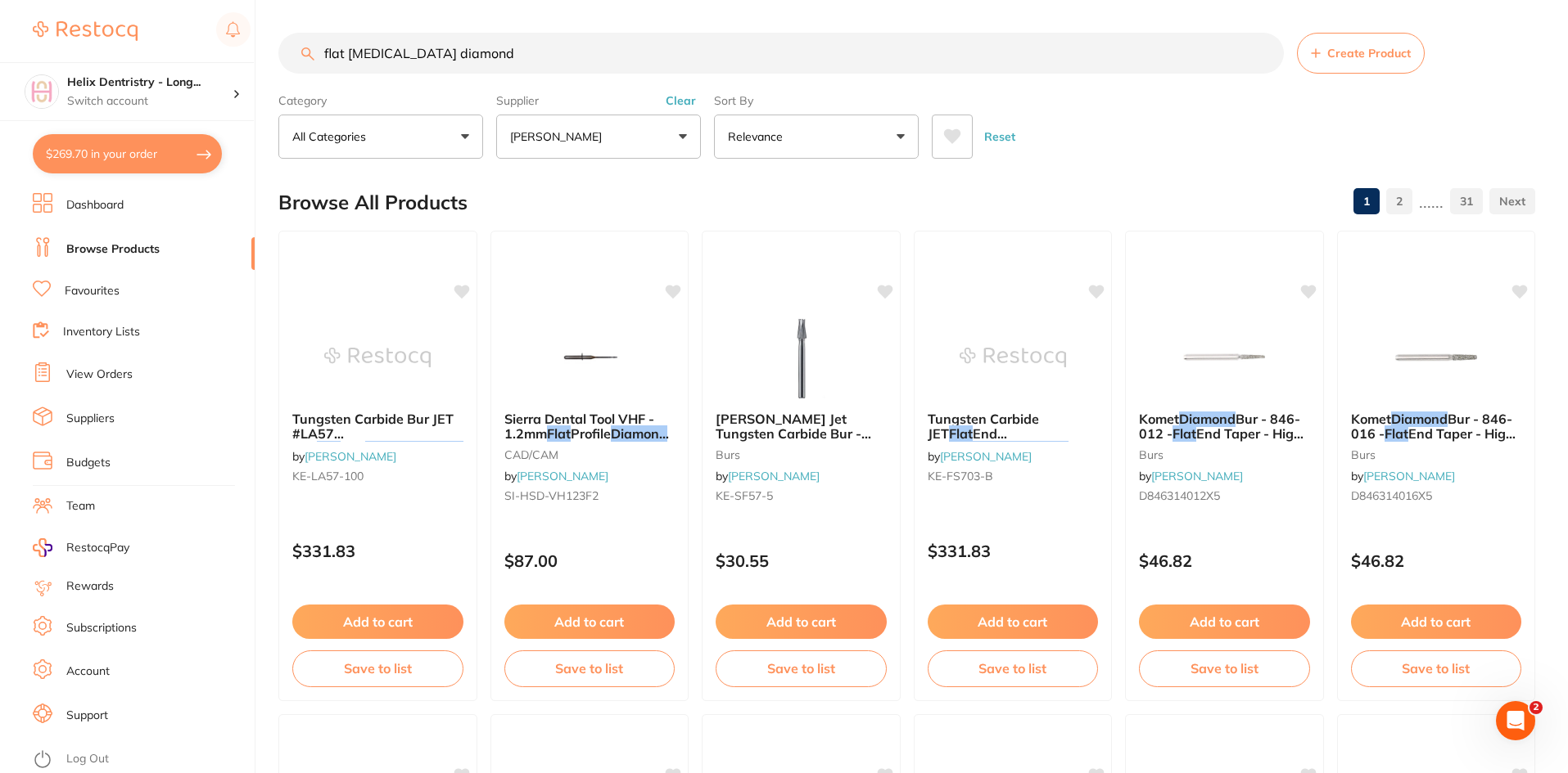
drag, startPoint x: 467, startPoint y: 51, endPoint x: 327, endPoint y: 48, distance: 140.0
click at [327, 48] on input "flat fissure diamond" at bounding box center [780, 53] width 1005 height 41
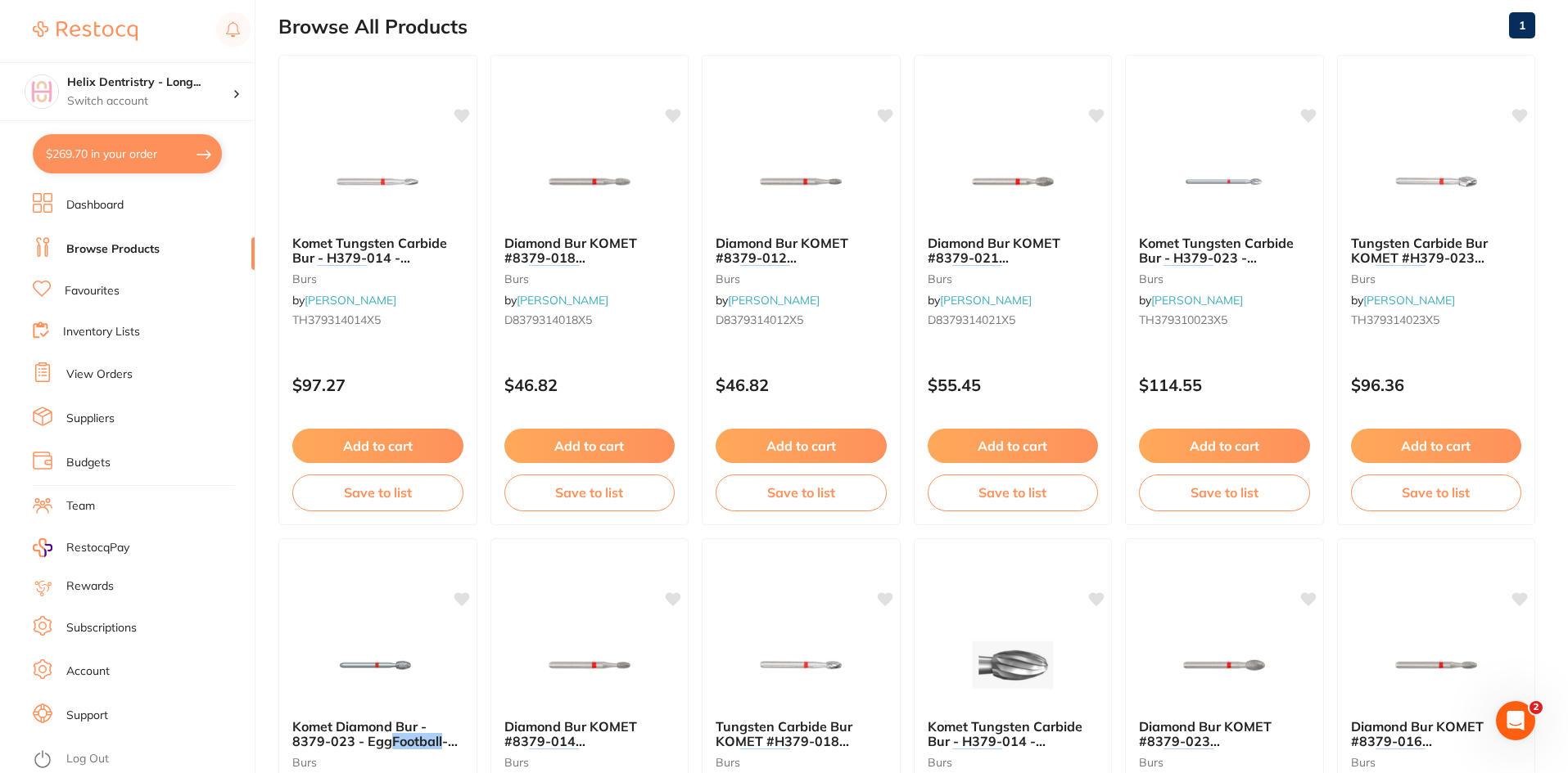
scroll to position [162, 0]
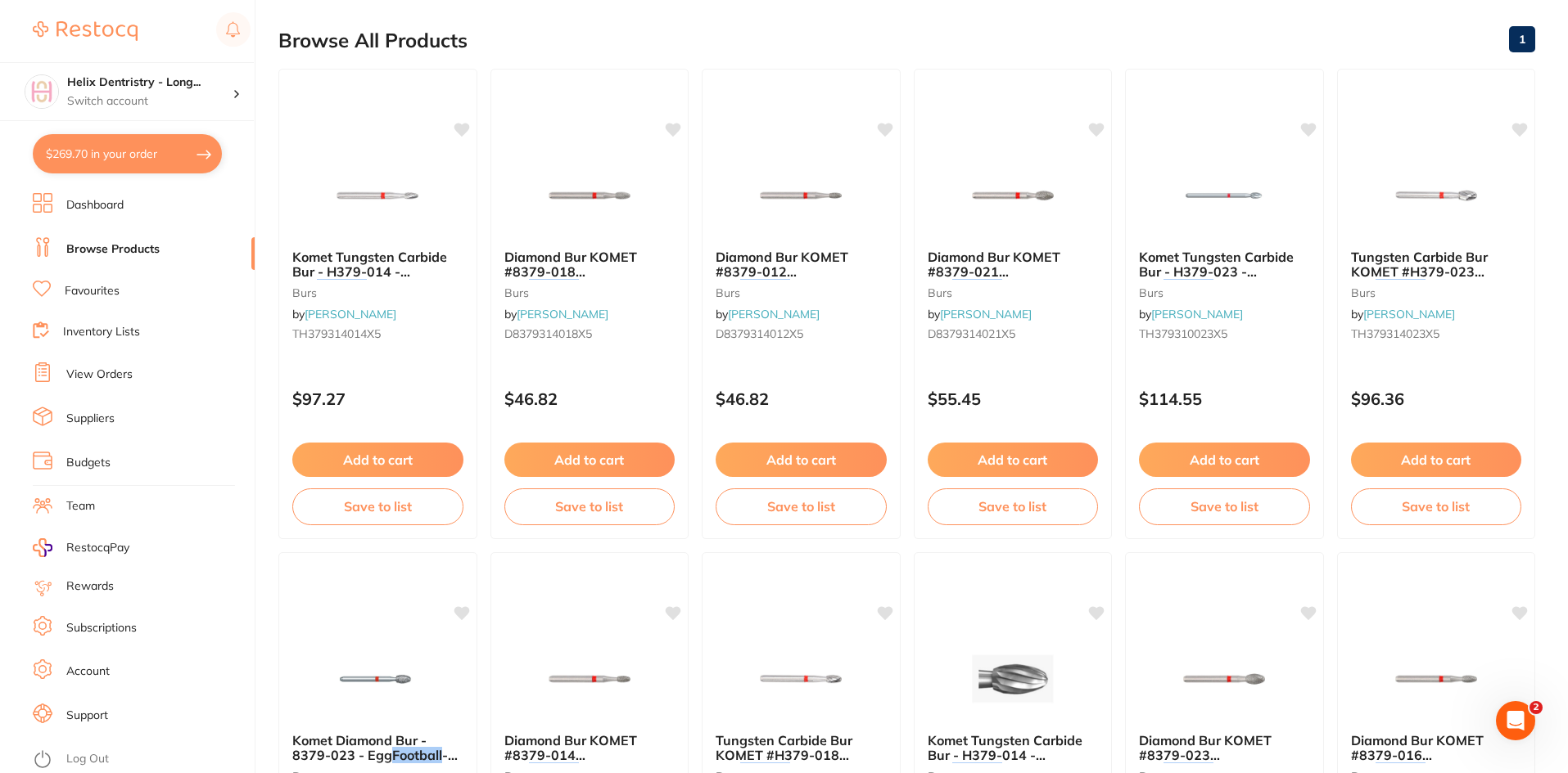
type input "football"
click at [84, 364] on li "View Orders" at bounding box center [144, 375] width 222 height 25
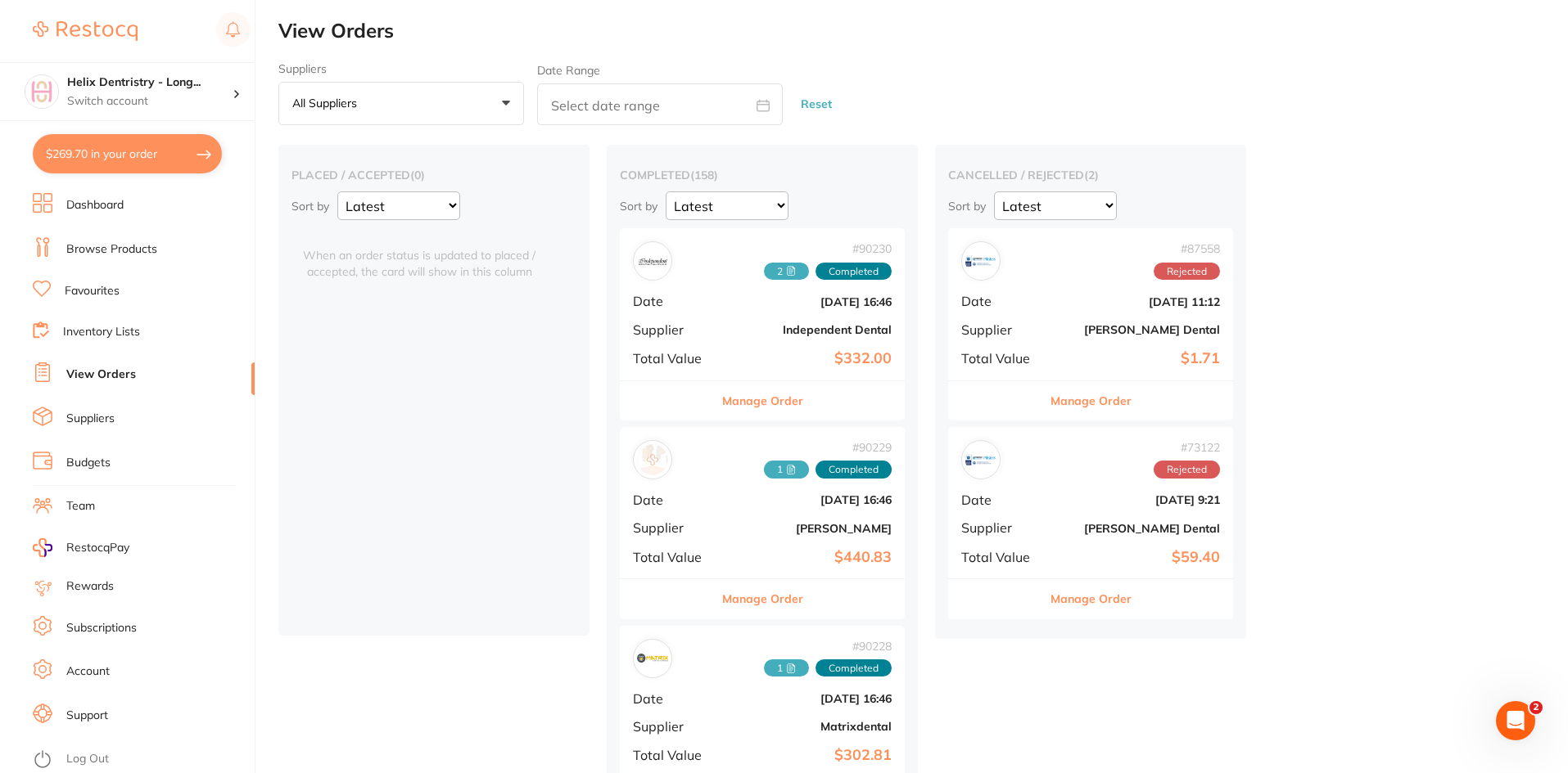
click at [111, 244] on link "Browse Products" at bounding box center [112, 249] width 91 height 16
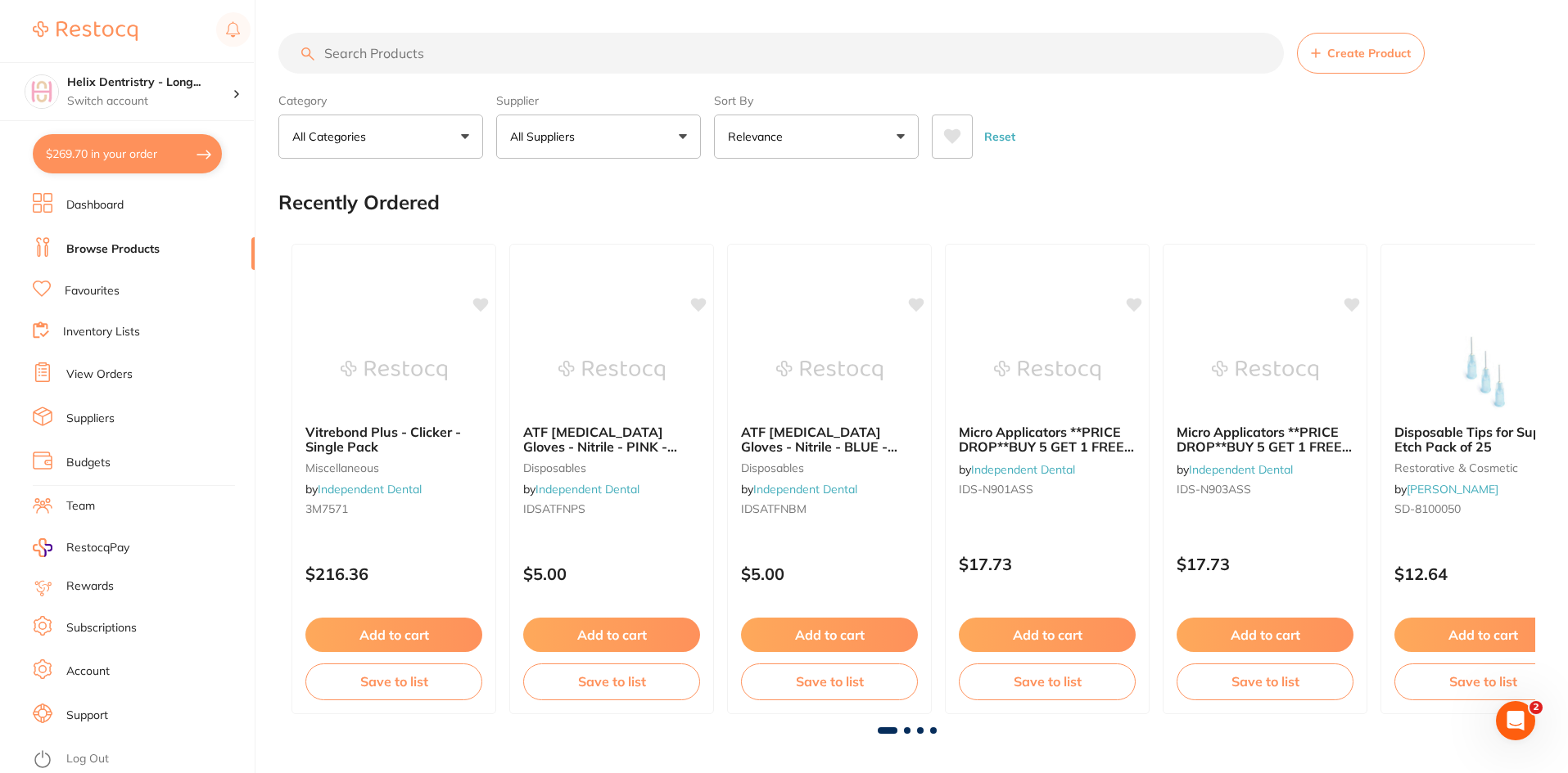
click at [486, 56] on input "search" at bounding box center [780, 53] width 1005 height 41
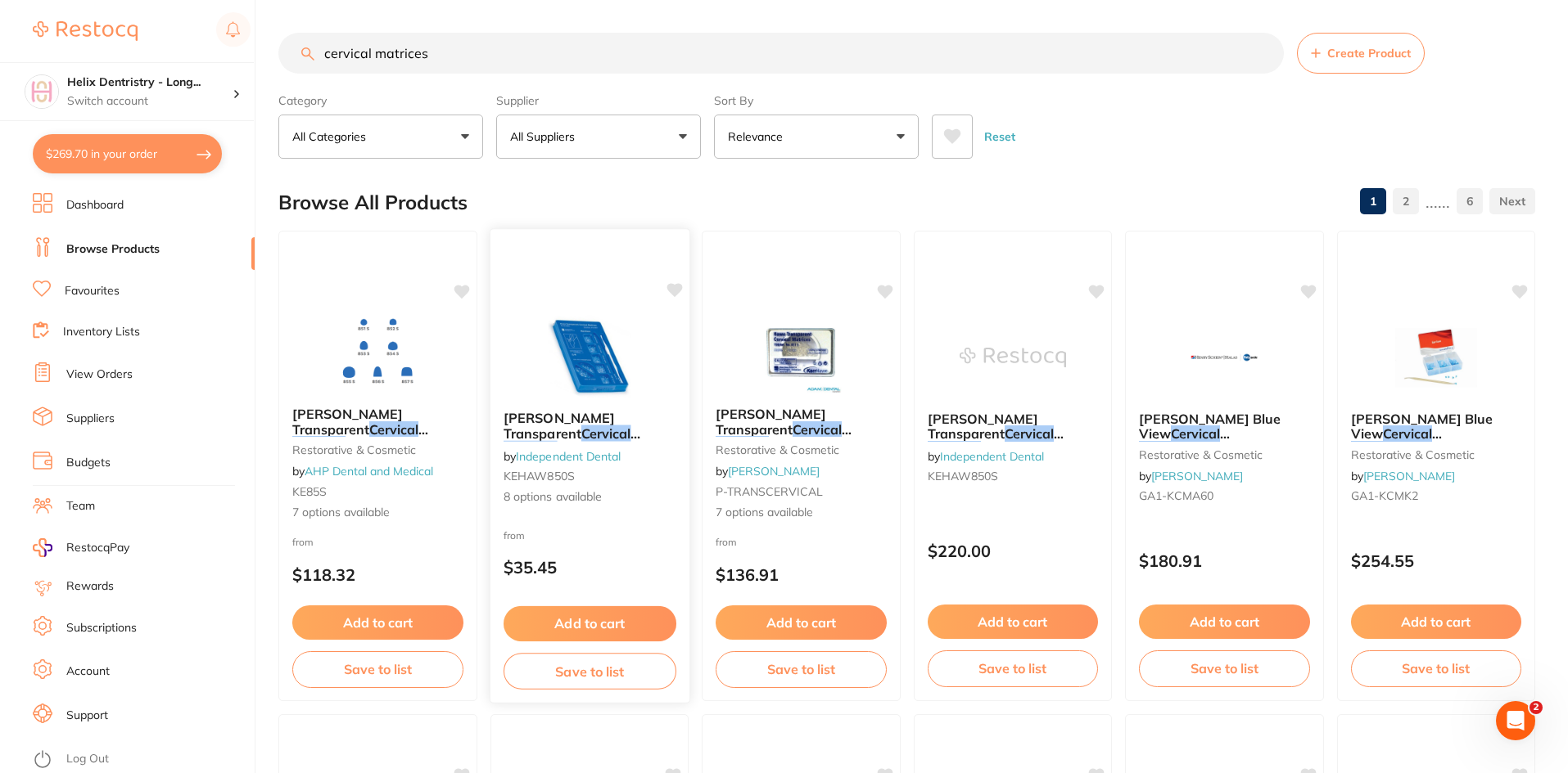
type input "cervical matrices"
click at [594, 367] on img at bounding box center [589, 356] width 107 height 83
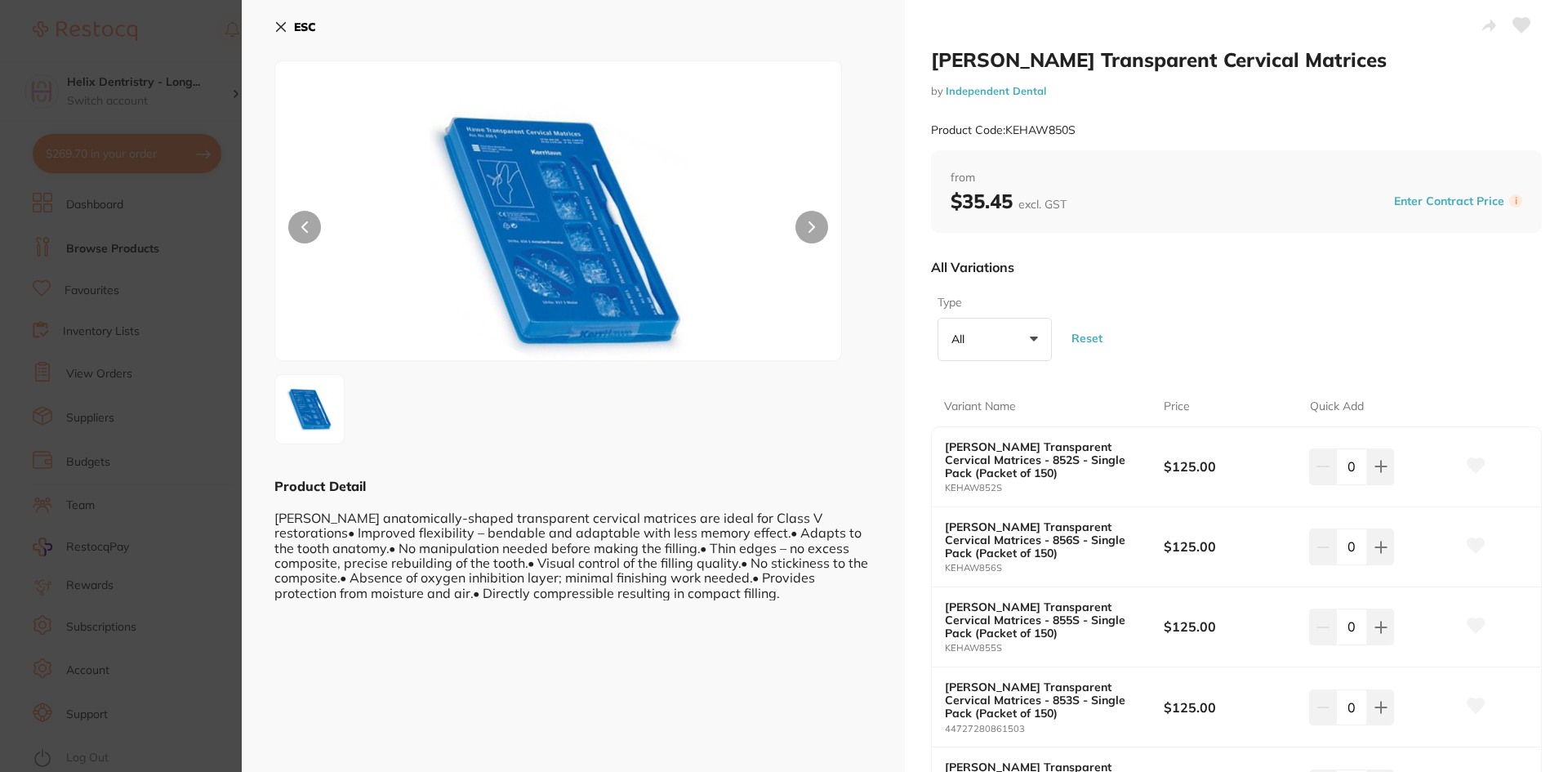
click at [199, 335] on section "Hawe Transparent Cervical Matrices by Independent Dental Product Code: KEHAW850…" at bounding box center [784, 386] width 1568 height 772
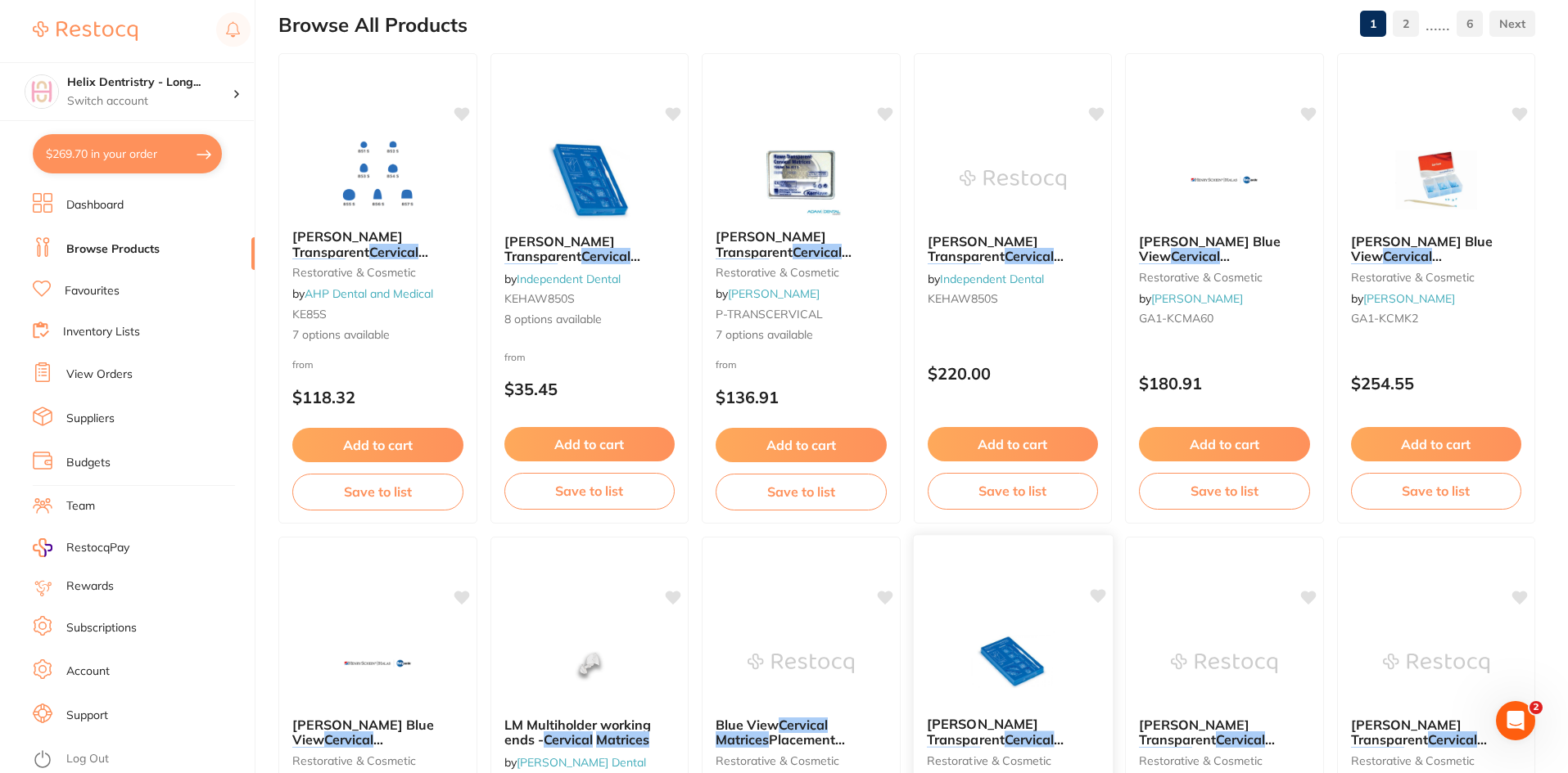
scroll to position [162, 0]
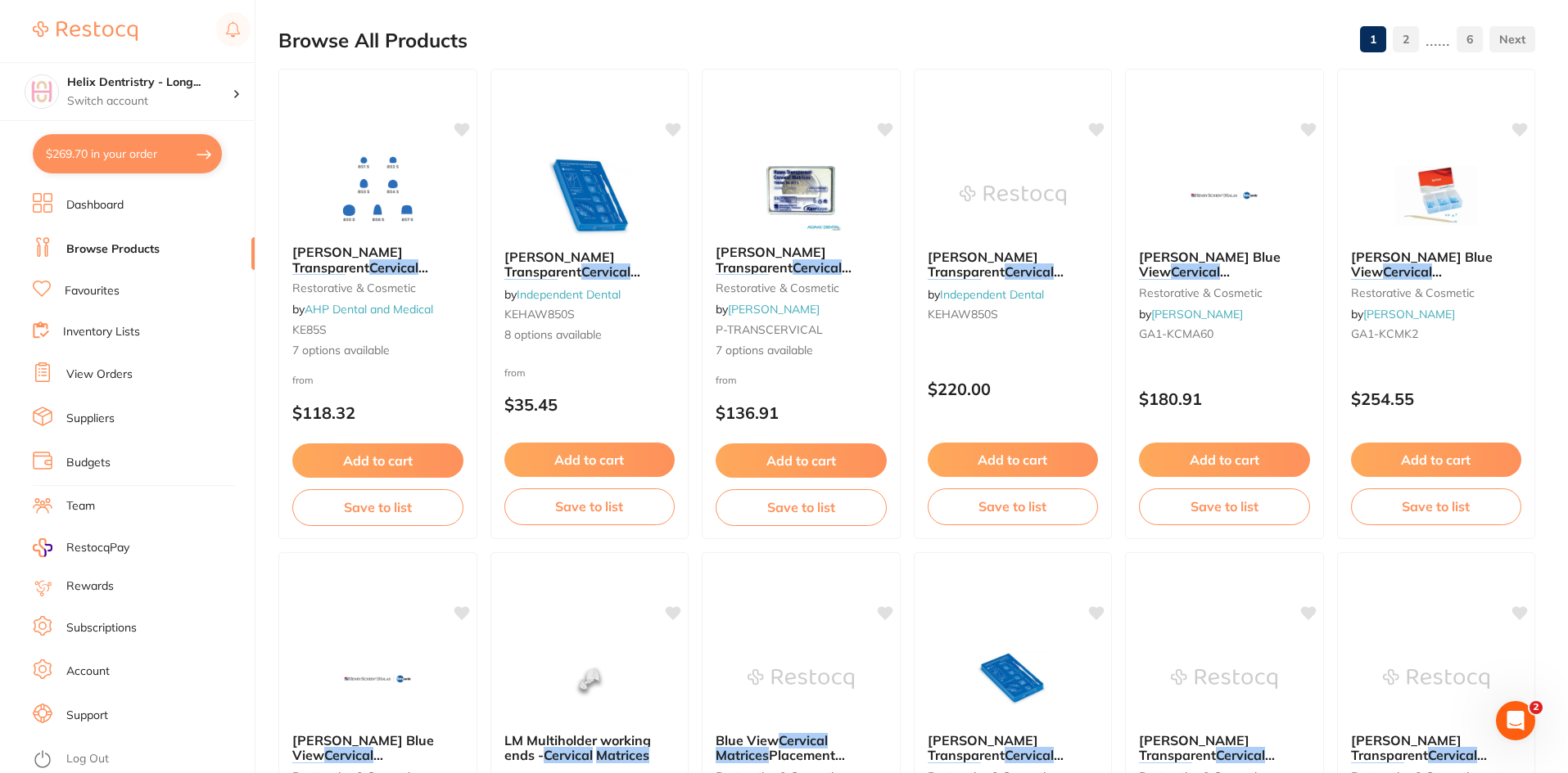
drag, startPoint x: 820, startPoint y: 280, endPoint x: 841, endPoint y: 277, distance: 21.2
click at [820, 281] on small "restorative & cosmetic" at bounding box center [801, 288] width 171 height 13
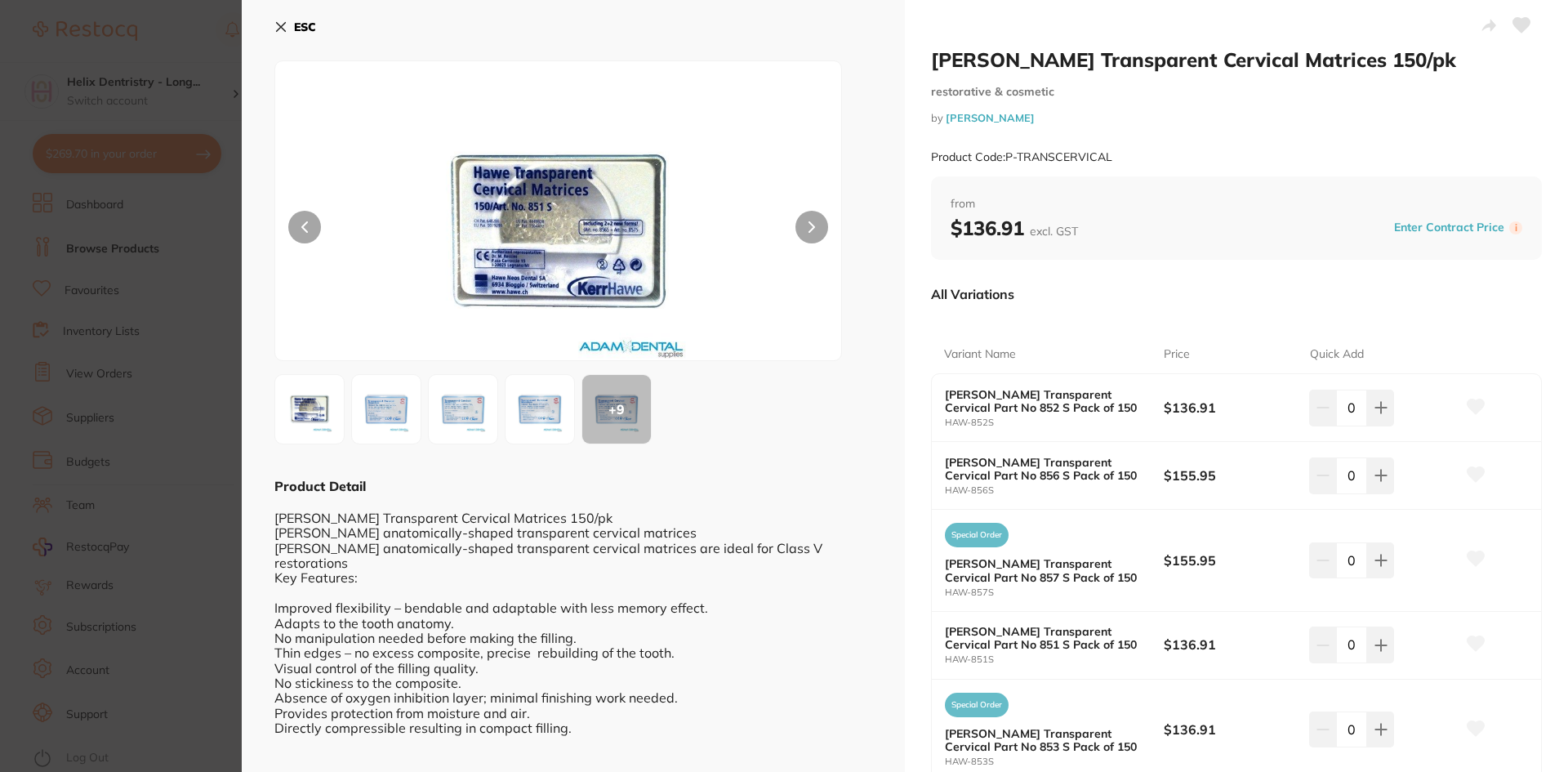
click at [281, 34] on button "ESC" at bounding box center [295, 27] width 42 height 27
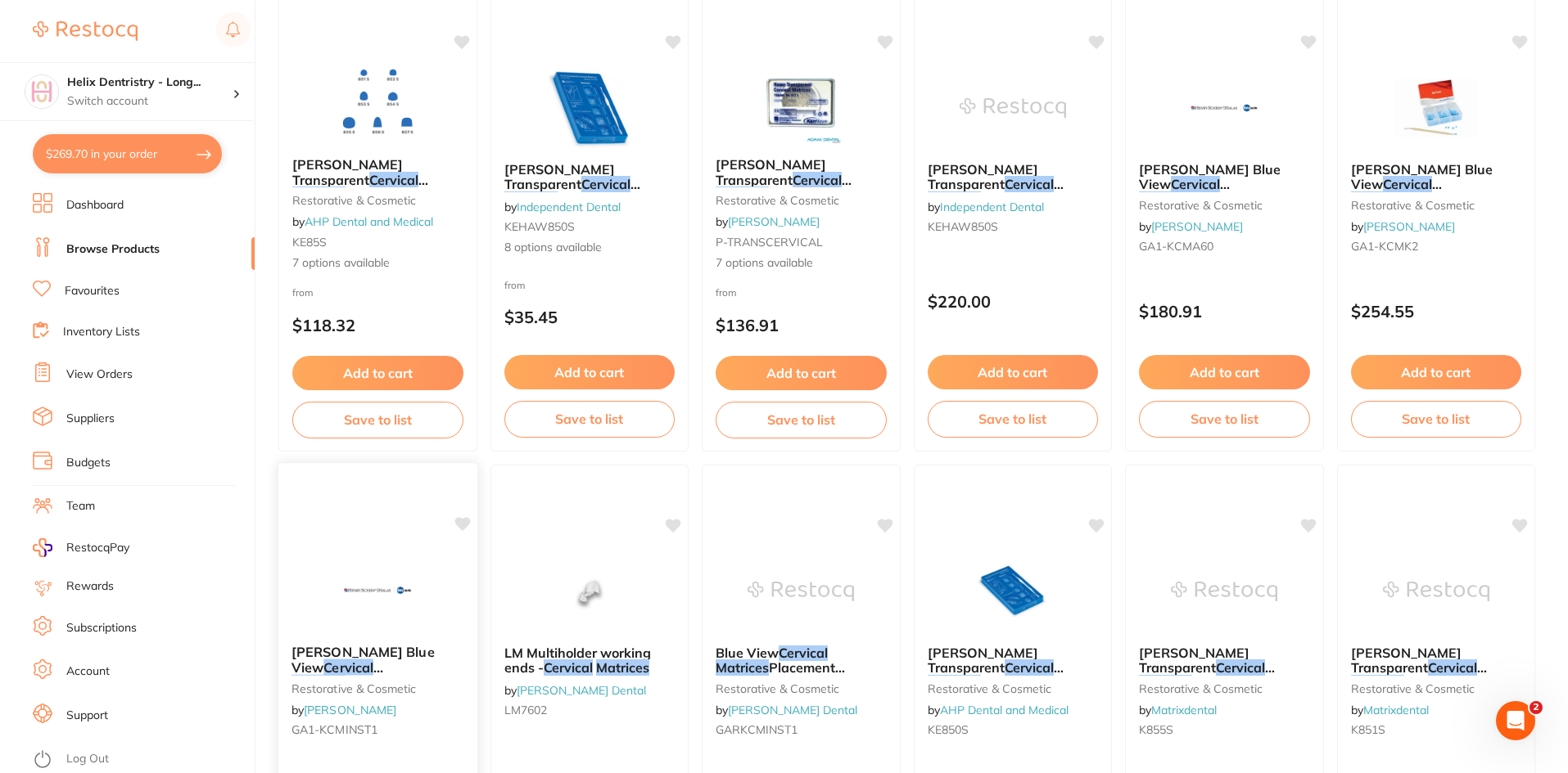
scroll to position [244, 0]
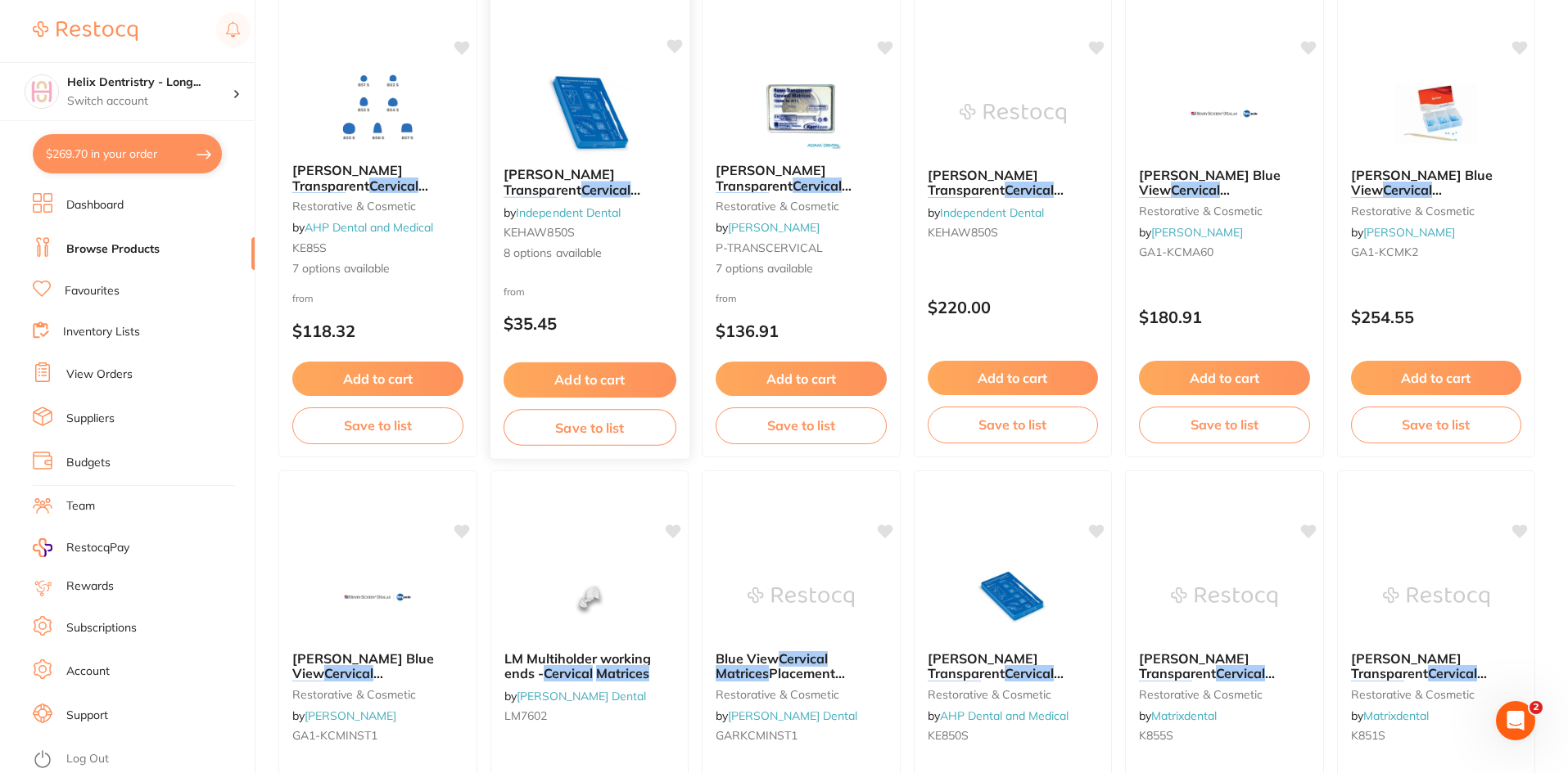
click at [614, 187] on b "Hawe Transparent Cervical Matrices" at bounding box center [589, 182] width 173 height 30
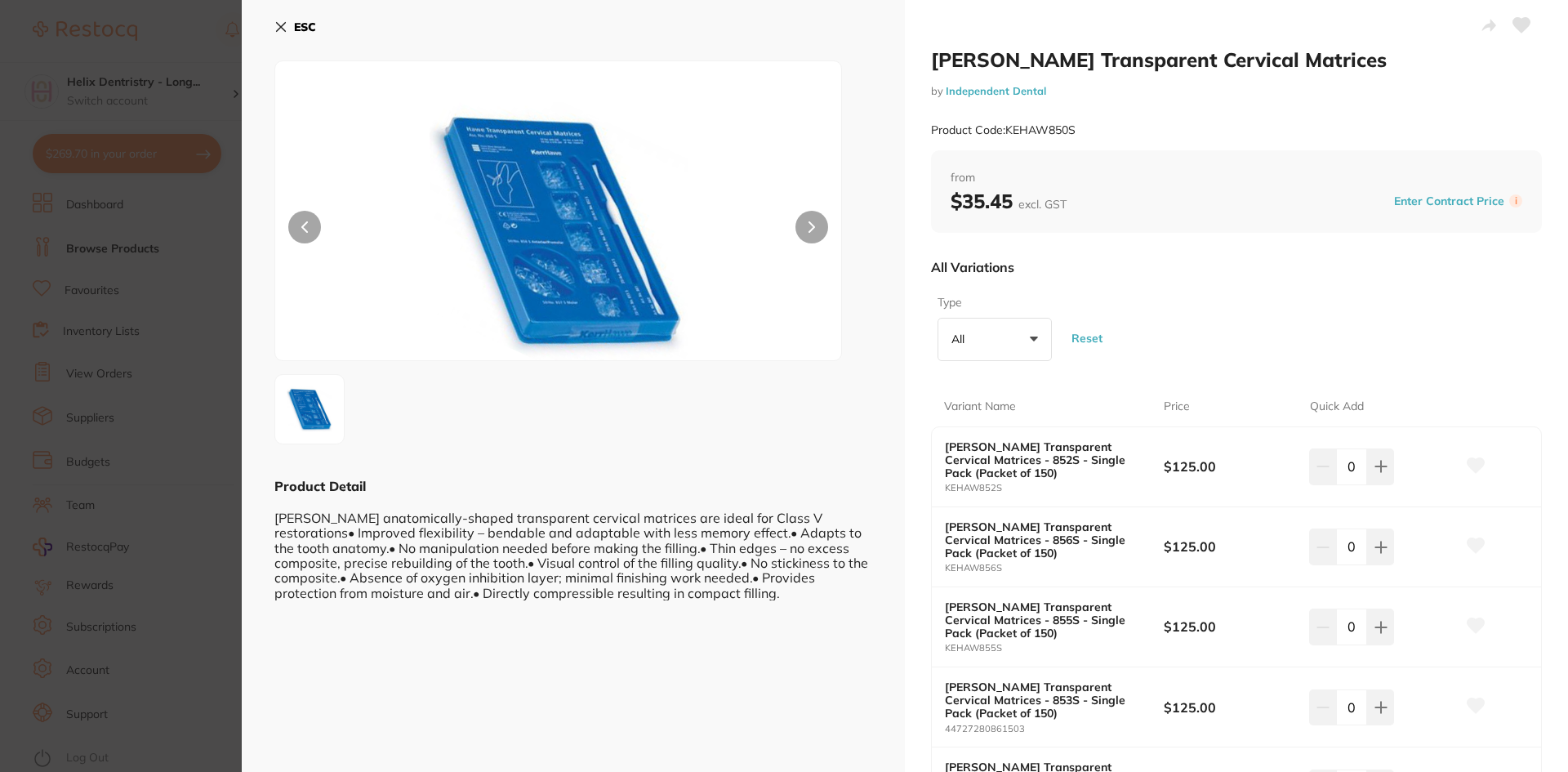
click at [590, 281] on img at bounding box center [559, 230] width 340 height 258
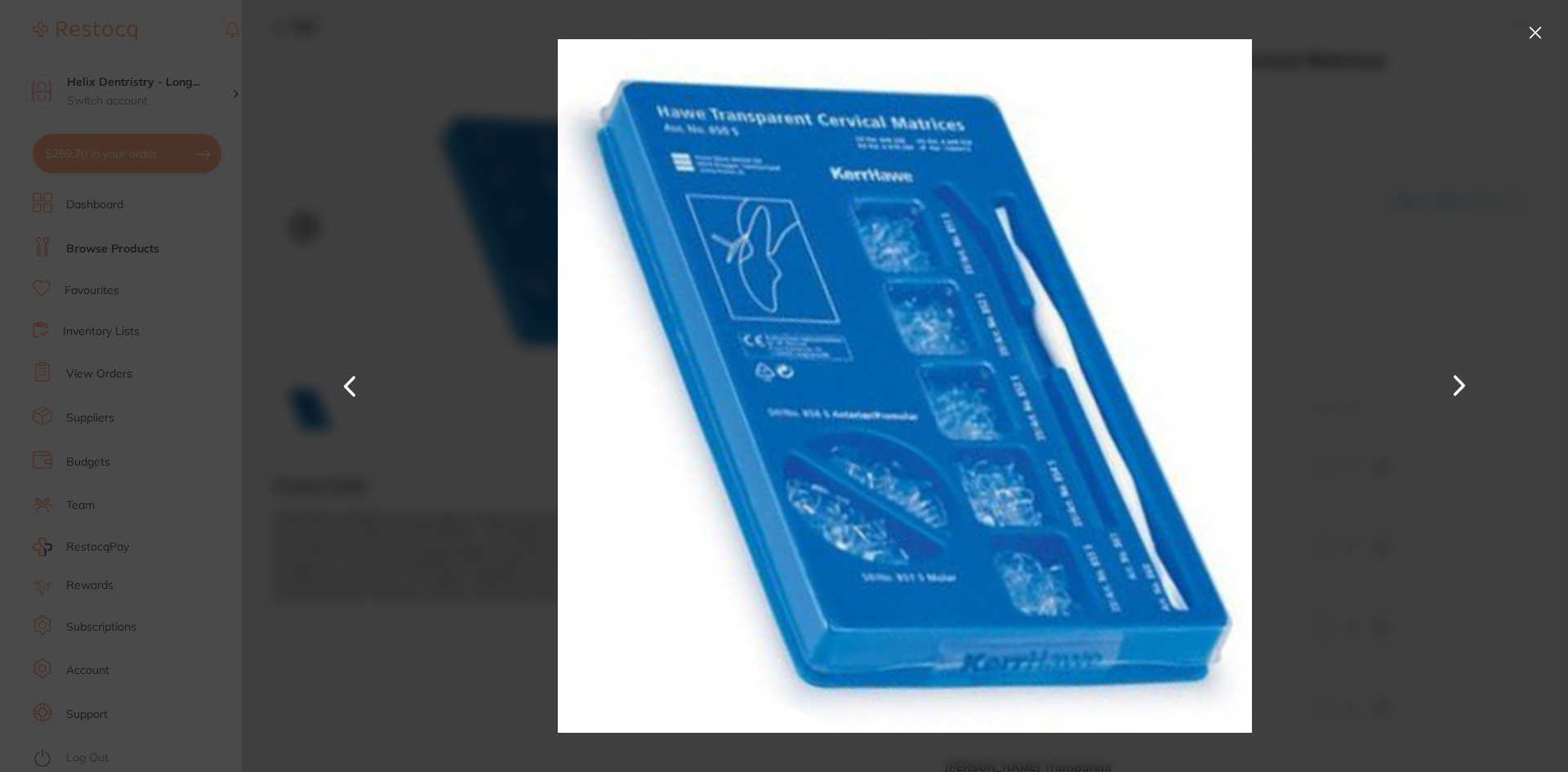
click at [1538, 20] on button at bounding box center [1536, 33] width 27 height 27
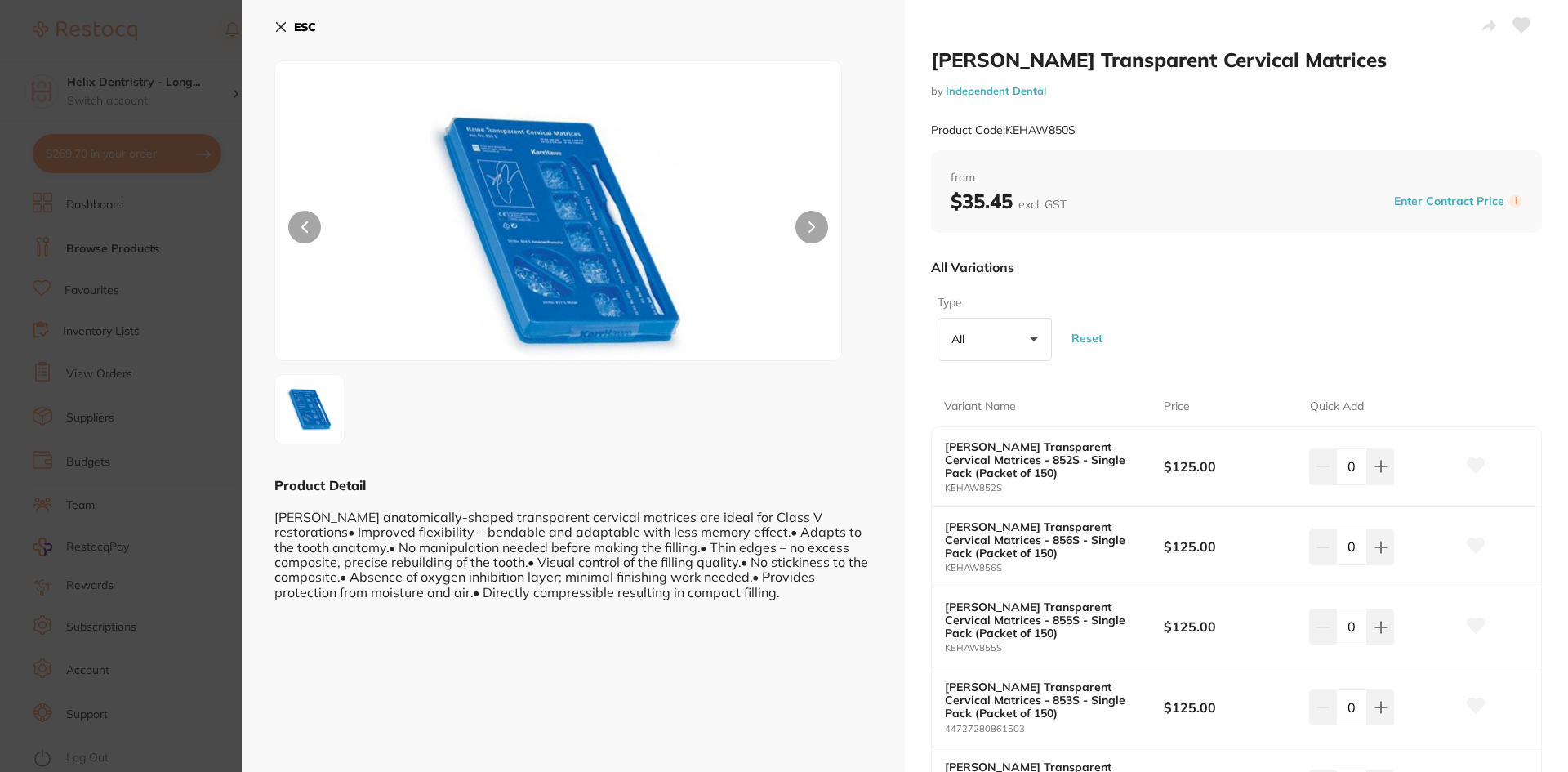
click at [286, 20] on icon at bounding box center [281, 27] width 13 height 13
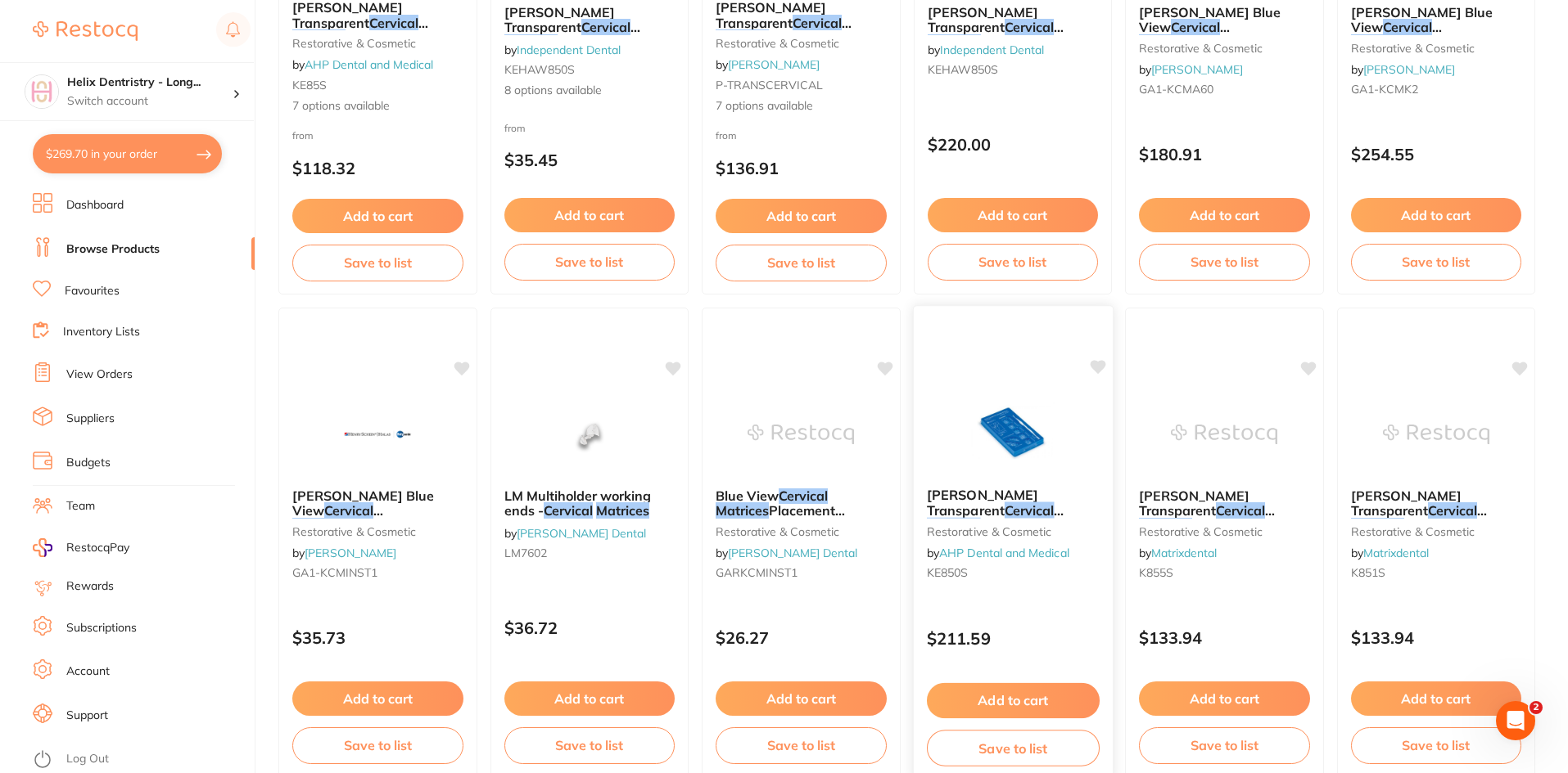
scroll to position [407, 0]
click at [1015, 485] on div "Kerr Hawe Transparent Cervical Matrices - Assorted Kit restorative & cosmetic b…" at bounding box center [1012, 536] width 199 height 125
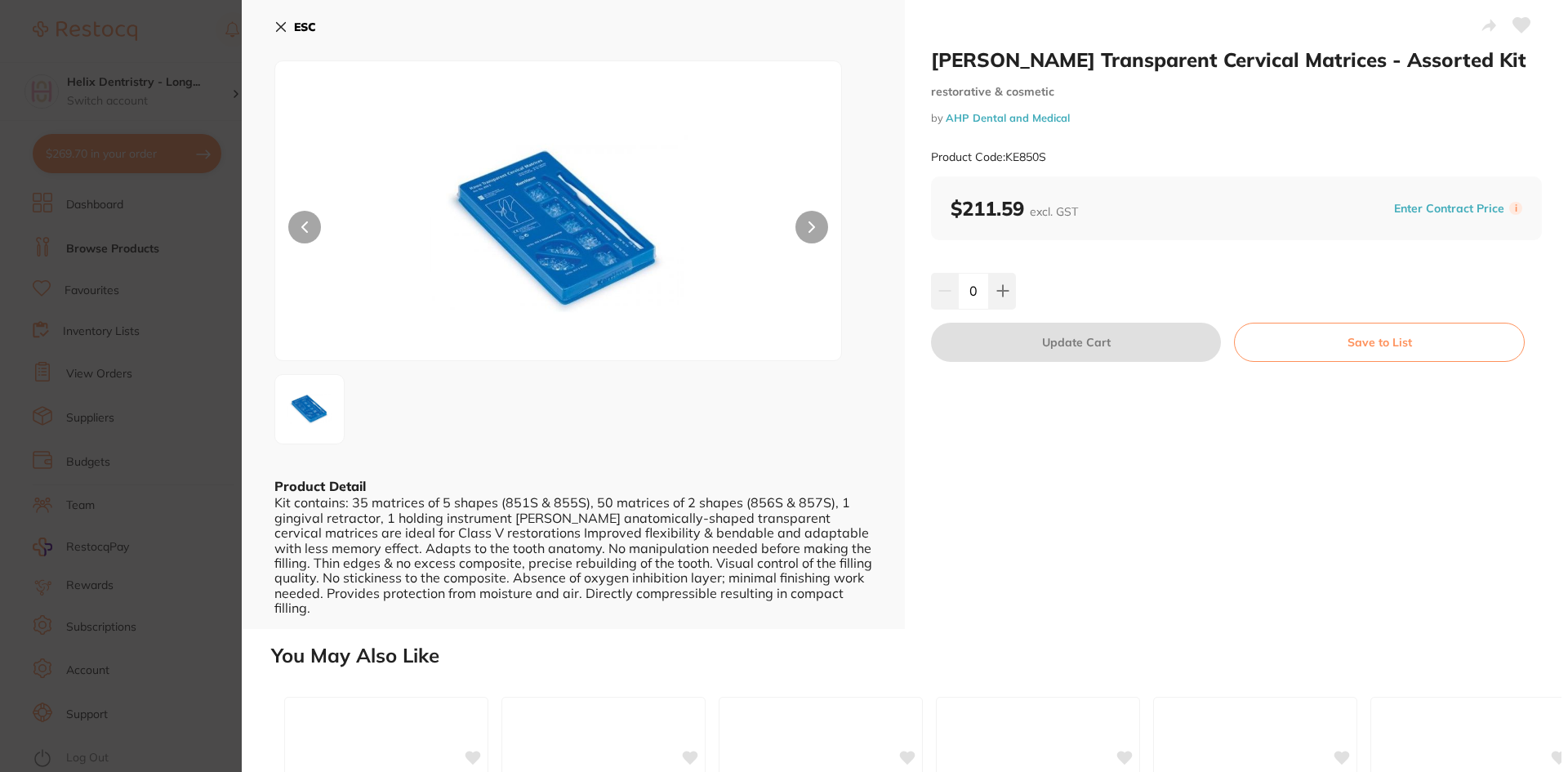
click at [279, 27] on icon at bounding box center [282, 27] width 9 height 9
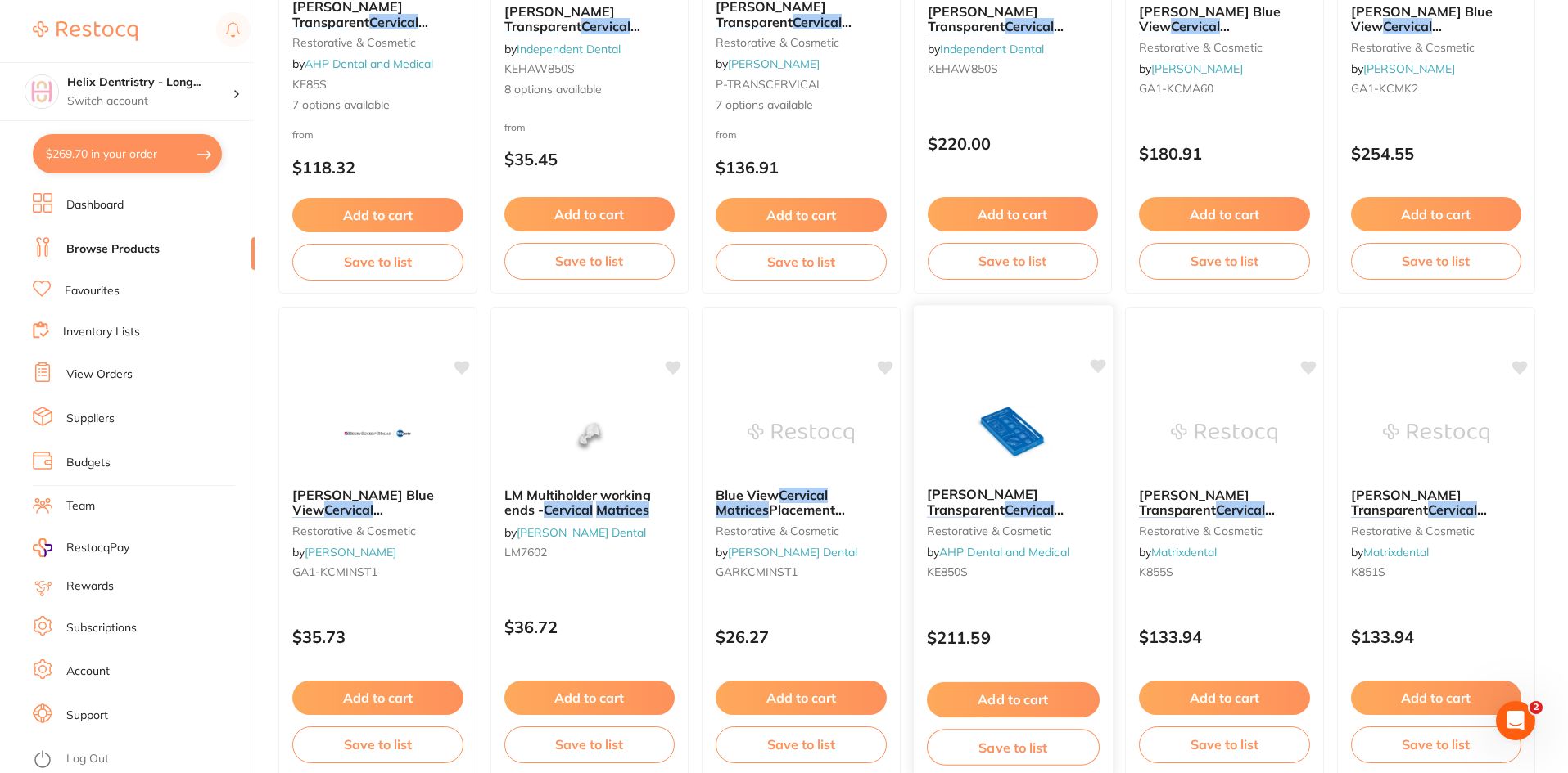
click at [1037, 517] on span "- Assorted Kit" at bounding box center [1023, 525] width 86 height 16
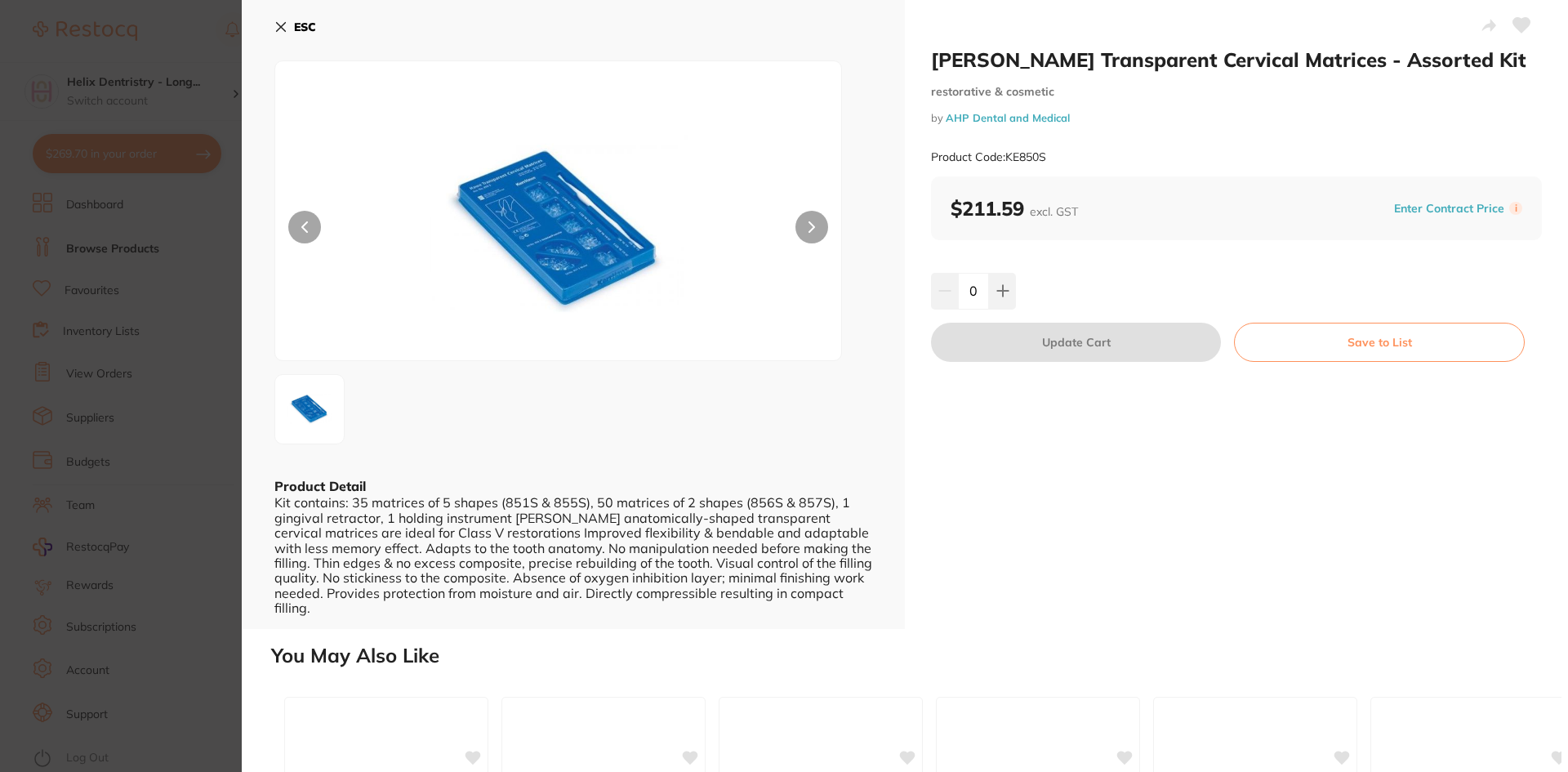
click at [278, 32] on icon at bounding box center [281, 27] width 13 height 13
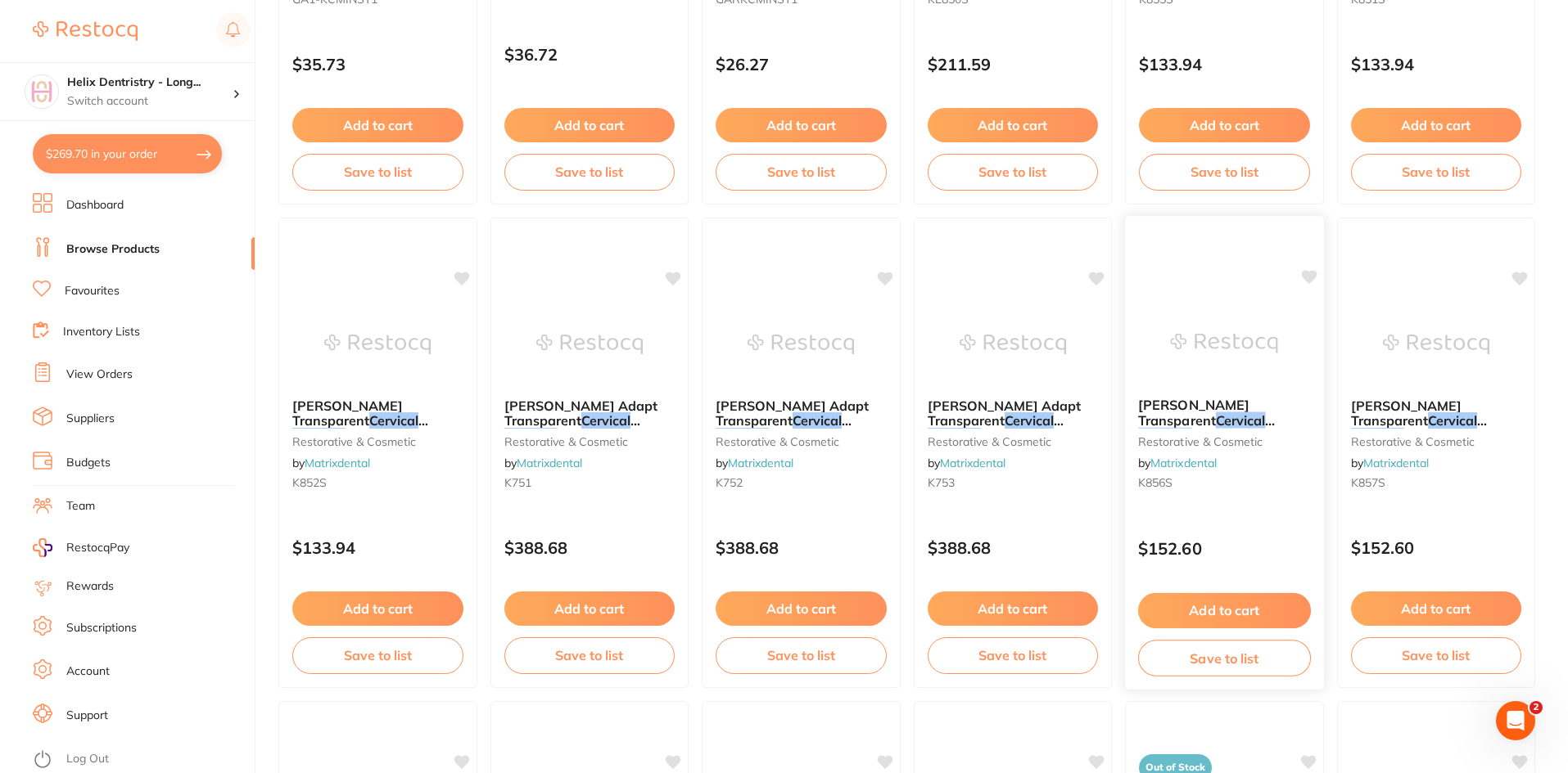
scroll to position [1307, 0]
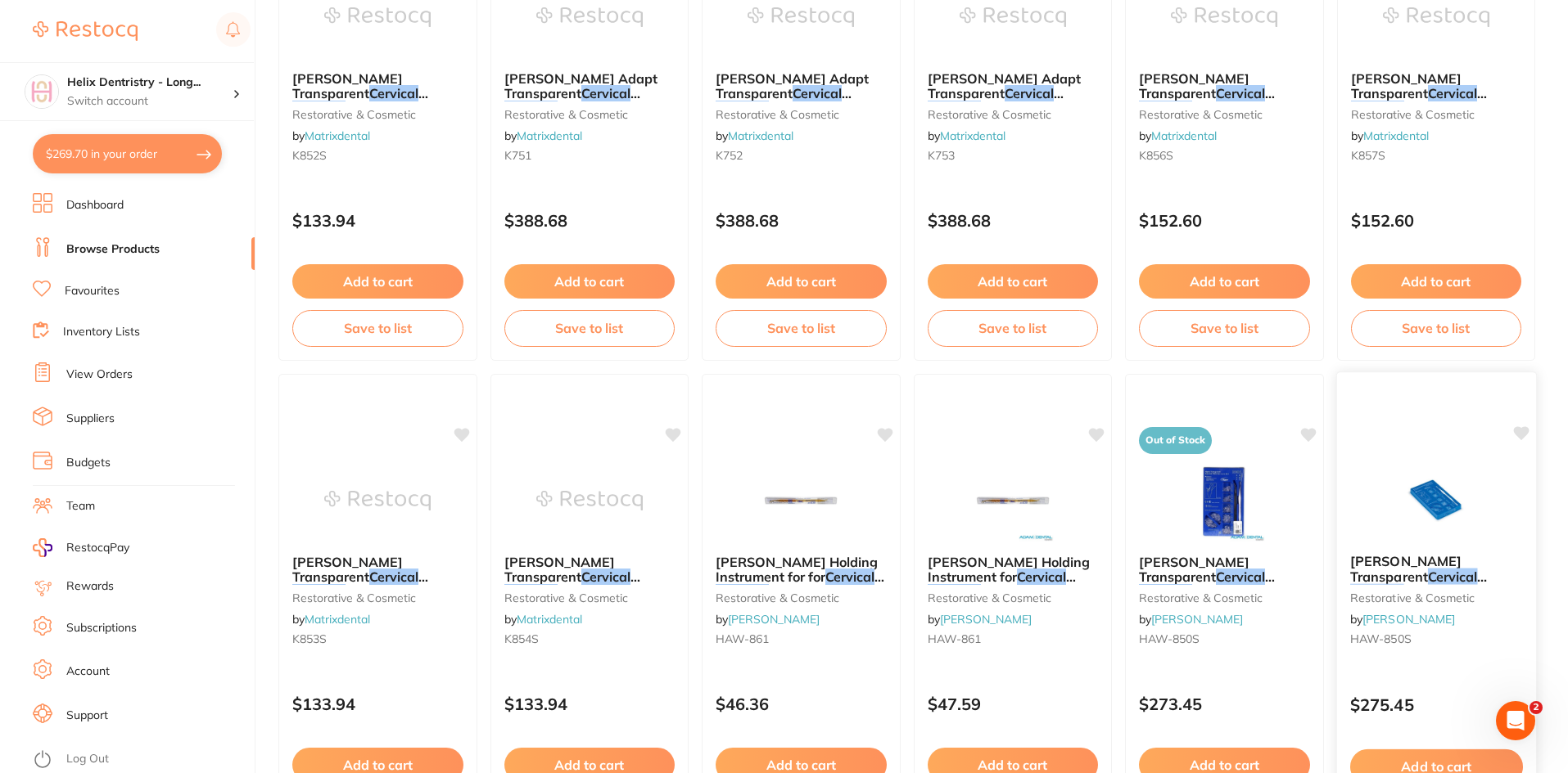
click at [1403, 583] on em "Matrices" at bounding box center [1375, 591] width 54 height 16
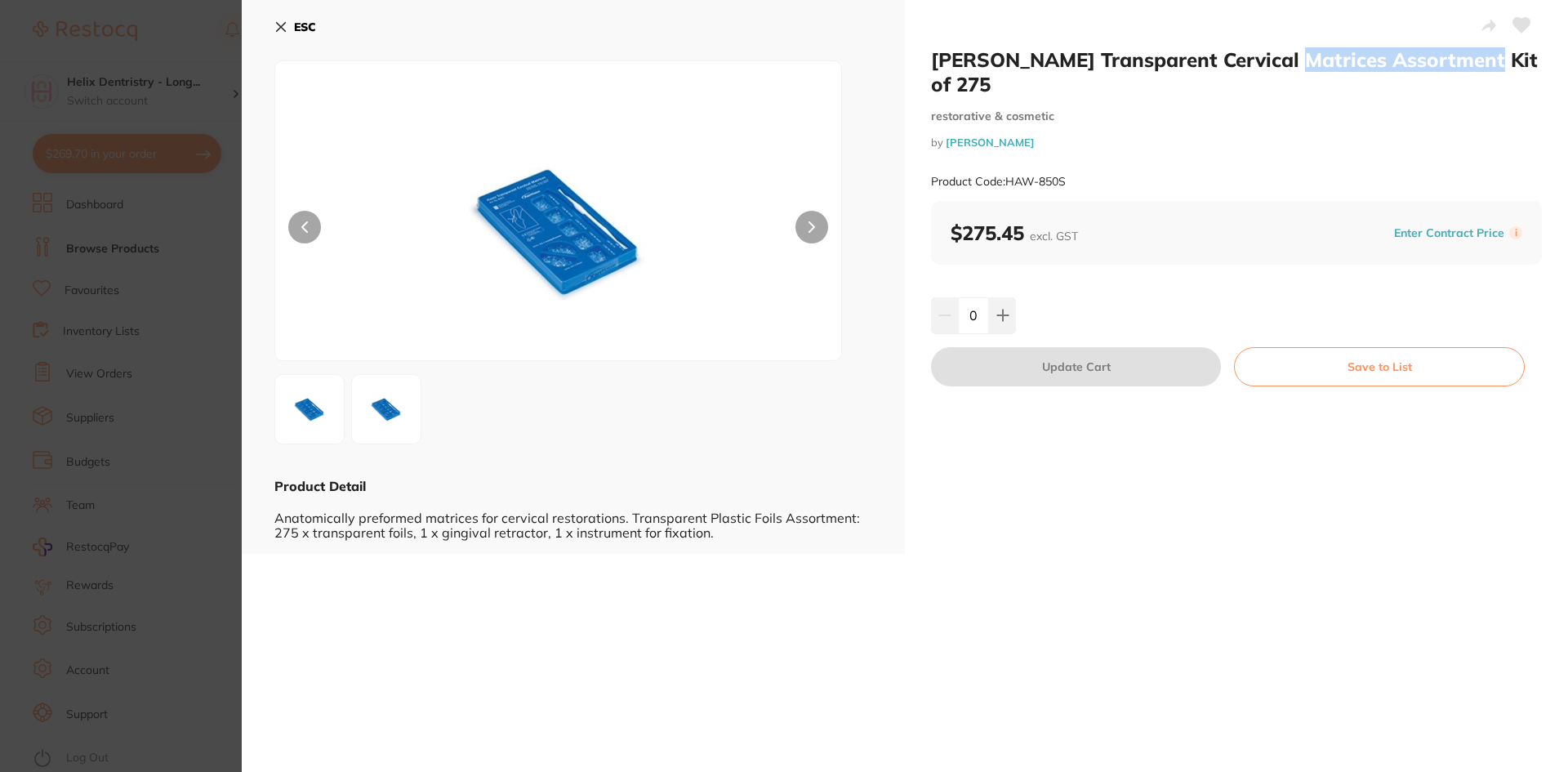
drag, startPoint x: 1285, startPoint y: 57, endPoint x: 1477, endPoint y: 59, distance: 192.0
click at [1477, 59] on h2 "[PERSON_NAME] Transparent Cervical Matrices Assortment Kit of 275" at bounding box center [1237, 71] width 611 height 49
click at [822, 381] on div at bounding box center [573, 409] width 598 height 70
click at [282, 22] on icon at bounding box center [281, 27] width 13 height 13
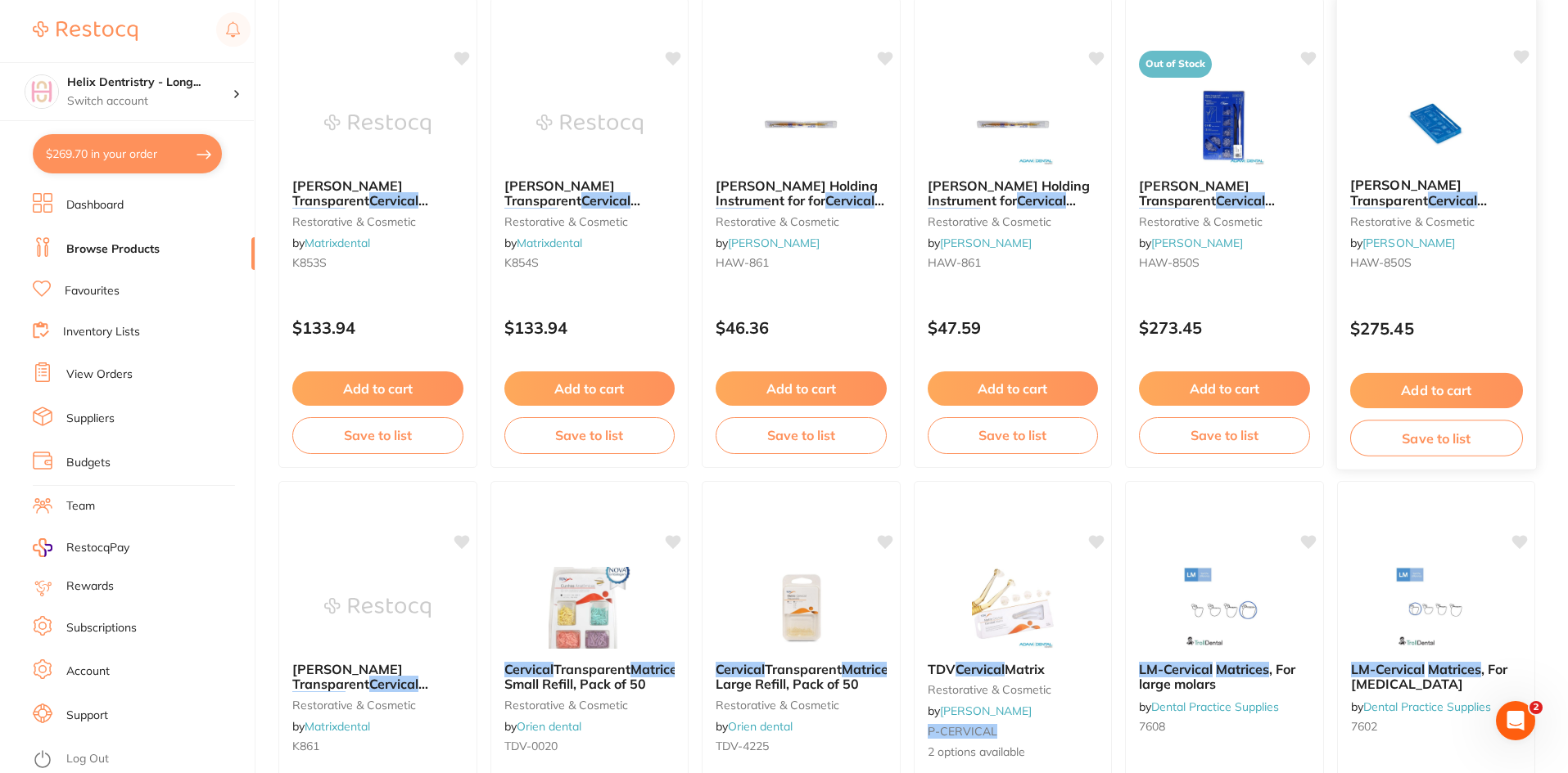
scroll to position [1635, 0]
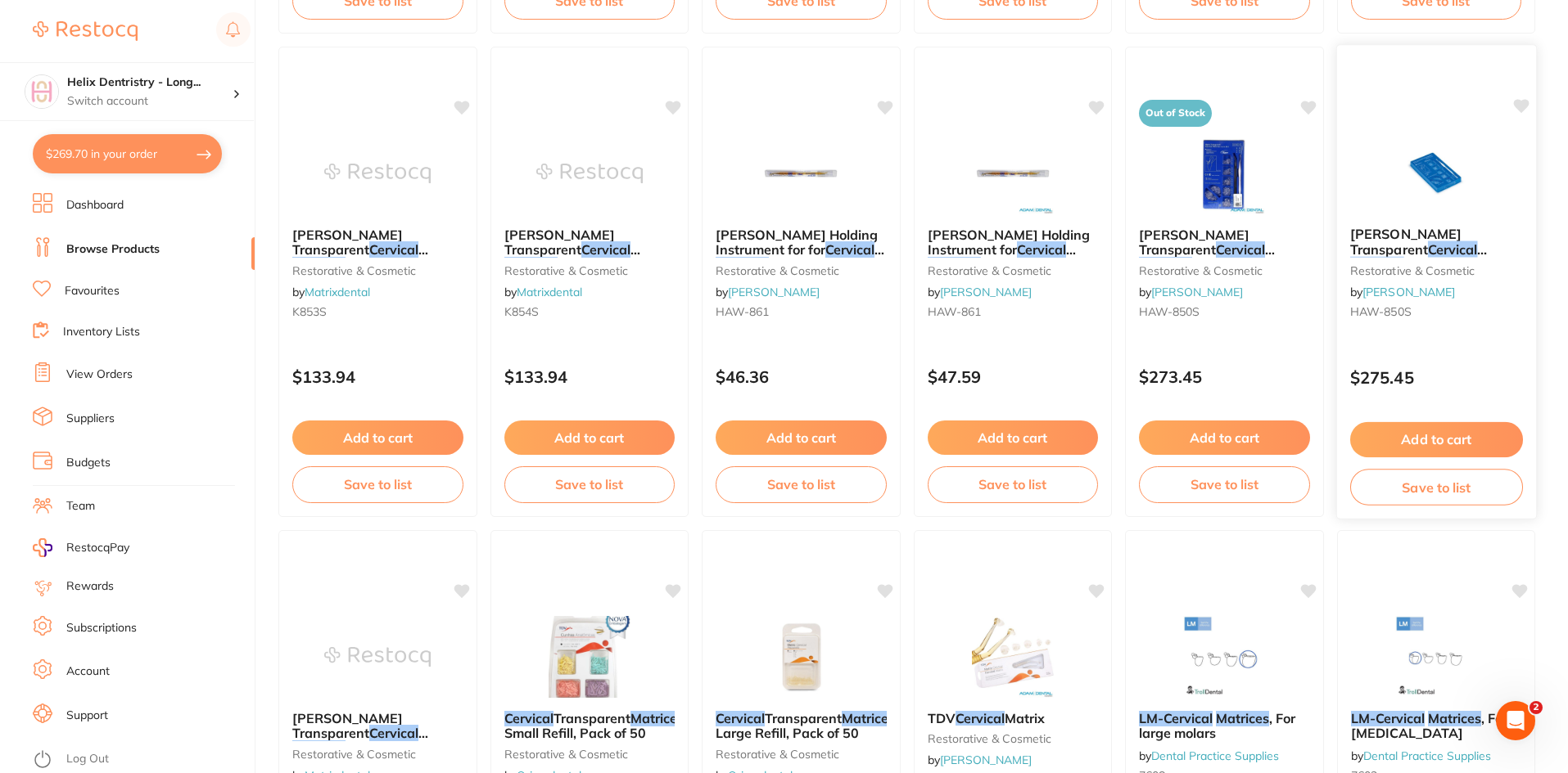
click at [1446, 442] on button "Add to cart" at bounding box center [1435, 440] width 173 height 35
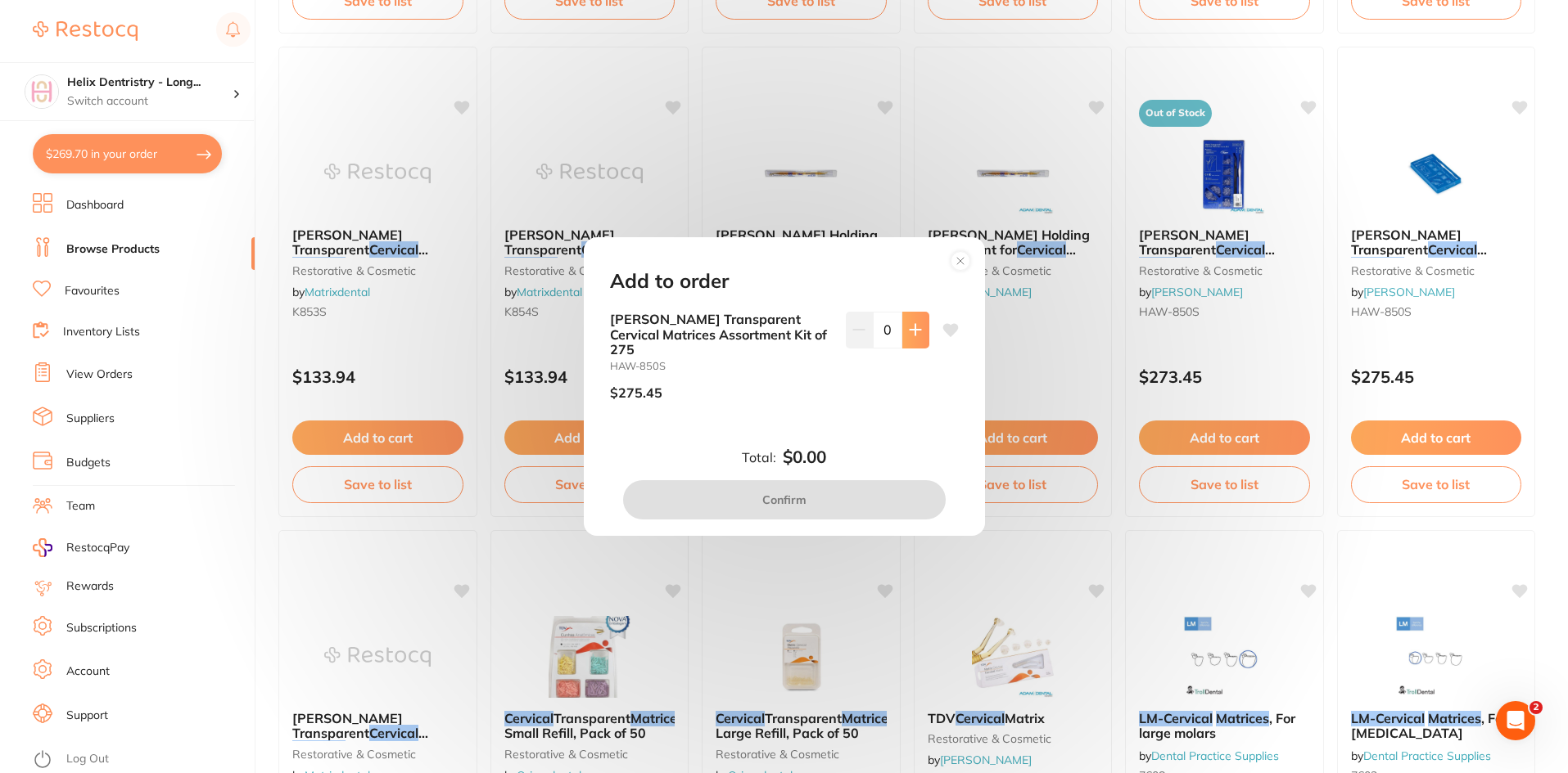
scroll to position [0, 0]
click at [917, 336] on icon at bounding box center [915, 329] width 13 height 13
type input "1"
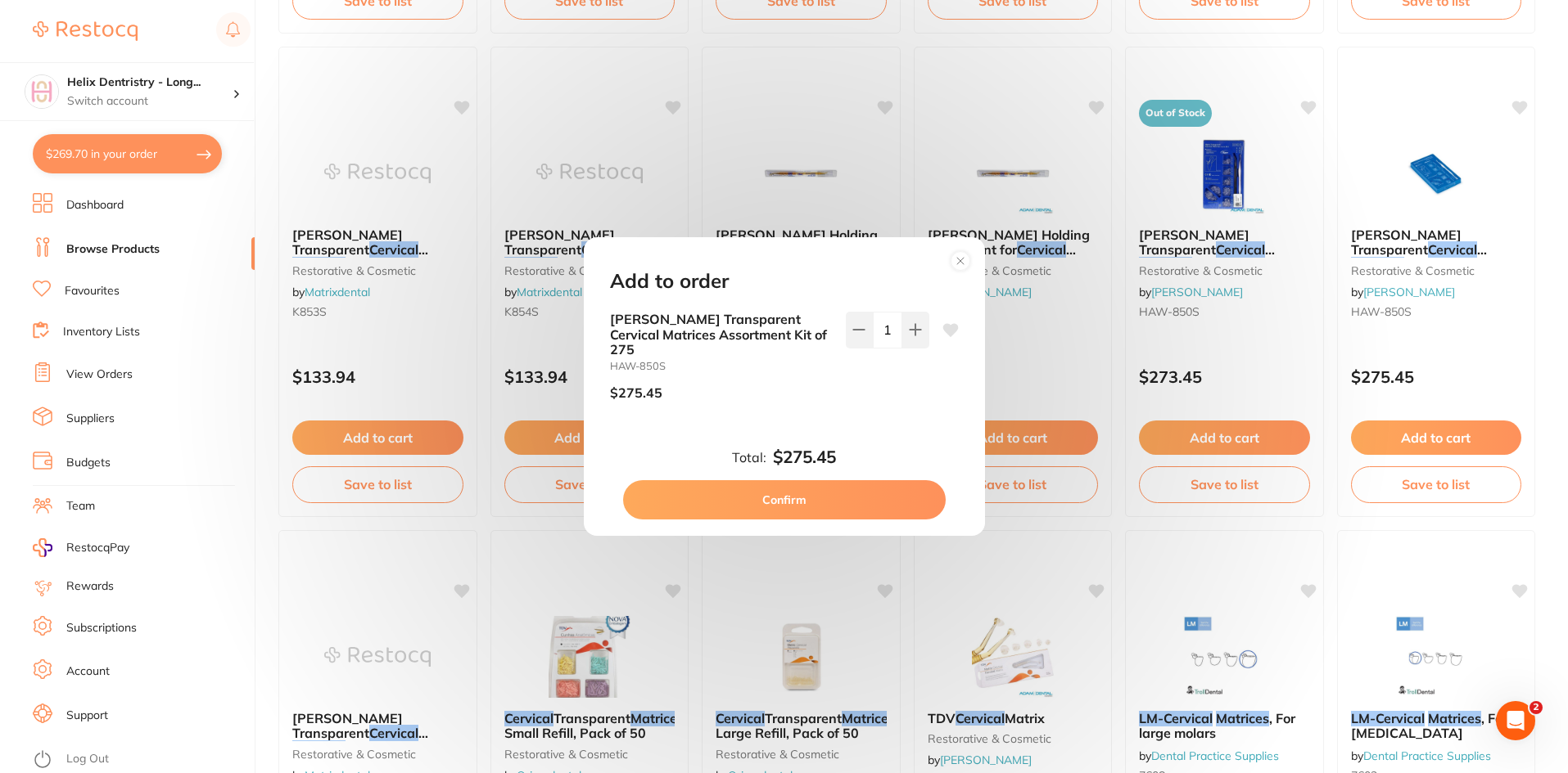
click at [804, 493] on button "Confirm" at bounding box center [784, 500] width 322 height 39
